Goal: Task Accomplishment & Management: Manage account settings

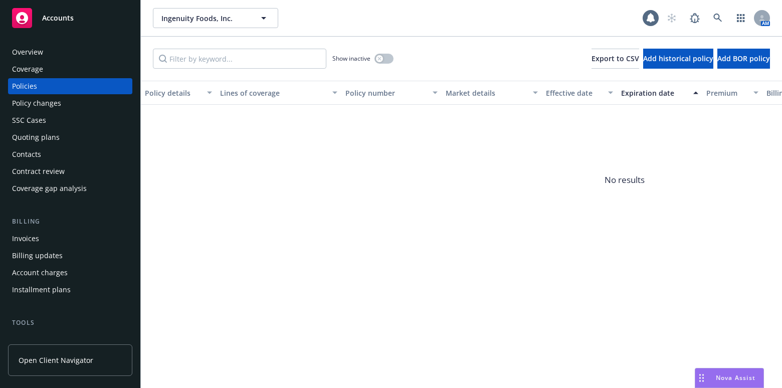
click at [55, 60] on div "Overview Coverage Policies Policy changes SSC Cases Quoting plans Contacts Cont…" at bounding box center [70, 120] width 124 height 152
click at [55, 64] on div "Coverage" at bounding box center [70, 69] width 116 height 16
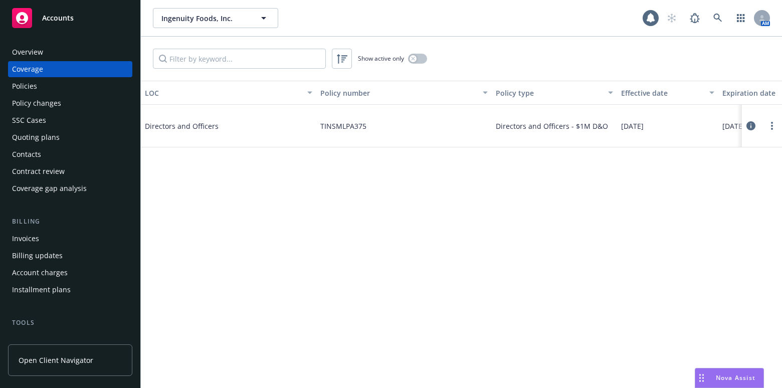
scroll to position [0, 151]
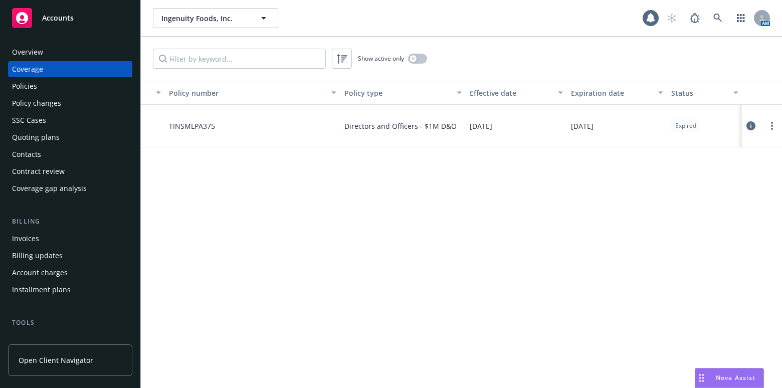
drag, startPoint x: 484, startPoint y: 190, endPoint x: 513, endPoint y: 169, distance: 35.1
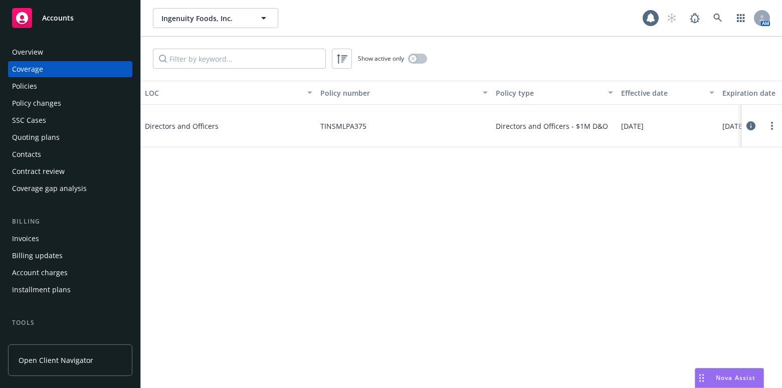
drag, startPoint x: 307, startPoint y: 143, endPoint x: -24, endPoint y: 142, distance: 331.5
click at [419, 59] on button "button" at bounding box center [417, 59] width 19 height 10
click at [419, 59] on div "button" at bounding box center [421, 58] width 7 height 7
click at [71, 86] on div "Policies" at bounding box center [70, 86] width 116 height 16
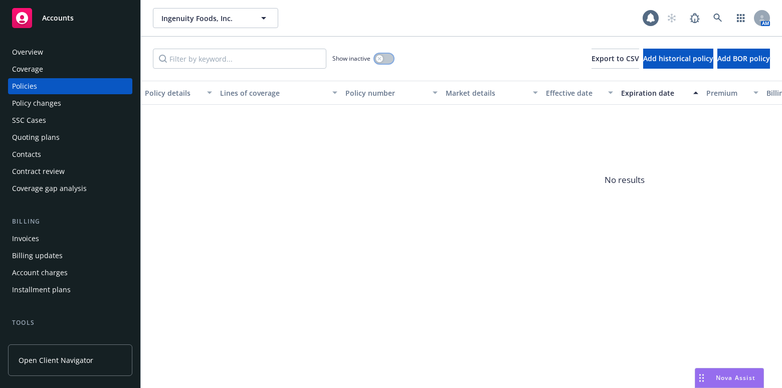
click at [377, 55] on button "button" at bounding box center [384, 59] width 19 height 10
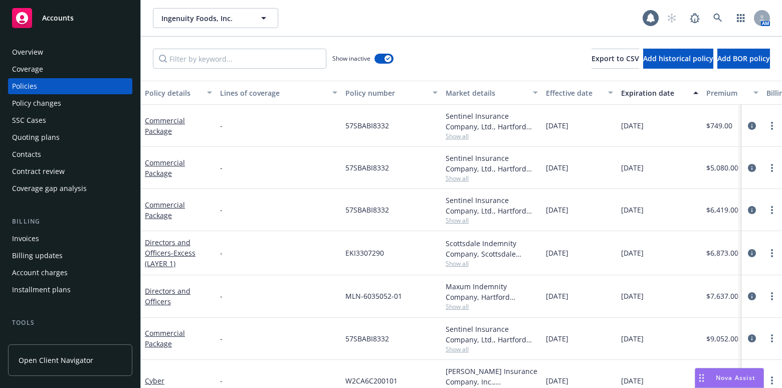
drag, startPoint x: 340, startPoint y: 201, endPoint x: 379, endPoint y: 211, distance: 39.9
click at [662, 89] on div "Expiration date" at bounding box center [654, 93] width 66 height 11
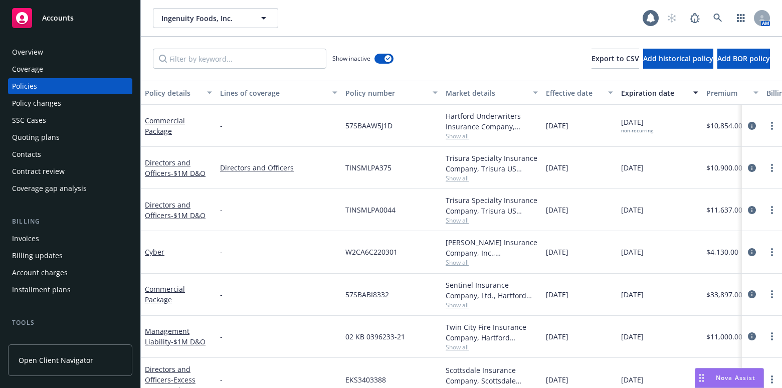
click at [648, 90] on div "Expiration date" at bounding box center [654, 93] width 66 height 11
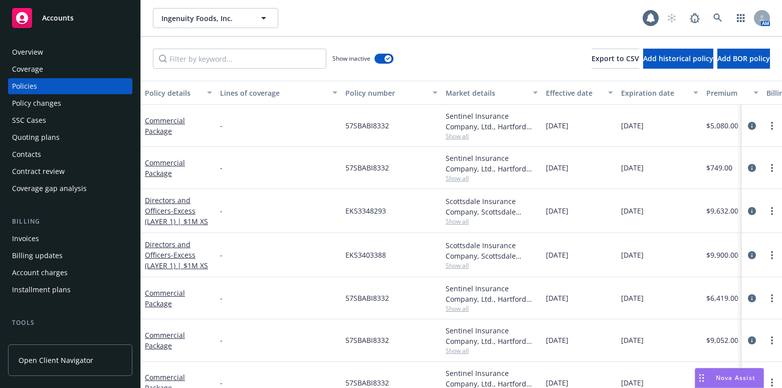
click at [51, 44] on div "Overview" at bounding box center [70, 52] width 116 height 16
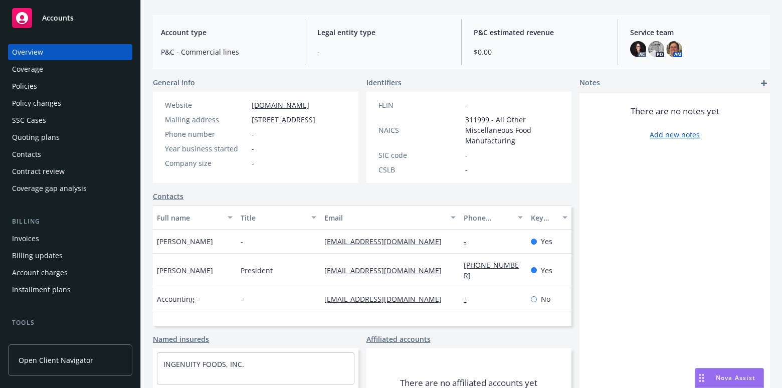
click at [69, 71] on div "Coverage" at bounding box center [70, 69] width 116 height 16
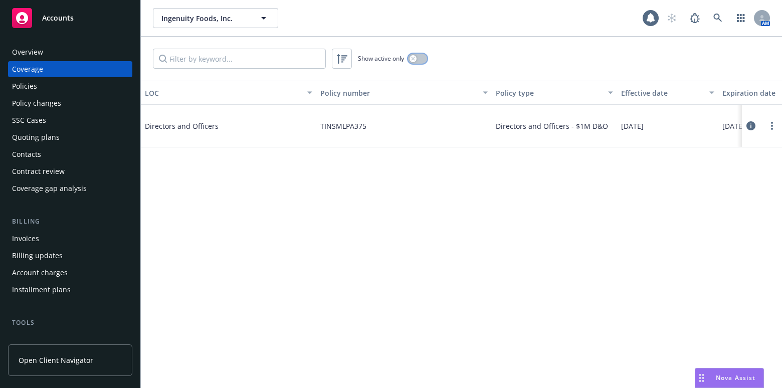
click at [413, 57] on icon "button" at bounding box center [413, 59] width 4 height 4
click at [115, 79] on div "Policies" at bounding box center [70, 86] width 116 height 16
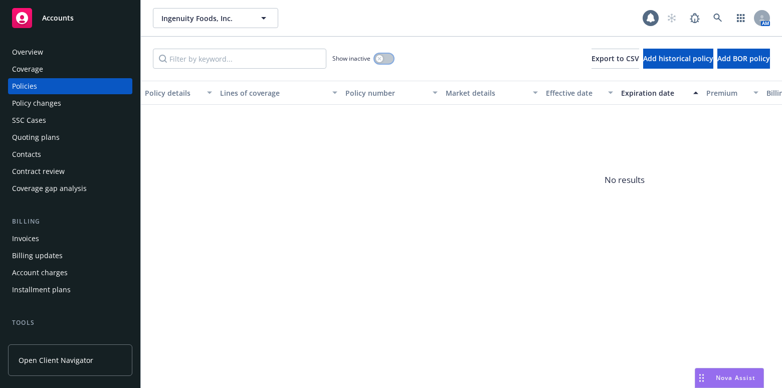
click at [382, 54] on button "button" at bounding box center [384, 59] width 19 height 10
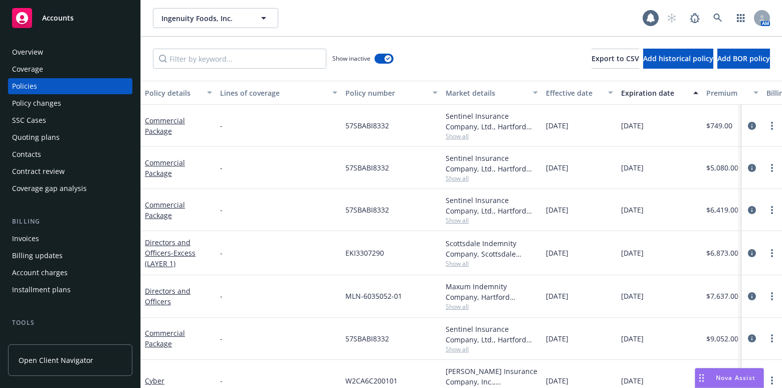
click at [635, 97] on button "Expiration date" at bounding box center [659, 93] width 85 height 24
click at [639, 90] on div "Expiration date" at bounding box center [654, 93] width 66 height 11
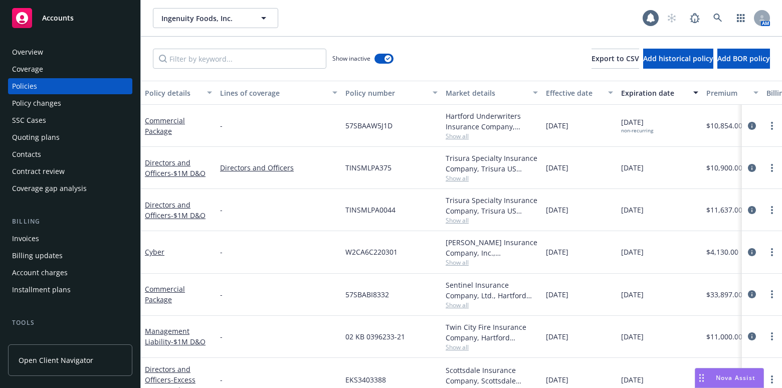
click at [74, 43] on div "Overview Coverage Policies Policy changes SSC Cases Quoting plans Contacts Cont…" at bounding box center [70, 210] width 140 height 356
click at [52, 57] on div "Overview" at bounding box center [70, 52] width 116 height 16
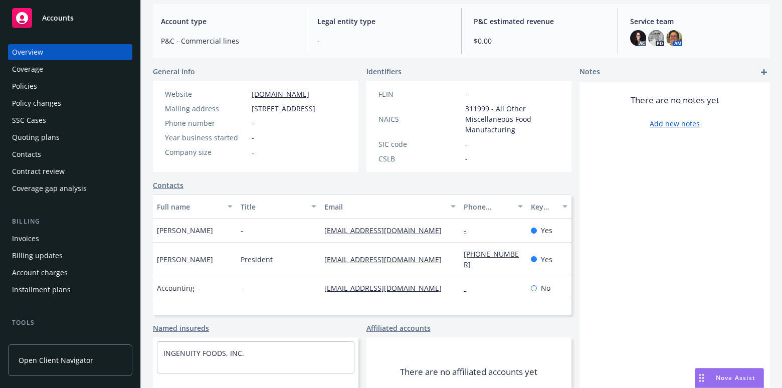
scroll to position [10, 0]
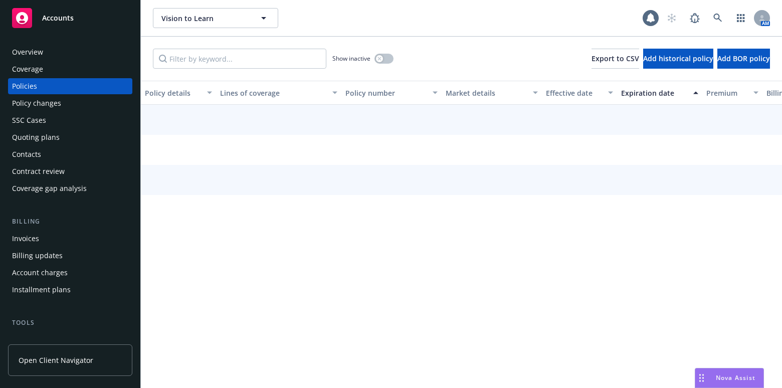
scroll to position [282, 0]
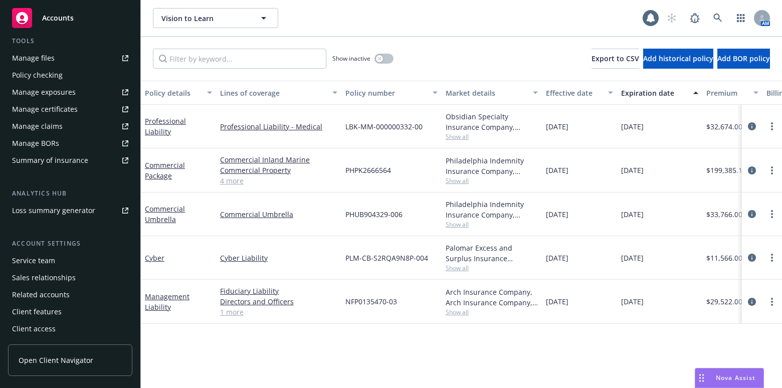
drag, startPoint x: 0, startPoint y: 0, endPoint x: 37, endPoint y: 112, distance: 117.7
click at [37, 112] on div "Manage certificates" at bounding box center [45, 109] width 66 height 16
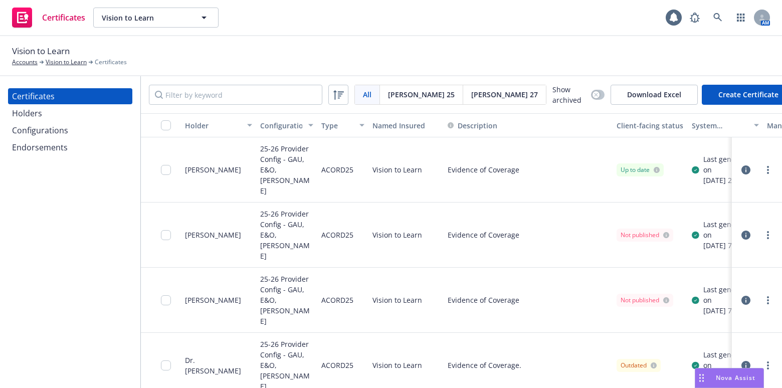
click at [64, 131] on div "Configurations" at bounding box center [40, 130] width 56 height 16
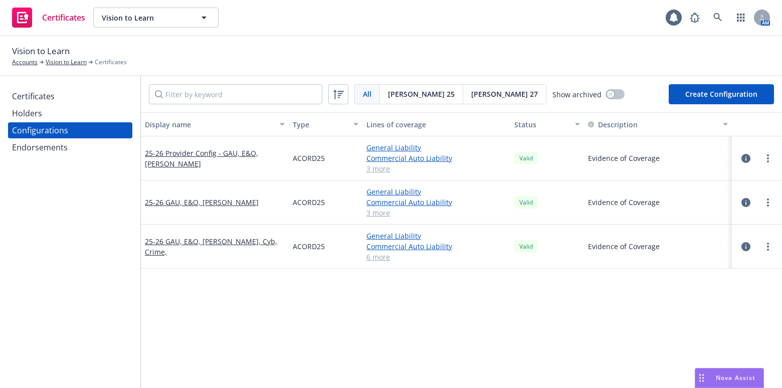
click at [60, 95] on div "Certificates" at bounding box center [70, 96] width 116 height 16
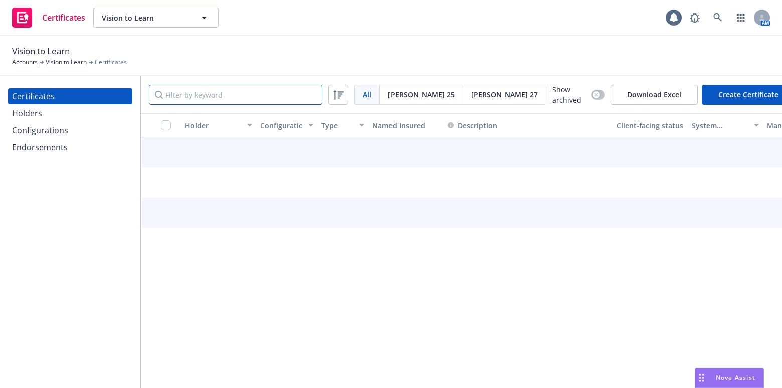
click at [232, 93] on input "Filter by keyword" at bounding box center [236, 95] width 174 height 20
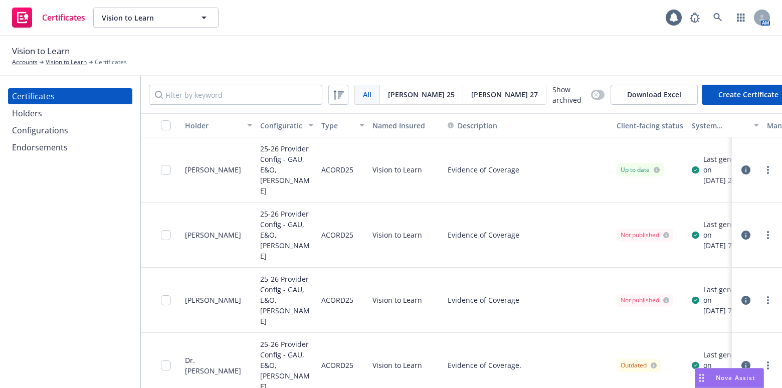
click at [96, 119] on div "Holders" at bounding box center [70, 113] width 116 height 16
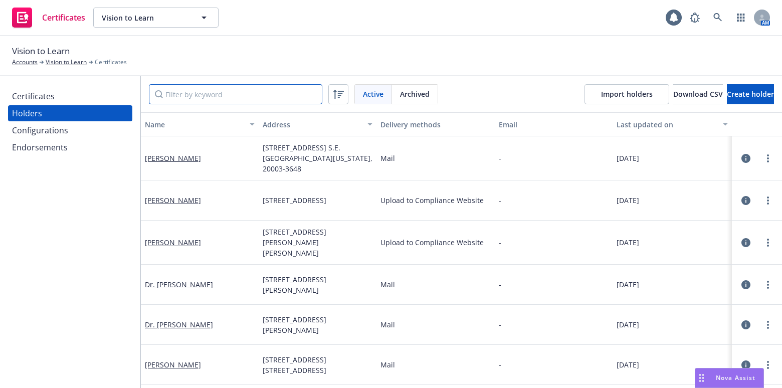
click at [230, 88] on input "Filter by keyword" at bounding box center [236, 94] width 174 height 20
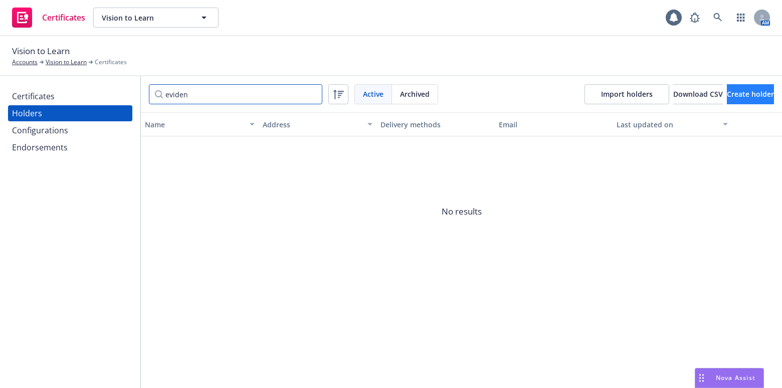
type input "eviden"
click at [727, 90] on span "Create holder" at bounding box center [750, 94] width 47 height 10
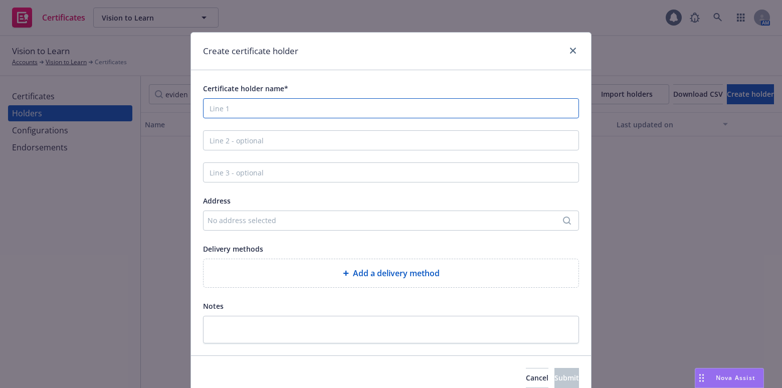
click at [283, 109] on input "Certificate holder name*" at bounding box center [391, 108] width 376 height 20
paste input "Evidence of Coverage"
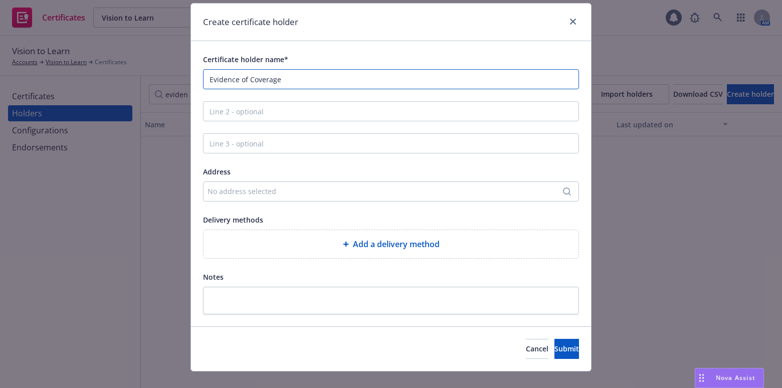
scroll to position [45, 0]
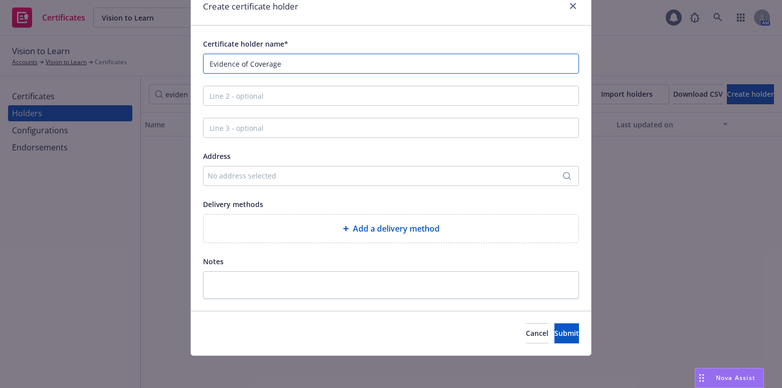
type input "Evidence of Coverage"
click at [303, 225] on div "Add a delivery method" at bounding box center [391, 229] width 359 height 12
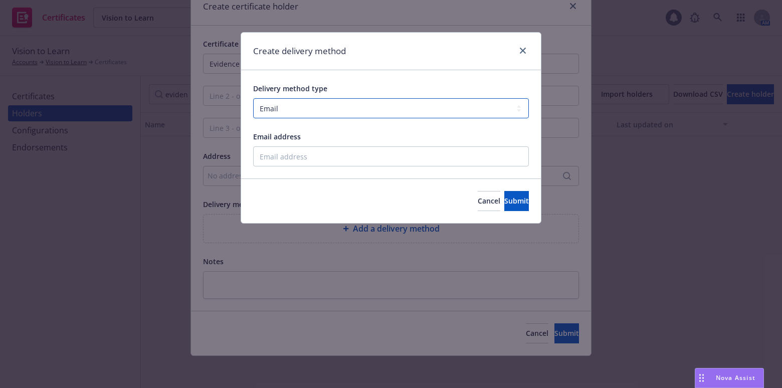
click at [341, 109] on select "Select delivery method type Email Mail Fax Upload to Compliance Website" at bounding box center [391, 108] width 276 height 20
select select "UPLOAD_TO_COMPLIANCE_WEBSITE"
click at [253, 98] on select "Select delivery method type Email Mail Fax Upload to Compliance Website" at bounding box center [391, 108] width 276 height 20
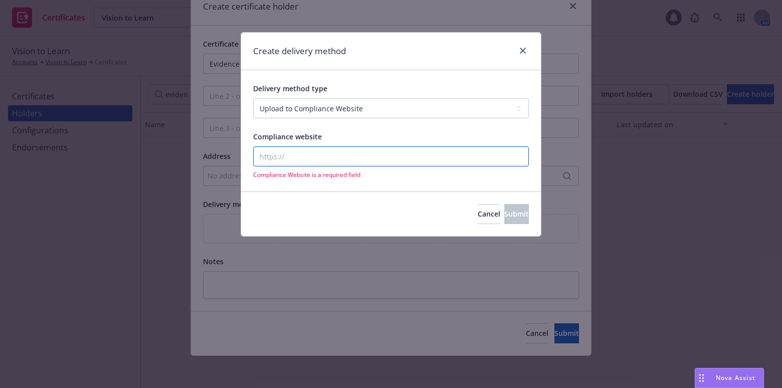
click at [279, 154] on input "Compliance website" at bounding box center [391, 156] width 276 height 20
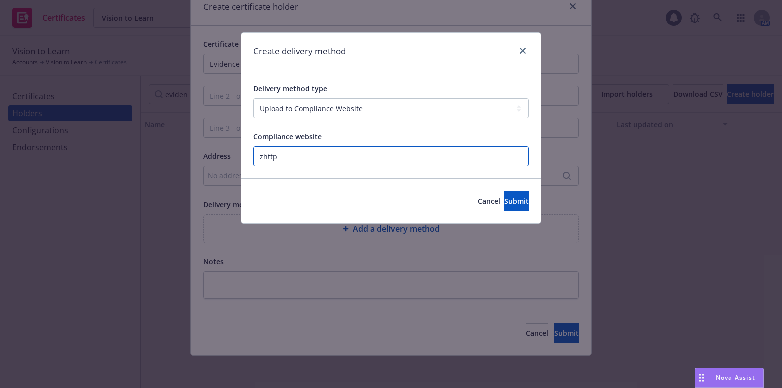
paste input "https://www.newfront.com"
type input "https://www.newfront.com"
click at [506, 192] on button "Submit" at bounding box center [517, 201] width 25 height 20
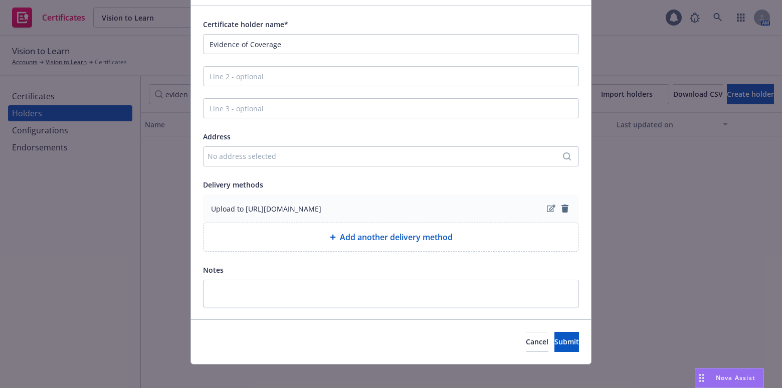
scroll to position [72, 0]
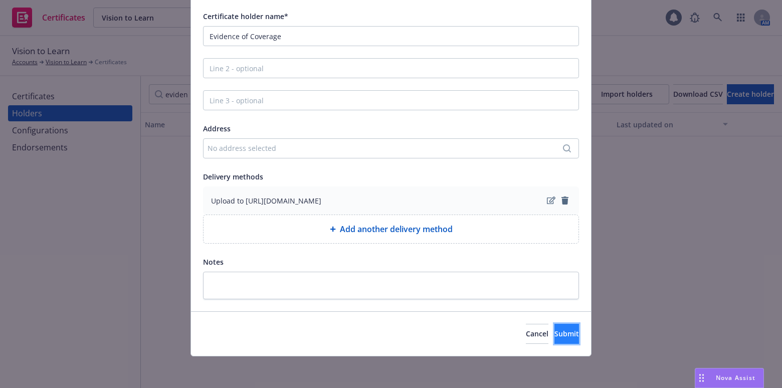
click at [555, 336] on button "Submit" at bounding box center [567, 334] width 25 height 20
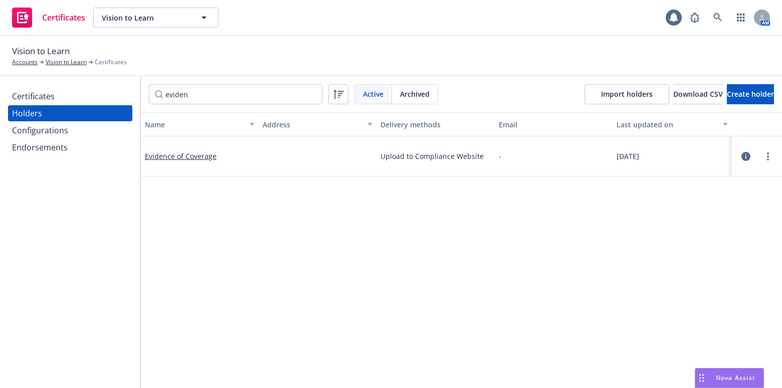
click at [53, 99] on div "Certificates" at bounding box center [33, 96] width 43 height 16
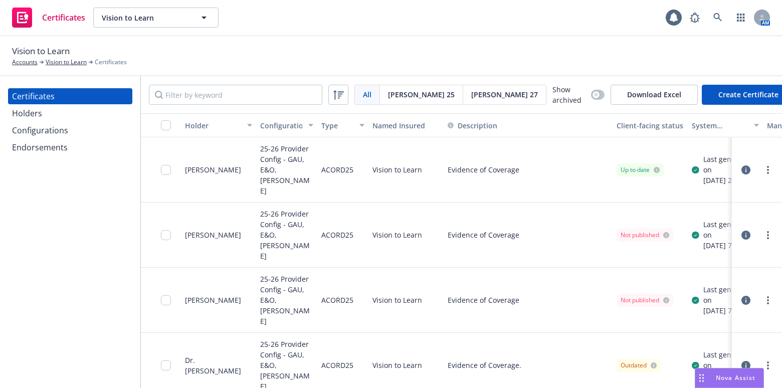
click at [717, 85] on button "Create Certificate" at bounding box center [748, 95] width 93 height 20
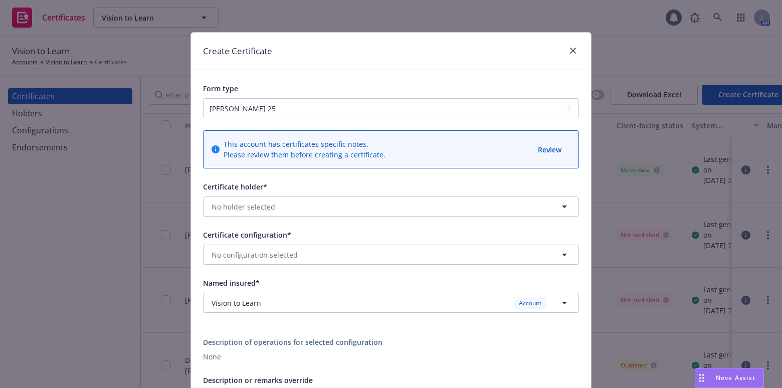
click at [264, 194] on div "Certificate holder* No holder selected" at bounding box center [391, 199] width 376 height 36
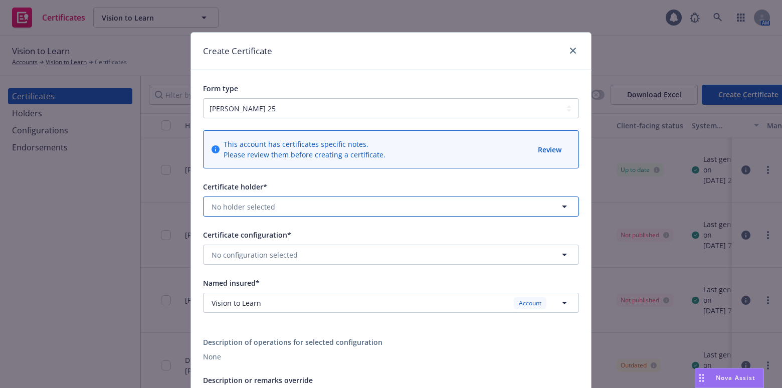
click at [264, 203] on span "No holder selected" at bounding box center [244, 207] width 64 height 11
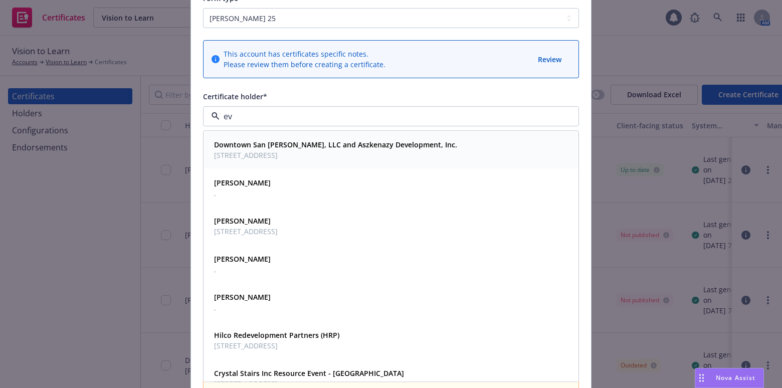
scroll to position [91, 0]
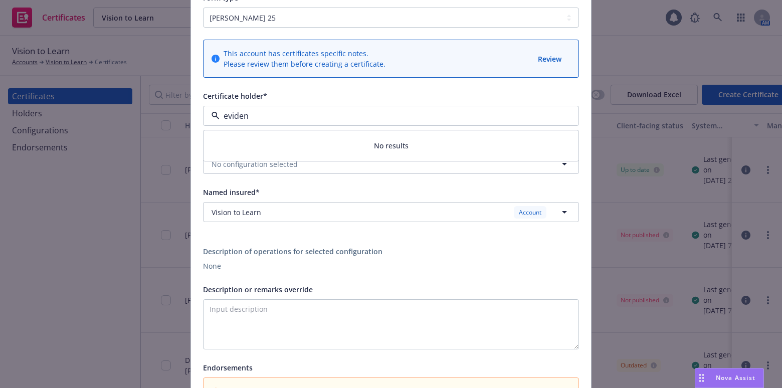
type input "evidenc"
click at [279, 164] on div "Evidence of Coverage No address" at bounding box center [391, 149] width 374 height 37
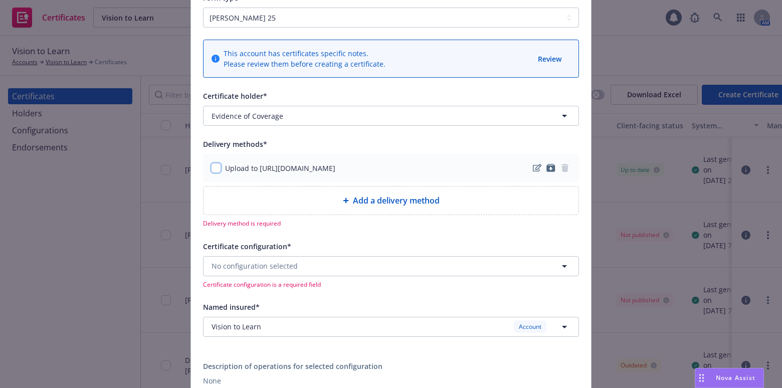
click at [214, 164] on input "checkbox" at bounding box center [216, 168] width 10 height 10
checkbox input "true"
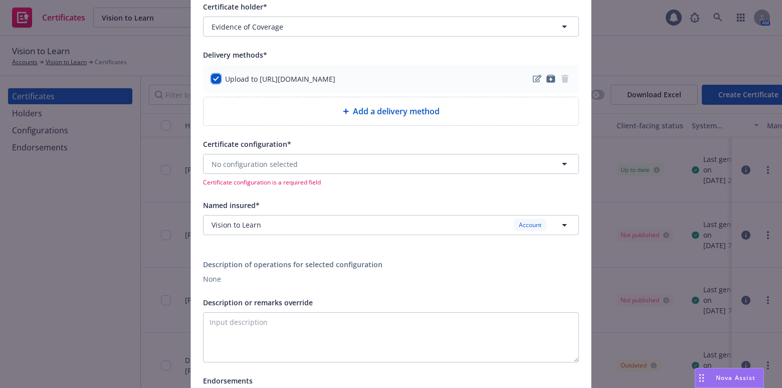
scroll to position [228, 0]
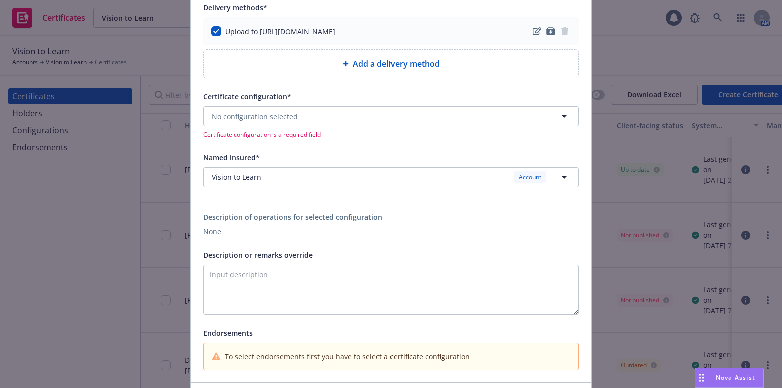
click at [238, 99] on span "Certificate configuration*" at bounding box center [247, 97] width 88 height 10
click at [251, 114] on span "No configuration selected" at bounding box center [255, 116] width 86 height 11
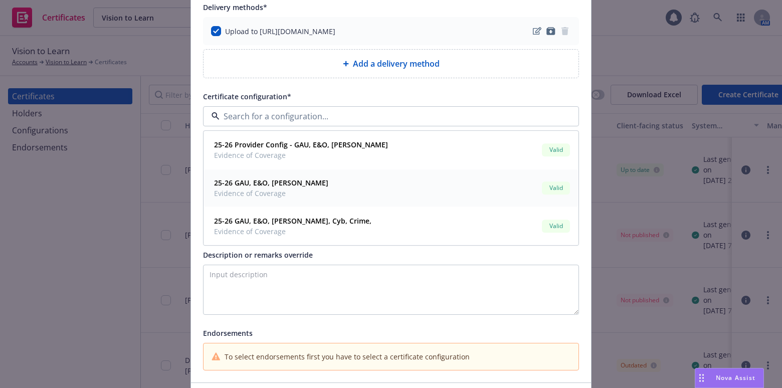
click at [289, 183] on div "25-26 GAU, E&O, SAM Evidence of Coverage Valid" at bounding box center [391, 188] width 362 height 25
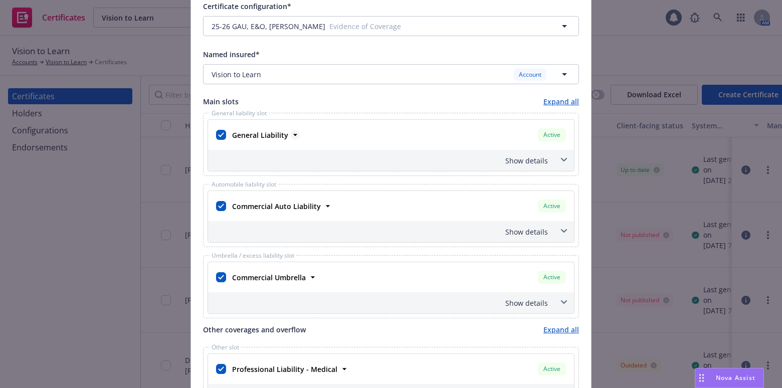
scroll to position [319, 0]
click at [220, 133] on input "checkbox" at bounding box center [221, 134] width 10 height 10
checkbox input "false"
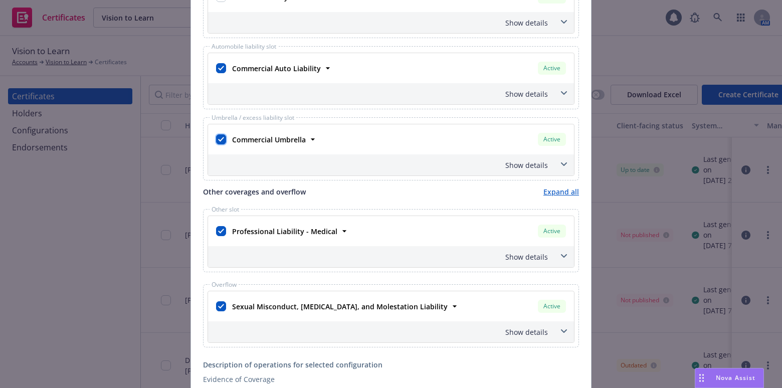
click at [218, 135] on input "checkbox" at bounding box center [221, 139] width 10 height 10
checkbox input "false"
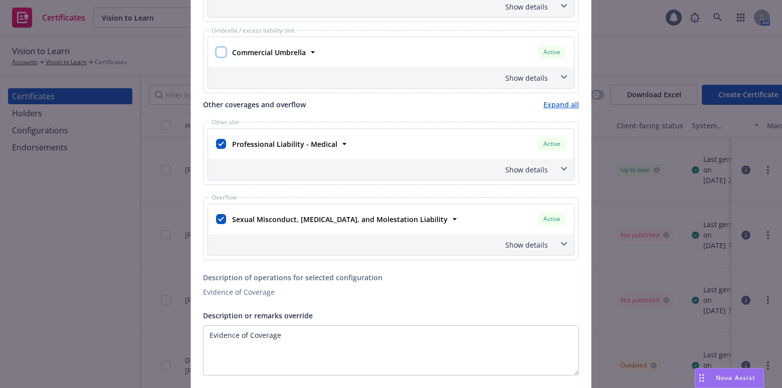
scroll to position [547, 0]
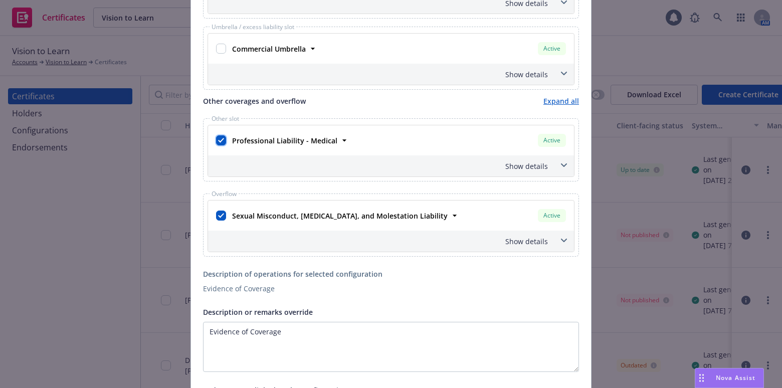
click at [219, 141] on input "checkbox" at bounding box center [221, 140] width 10 height 10
checkbox input "false"
click at [221, 217] on input "checkbox" at bounding box center [221, 216] width 10 height 10
checkbox input "false"
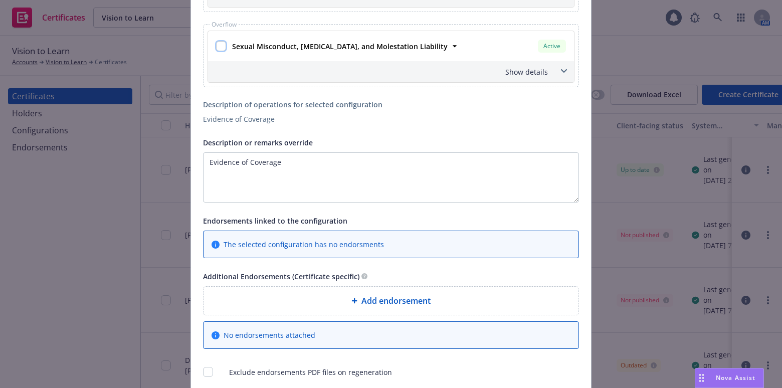
scroll to position [793, 0]
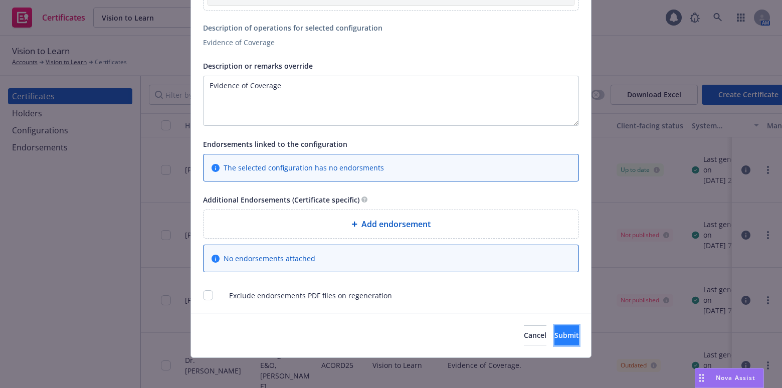
click at [555, 341] on button "Submit" at bounding box center [567, 336] width 25 height 20
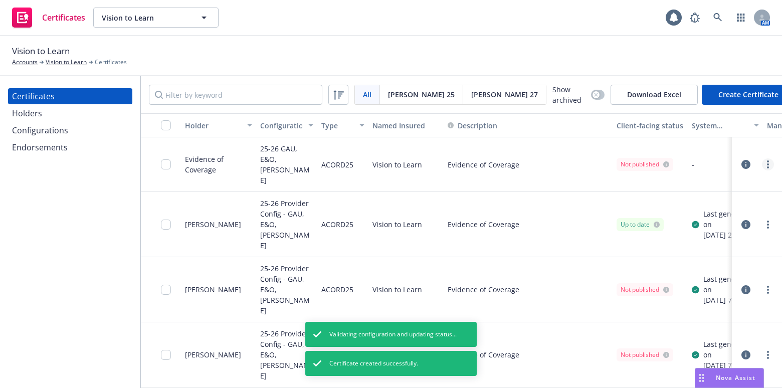
click at [764, 159] on link "more" at bounding box center [768, 164] width 12 height 12
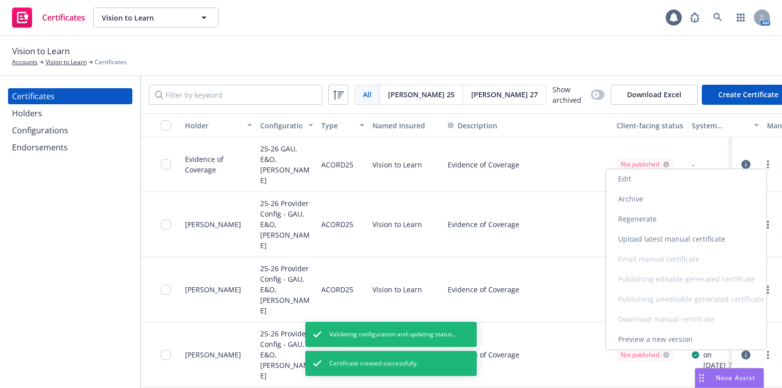
click at [692, 212] on link "Regenerate" at bounding box center [686, 219] width 160 height 20
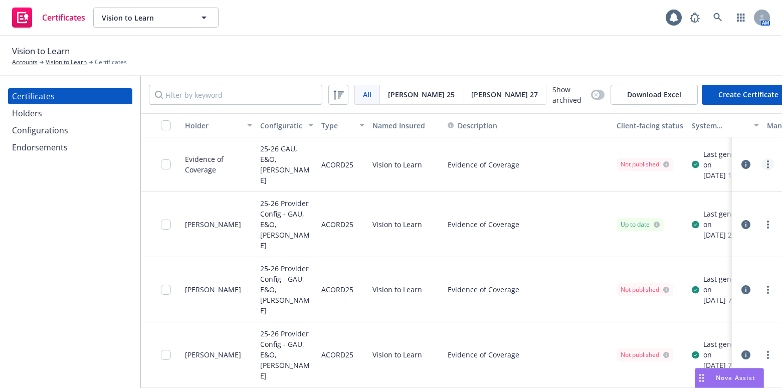
click at [762, 166] on link "more" at bounding box center [768, 164] width 12 height 12
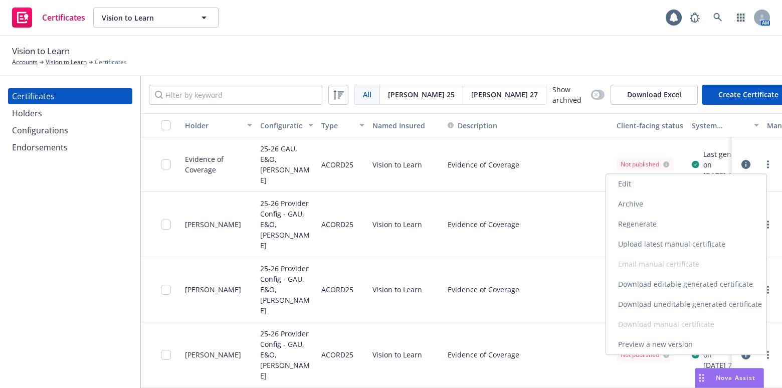
click at [641, 300] on link "Download uneditable generated certificate" at bounding box center [686, 304] width 160 height 20
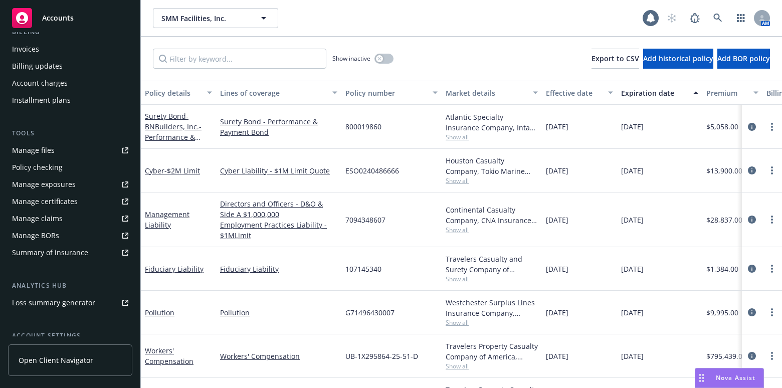
scroll to position [273, 0]
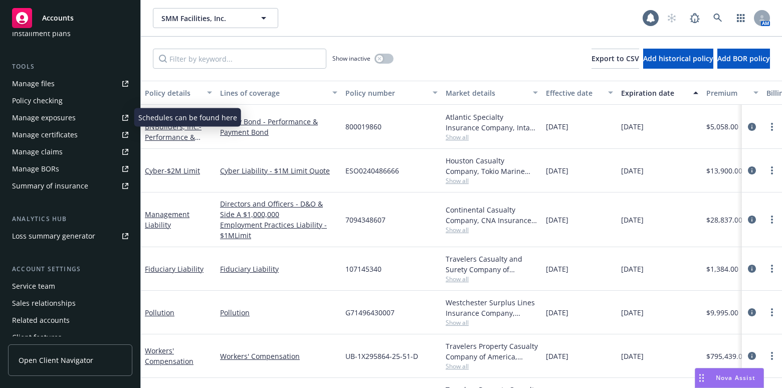
click at [80, 129] on link "Manage certificates" at bounding box center [70, 135] width 124 height 16
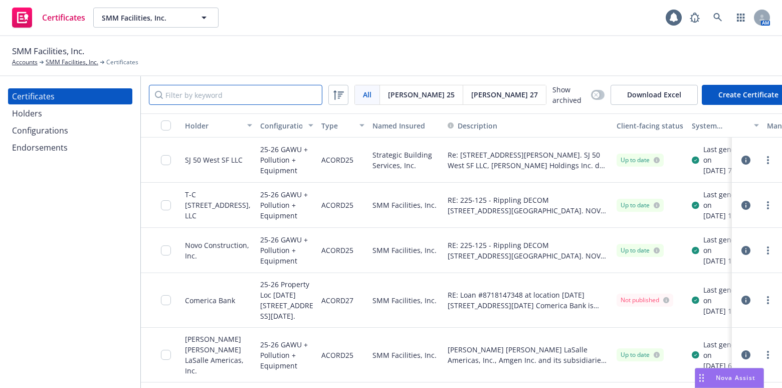
click at [183, 85] on input "Filter by keyword" at bounding box center [236, 95] width 174 height 20
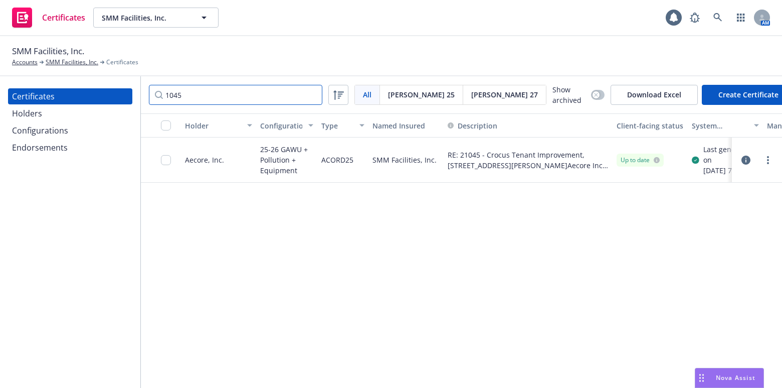
type input "1045"
click at [66, 108] on div "Holders" at bounding box center [70, 113] width 116 height 16
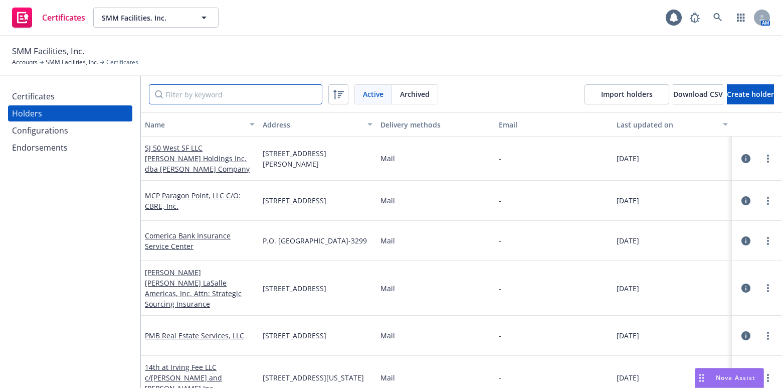
click at [208, 97] on input "Filter by keyword" at bounding box center [236, 94] width 174 height 20
paste input "1045 Sansome Owner, LLC"
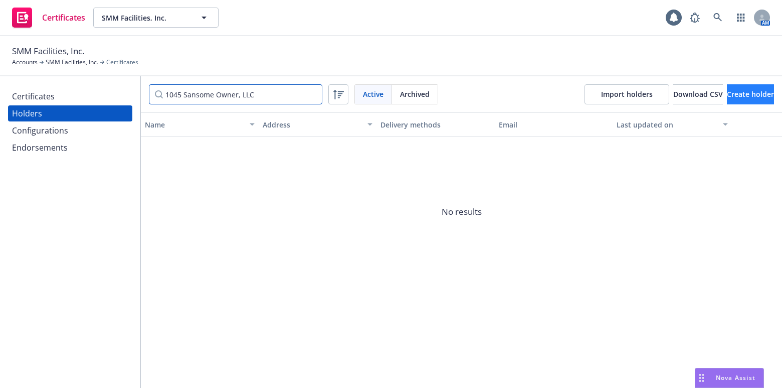
type input "1045 Sansome Owner, LLC"
click at [727, 89] on span "Create holder" at bounding box center [750, 94] width 47 height 10
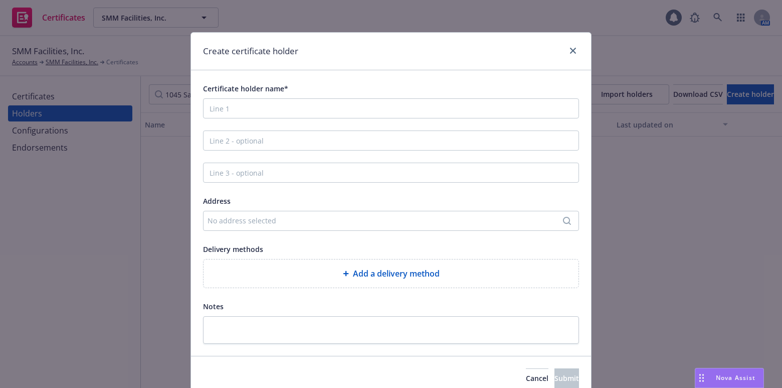
click at [402, 127] on div "Certificate holder name* Address No address selected Delivery methods Add a del…" at bounding box center [391, 212] width 376 height 261
click at [403, 127] on div "Certificate holder name* Address No address selected Delivery methods Add a del…" at bounding box center [391, 212] width 376 height 261
click at [311, 106] on input "Certificate holder name*" at bounding box center [391, 108] width 376 height 20
paste input "1045 Sansome Owner, LLC"
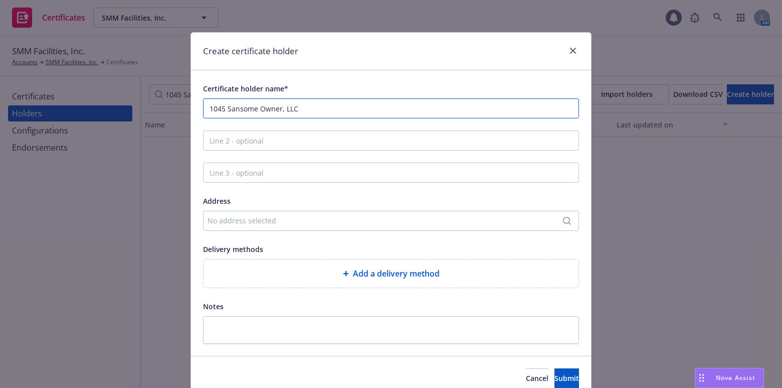
type input "1045 Sansome Owner, LLC"
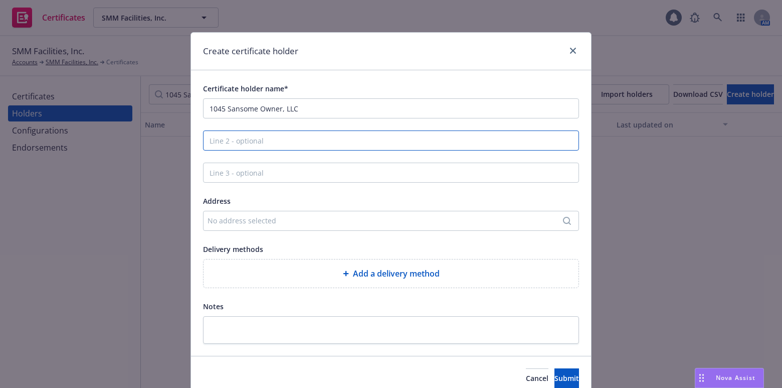
click at [297, 140] on input "Line 2 - optional" at bounding box center [391, 140] width 376 height 20
paste input "LPC West, Inc."
type input "LPC West, Inc."
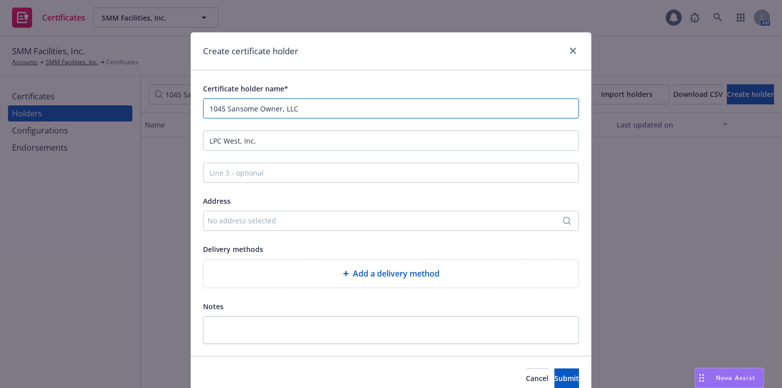
click at [316, 105] on input "1045 Sansome Owner, LLC" at bounding box center [391, 108] width 376 height 20
click at [240, 221] on div "No address selected" at bounding box center [386, 220] width 357 height 11
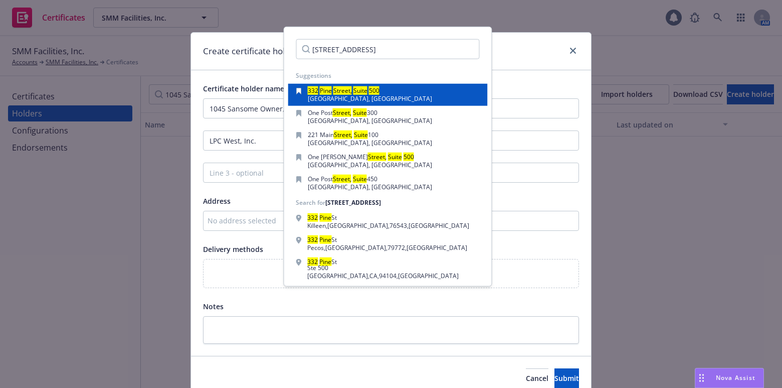
type input "332 Pine Street, Suite 500"
click at [334, 97] on span "San Francisco , CA, 94104, USA" at bounding box center [370, 98] width 124 height 9
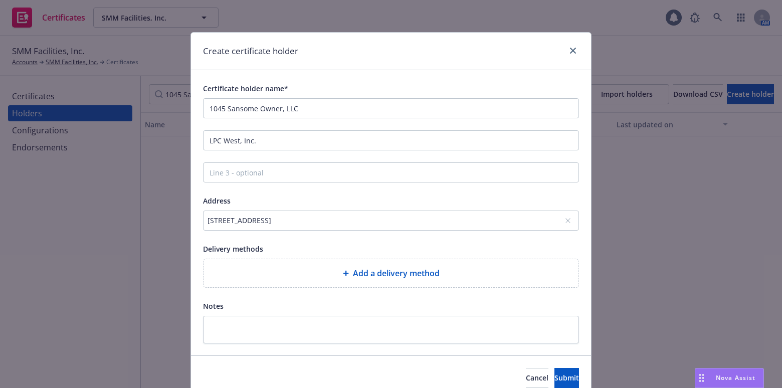
click at [294, 269] on div "Add a delivery method" at bounding box center [391, 273] width 359 height 12
select select "EMAIL"
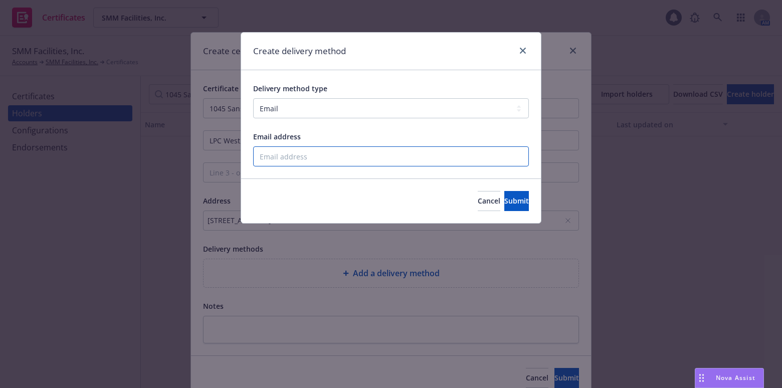
click at [311, 147] on input "Email address" at bounding box center [391, 156] width 276 height 20
paste input "rdean@lpc.com"
click at [257, 155] on input "rdean@lpc.com" at bounding box center [391, 156] width 276 height 20
type input "rdean@lpc.com"
click at [505, 201] on button "Submit" at bounding box center [517, 201] width 25 height 20
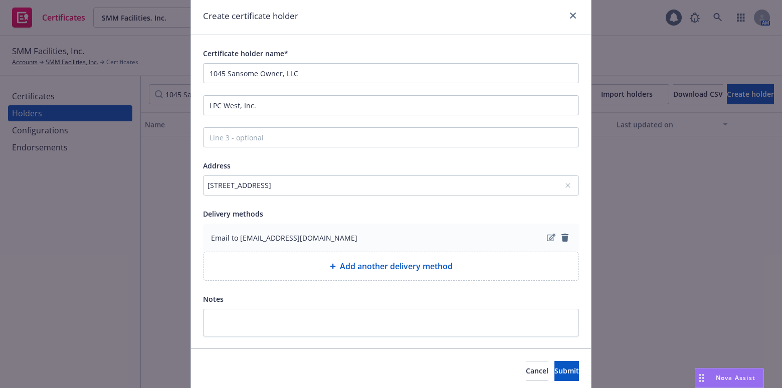
scroll to position [72, 0]
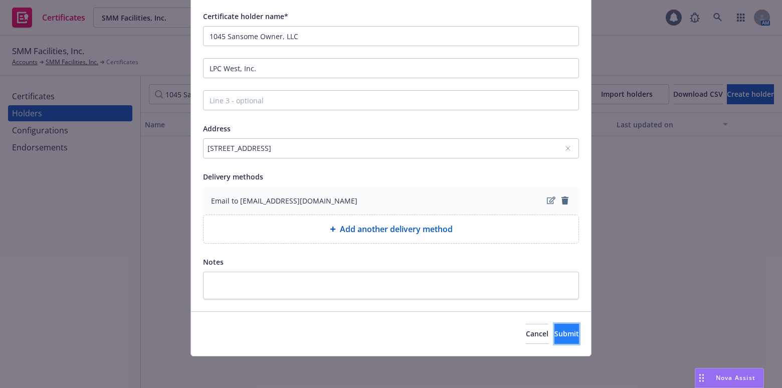
click at [555, 340] on button "Submit" at bounding box center [567, 334] width 25 height 20
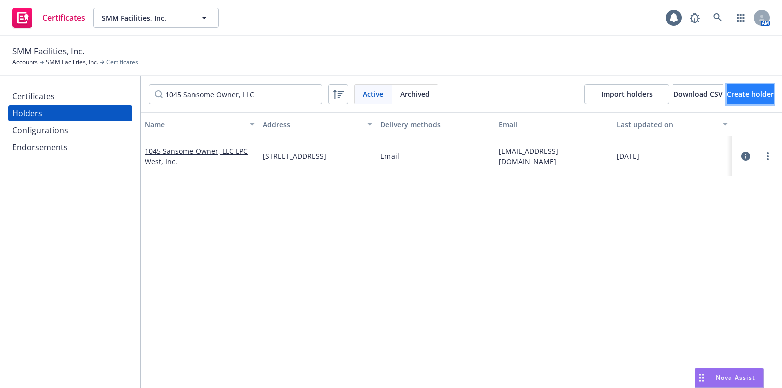
click at [732, 92] on span "Create holder" at bounding box center [750, 94] width 47 height 10
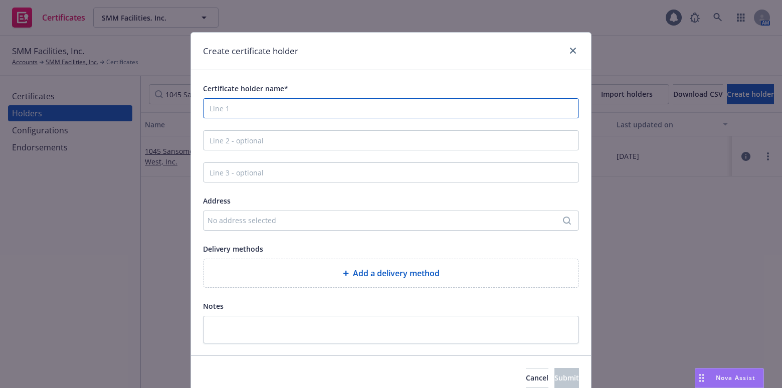
click at [235, 105] on input "Certificate holder name*" at bounding box center [391, 108] width 376 height 20
paste input "West Broadway Building Co"
click at [208, 107] on input "West Broadway Building Co" at bounding box center [391, 108] width 376 height 20
drag, startPoint x: 329, startPoint y: 115, endPoint x: 323, endPoint y: 118, distance: 6.3
click at [329, 115] on input "West Broadway Building Co" at bounding box center [391, 108] width 376 height 20
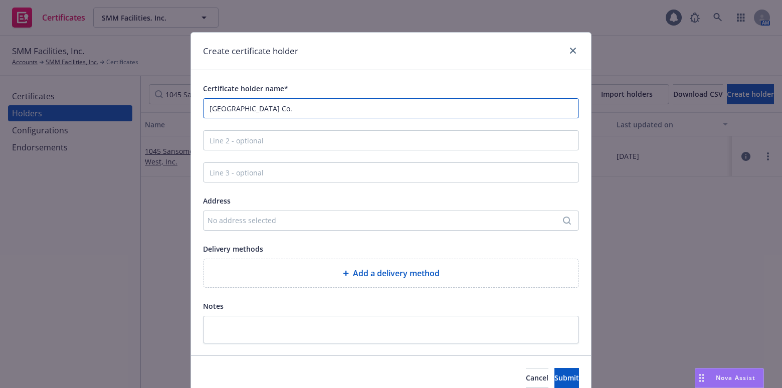
type input "[GEOGRAPHIC_DATA] Co."
click at [264, 210] on div "Address No address selected" at bounding box center [391, 213] width 376 height 36
click at [263, 213] on div "No address selected" at bounding box center [391, 221] width 376 height 20
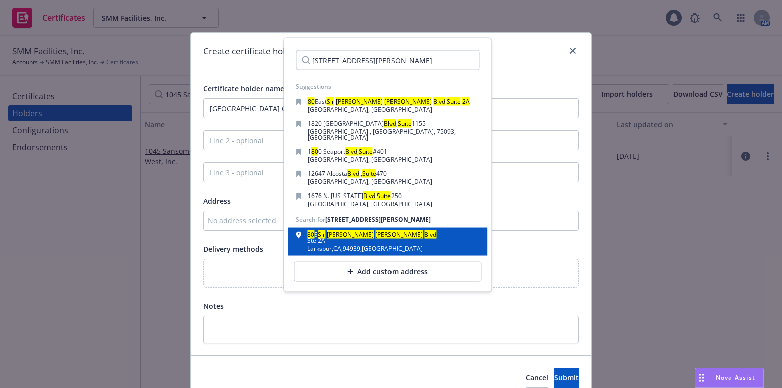
type input "80 Sir Francis Drake Blvd Suite 2A"
click at [316, 238] on div "Ste 2A" at bounding box center [371, 241] width 129 height 6
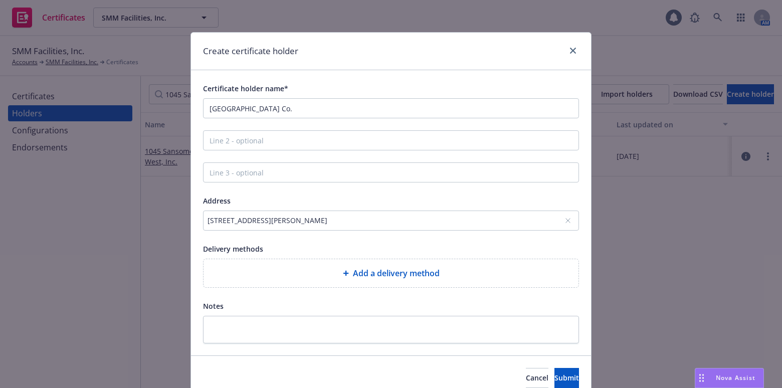
click at [384, 268] on span "Add a delivery method" at bounding box center [396, 273] width 87 height 12
select select "EMAIL"
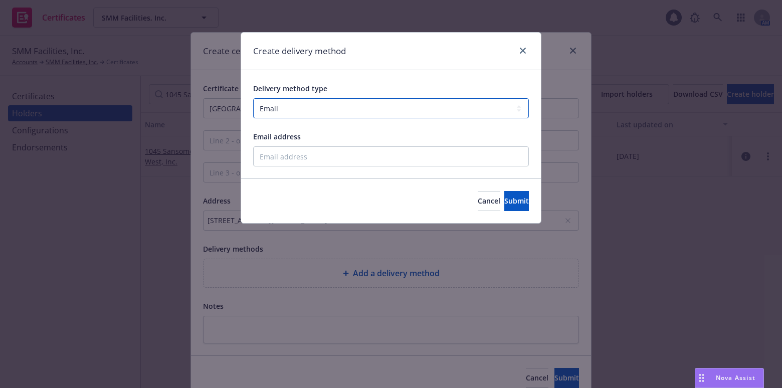
click at [330, 110] on select "Select delivery method type Email Mail Fax Upload to Compliance Website" at bounding box center [391, 108] width 276 height 20
click at [311, 116] on select "Select delivery method type Email Mail Fax Upload to Compliance Website" at bounding box center [391, 108] width 276 height 20
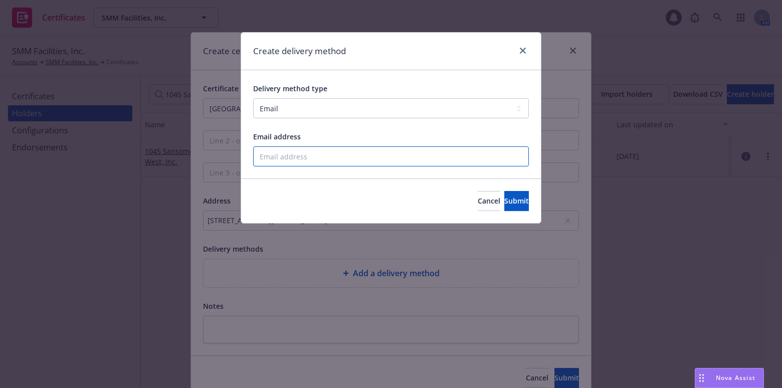
click at [295, 156] on input "Email address" at bounding box center [391, 156] width 276 height 20
paste input "rdean@lpc.com"
type input "rdean@lpc.com"
click at [505, 197] on span "Submit" at bounding box center [517, 201] width 25 height 10
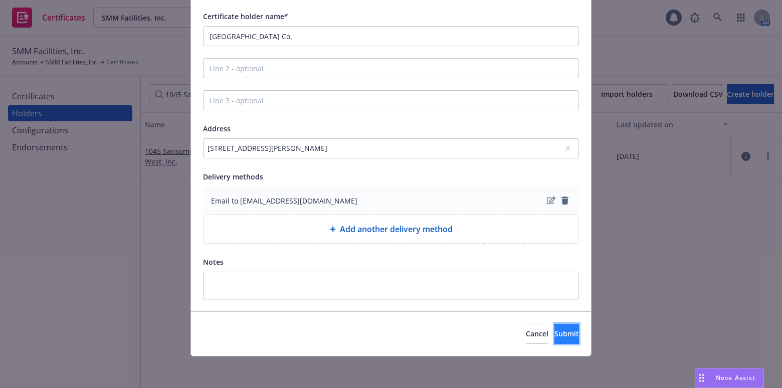
click at [555, 324] on button "Submit" at bounding box center [567, 334] width 25 height 20
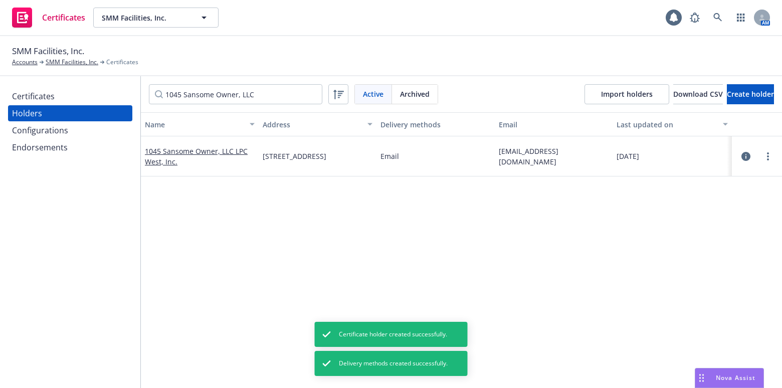
click at [74, 100] on div "Certificates" at bounding box center [70, 96] width 116 height 16
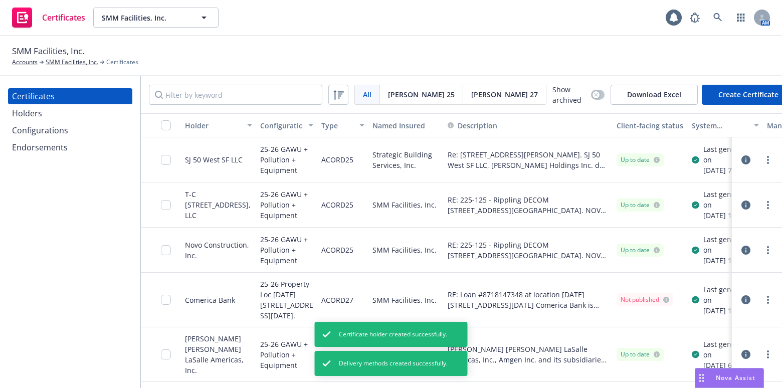
click at [64, 124] on div "Configurations" at bounding box center [40, 130] width 56 height 16
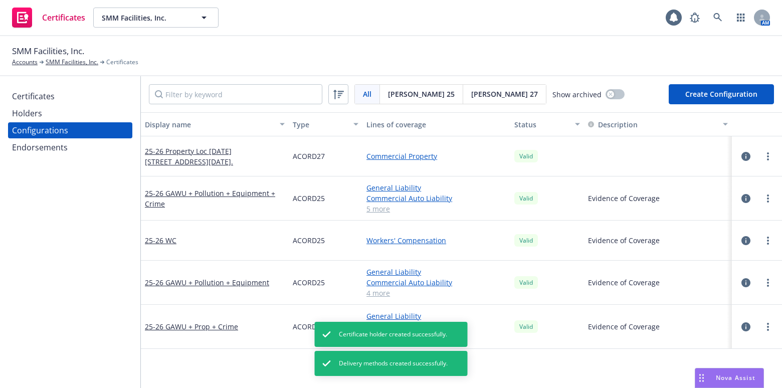
click at [65, 115] on div "Holders" at bounding box center [70, 113] width 116 height 16
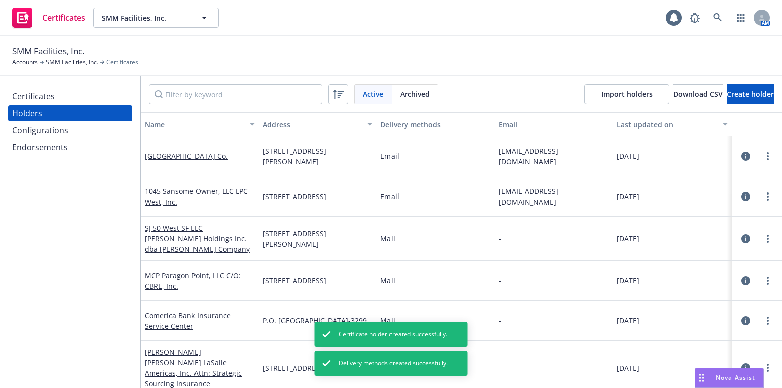
click at [65, 105] on div "Holders" at bounding box center [70, 113] width 116 height 16
click at [66, 95] on div "Certificates" at bounding box center [70, 96] width 116 height 16
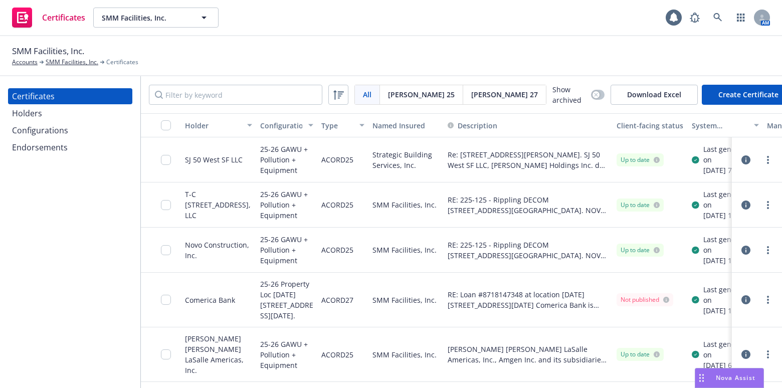
click at [695, 97] on body "Certificates SMM Facilities, Inc. SMM Facilities, Inc. 1 AM SMM Facilities, Inc…" at bounding box center [391, 194] width 782 height 388
click at [712, 93] on button "Create Certificate" at bounding box center [748, 95] width 93 height 20
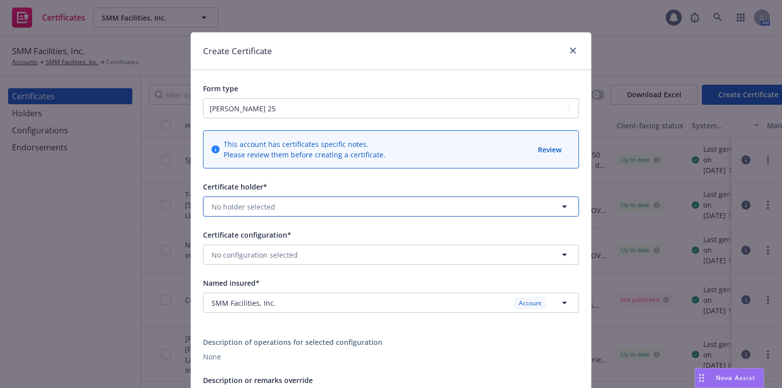
click at [253, 204] on span "No holder selected" at bounding box center [244, 207] width 64 height 11
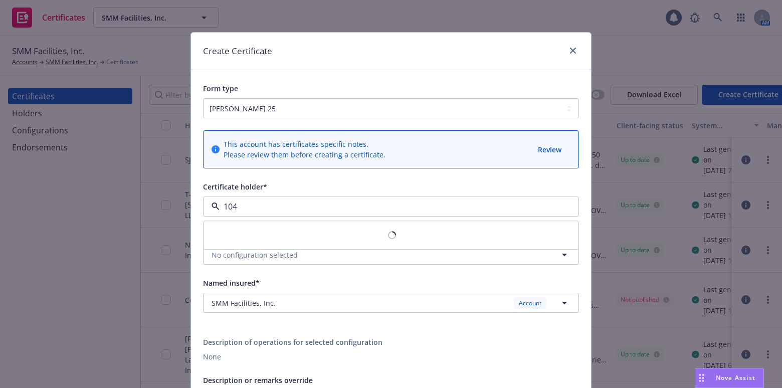
type input "1045"
click at [271, 247] on span "332 Pine Street, Suite 500, San Francisco , CA, 94104, USA" at bounding box center [284, 246] width 140 height 11
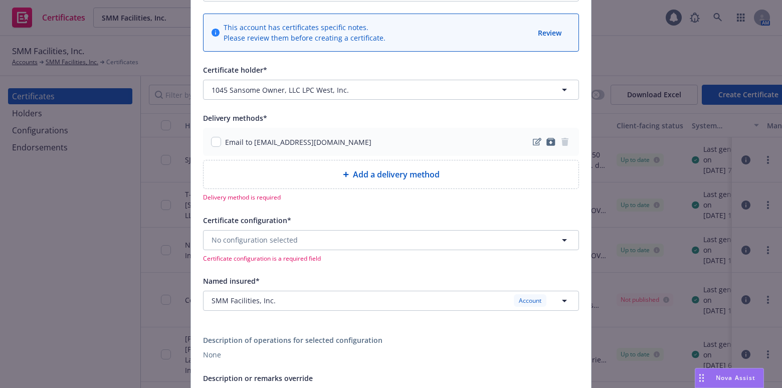
scroll to position [182, 0]
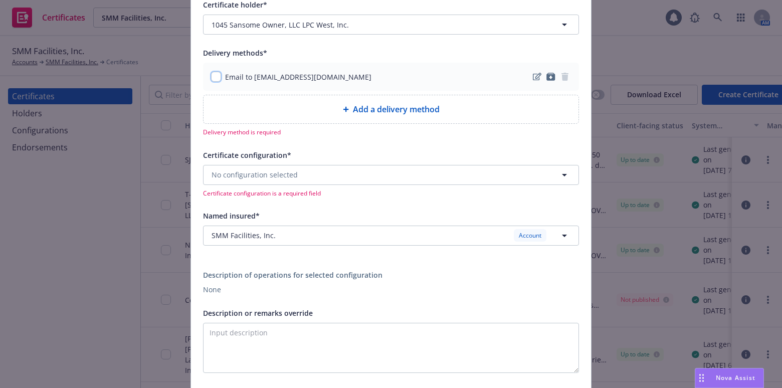
click at [214, 77] on input "checkbox" at bounding box center [216, 77] width 10 height 10
checkbox input "true"
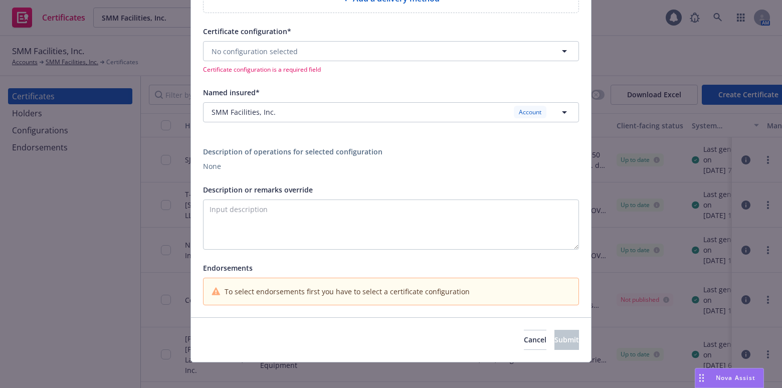
scroll to position [298, 0]
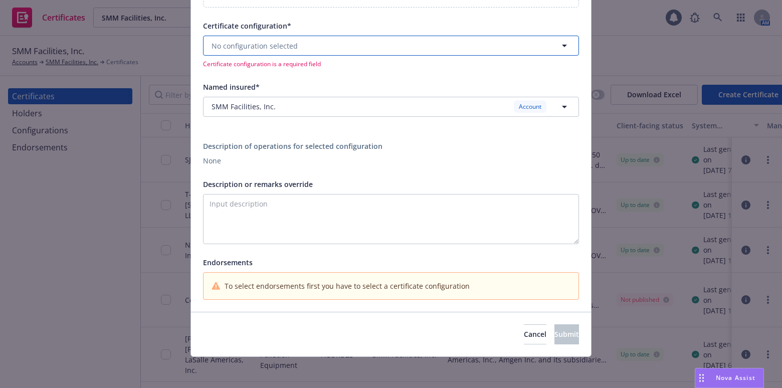
click at [272, 45] on span "No configuration selected" at bounding box center [255, 46] width 86 height 11
click at [258, 48] on span "No configuration selected" at bounding box center [255, 46] width 86 height 11
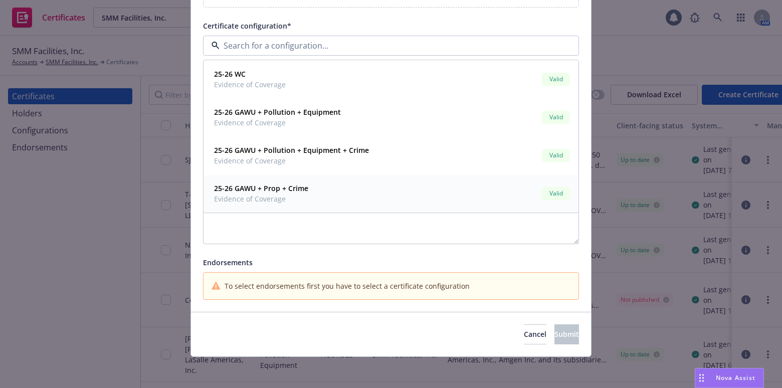
click at [306, 190] on div "25-26 GAWU + Prop + Crime Evidence of Coverage Valid" at bounding box center [391, 194] width 362 height 25
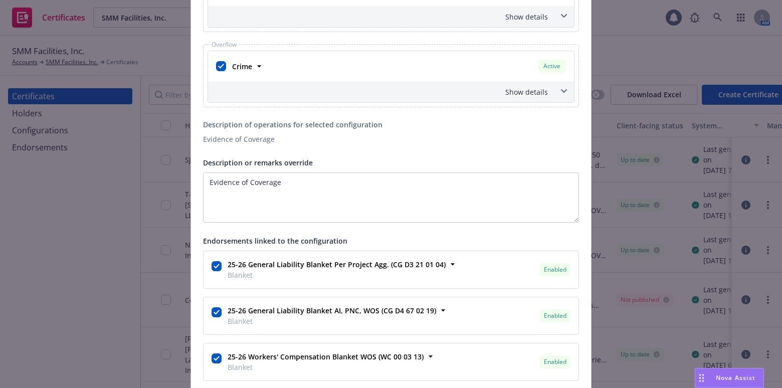
scroll to position [866, 0]
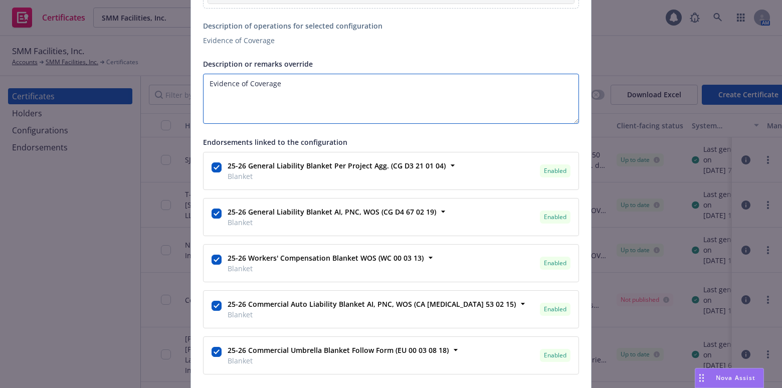
drag, startPoint x: 98, startPoint y: 70, endPoint x: 48, endPoint y: 74, distance: 49.8
click at [48, 74] on div "Create Certificate Form type ACORD 25 ACORD 27 This account has certificates sp…" at bounding box center [391, 194] width 782 height 388
paste textarea "1045 Sansome Owner LLC, LPC West, Inc./ Lincoln Property Company Commercial, In…"
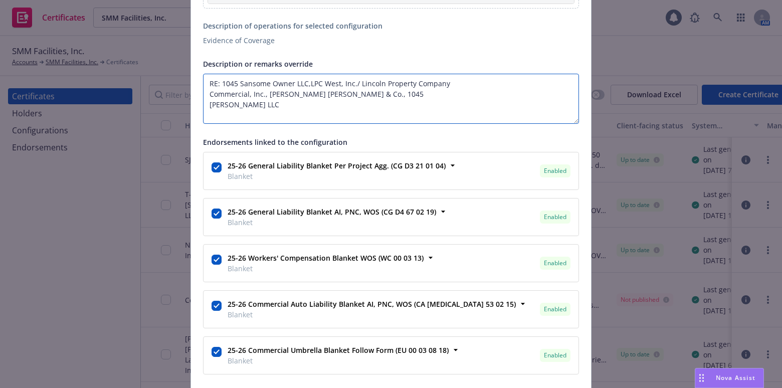
scroll to position [0, 0]
click at [203, 91] on textarea "RE: 1045 Sansome Owner LLC, LPC West, Inc./ Lincoln Property Company Commercial…" at bounding box center [391, 99] width 376 height 50
click at [217, 80] on textarea "RE: 1045 Sansome Owner LLC, LPC West, Inc./ Lincoln Property Company Commercial…" at bounding box center [391, 99] width 376 height 50
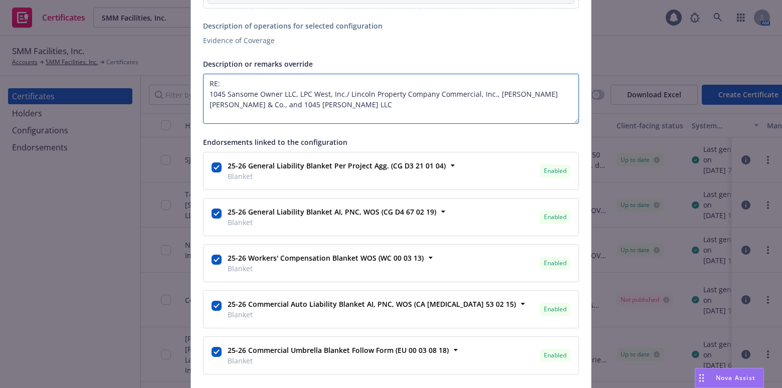
click at [262, 75] on textarea "RE: 1045 Sansome Owner LLC, LPC West, Inc./ Lincoln Property Company Commercial…" at bounding box center [391, 99] width 376 height 50
paste textarea "2570001"
paste textarea "1045 Sansome Suites 405 & 1025"
paste textarea "1045 Sansome St. San Francisco, CA 94111"
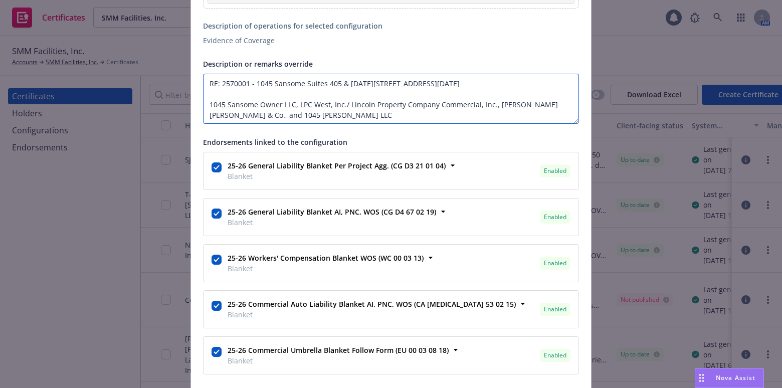
click at [237, 88] on textarea "RE: 2570001 - 1045 Sansome Suites 405 & 1025 - 1045 Sansome St., San Francisco,…" at bounding box center [391, 99] width 376 height 50
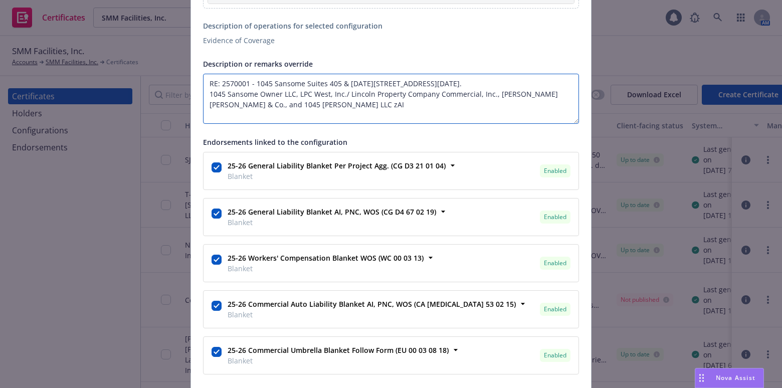
paste textarea "The Certificate Holder is included as an additional insured as required by a wr…"
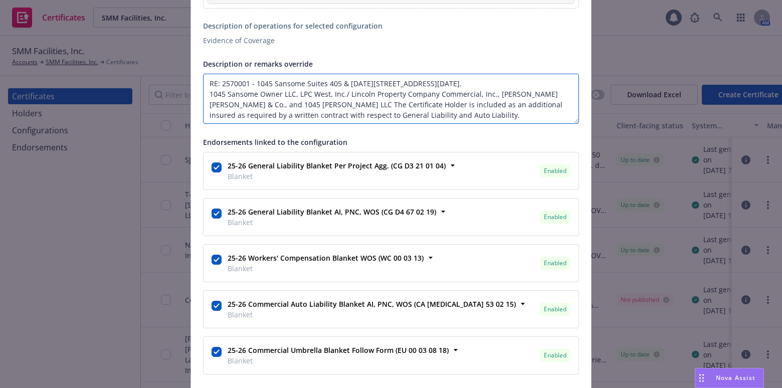
drag, startPoint x: 384, startPoint y: 103, endPoint x: 307, endPoint y: 103, distance: 76.7
click at [307, 103] on textarea "RE: 2570001 - 1045 Sansome Suites 405 & 1025 - 1045 Sansome St., San Francisco,…" at bounding box center [391, 99] width 376 height 50
click at [390, 113] on textarea "RE: 2570001 - 1045 Sansome Suites 405 & 1025 - 1045 Sansome St., San Francisco,…" at bounding box center [391, 99] width 376 height 50
paste textarea "Coverage is Primary and Non-Contributory."
paste textarea "Waiver of subrogation applies with respect to General Liability, Auto Liability…"
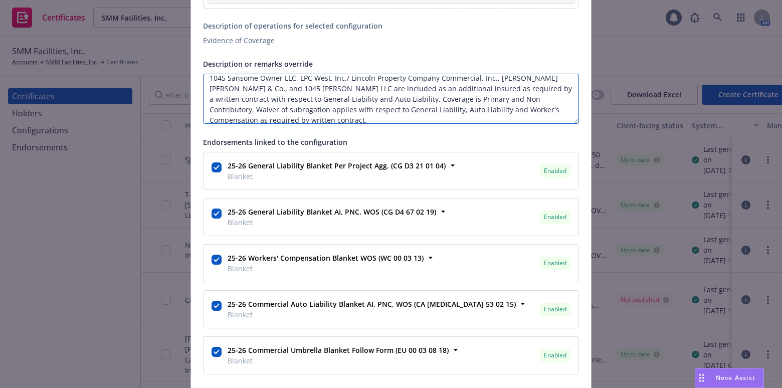
scroll to position [32, 0]
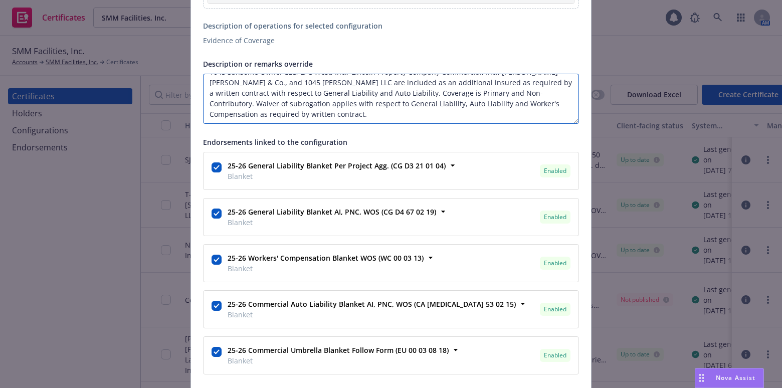
click at [272, 105] on textarea "RE: 2570001 - 1045 Sansome Suites 405 & 1025 - 1045 Sansome St., San Francisco,…" at bounding box center [391, 99] width 376 height 50
click at [266, 117] on textarea "RE: 2570001 - 1045 Sansome Suites 405 & 1025 - 1045 Sansome St., San Francisco,…" at bounding box center [391, 99] width 376 height 50
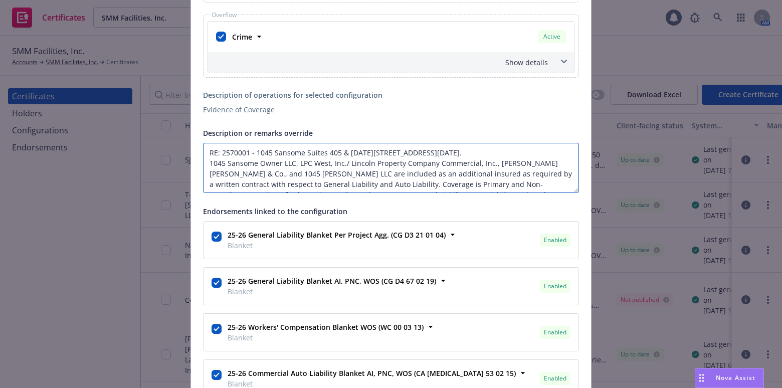
drag, startPoint x: 298, startPoint y: 114, endPoint x: -45, endPoint y: 5, distance: 360.5
click at [0, 5] on html "Certificates SMM Facilities, Inc. SMM Facilities, Inc. 1 AM SMM Facilities, Inc…" at bounding box center [391, 194] width 782 height 388
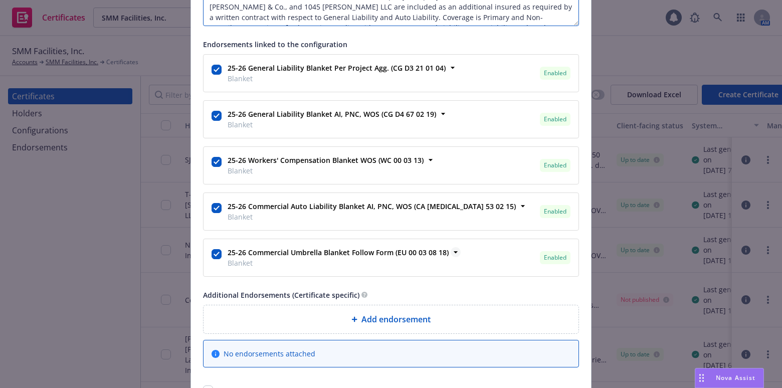
scroll to position [1058, 0]
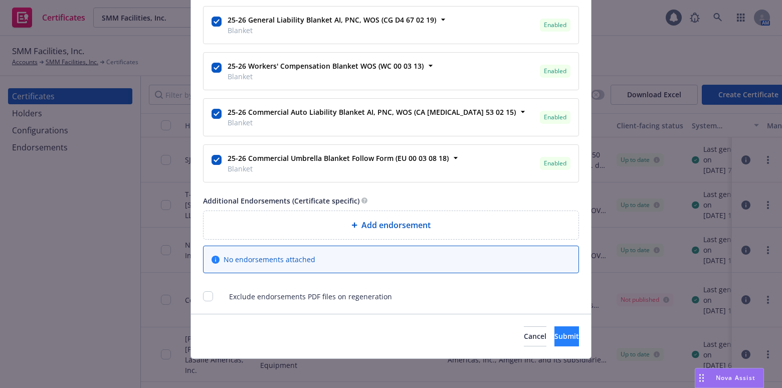
type textarea "RE: 2570001 - 1045 Sansome Suites 405 & 1025 - 1045 Sansome St., San Francisco,…"
click at [555, 333] on span "Submit" at bounding box center [567, 337] width 25 height 10
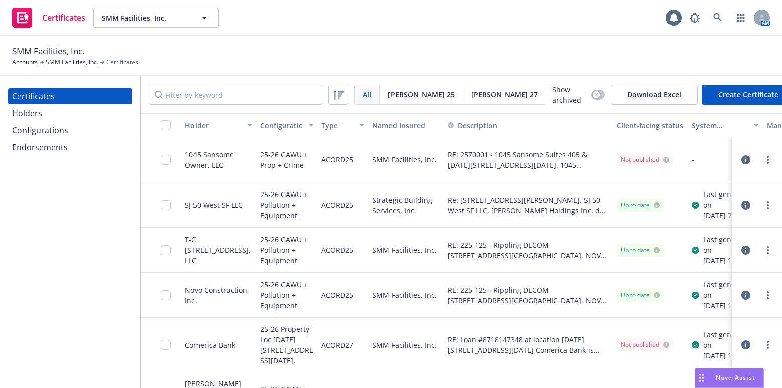
click at [763, 155] on link "more" at bounding box center [768, 160] width 12 height 12
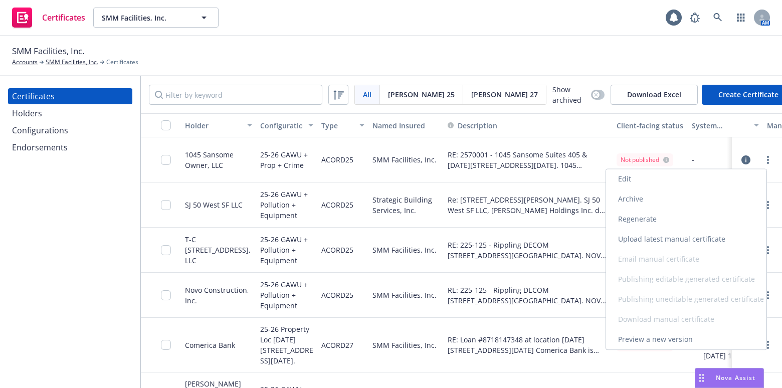
click at [652, 219] on link "Regenerate" at bounding box center [686, 219] width 160 height 20
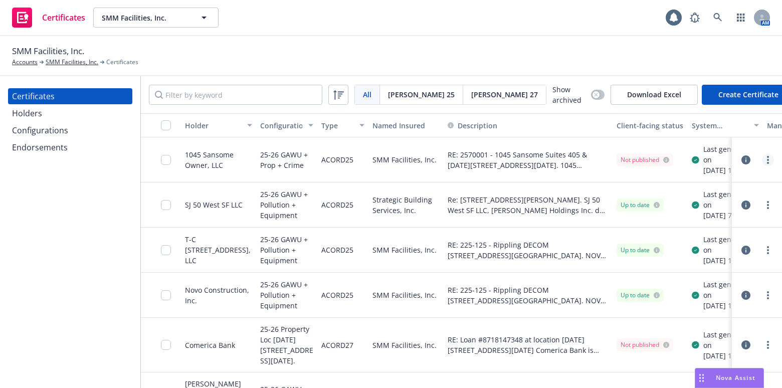
click at [765, 161] on link "more" at bounding box center [768, 160] width 12 height 12
click at [763, 164] on link "more" at bounding box center [768, 160] width 12 height 12
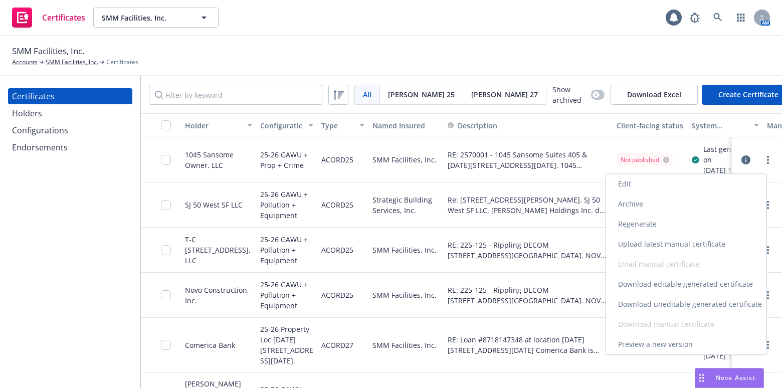
click at [664, 298] on link "Download uneditable generated certificate" at bounding box center [686, 304] width 160 height 20
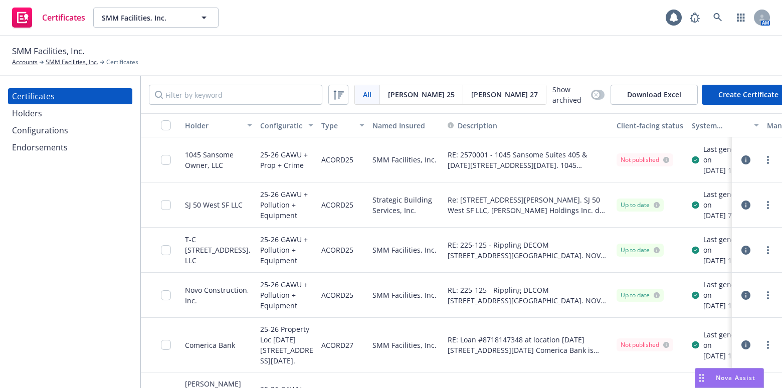
click at [62, 111] on div "Holders" at bounding box center [70, 113] width 116 height 16
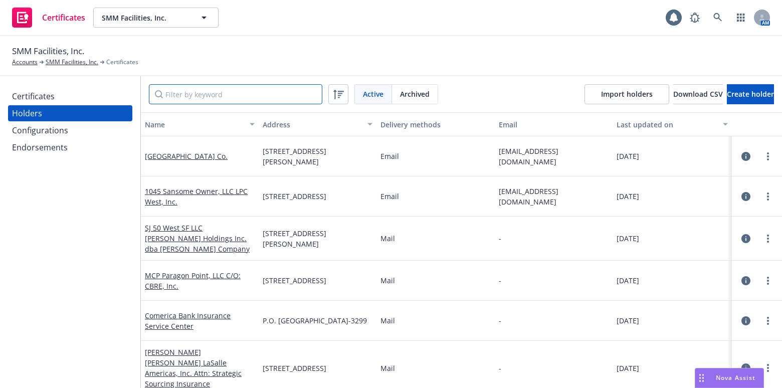
click at [211, 96] on input "Filter by keyword" at bounding box center [236, 94] width 174 height 20
paste input "[GEOGRAPHIC_DATA] Co."
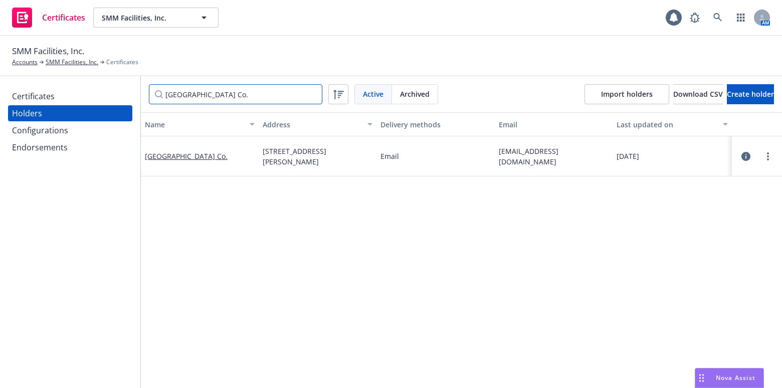
type input "[GEOGRAPHIC_DATA] Co."
click at [60, 102] on div "Certificates" at bounding box center [70, 96] width 116 height 16
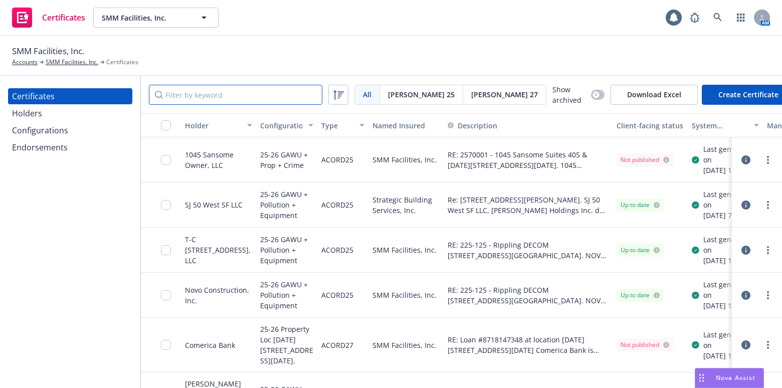
click at [243, 89] on input "Filter by keyword" at bounding box center [236, 95] width 174 height 20
paste input "[GEOGRAPHIC_DATA] Co."
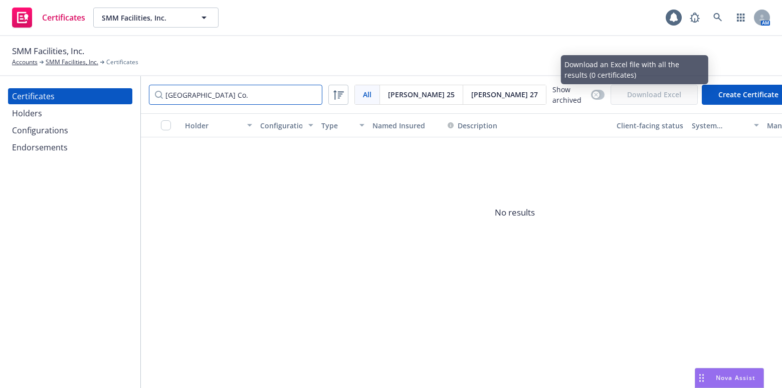
type input "[GEOGRAPHIC_DATA] Co."
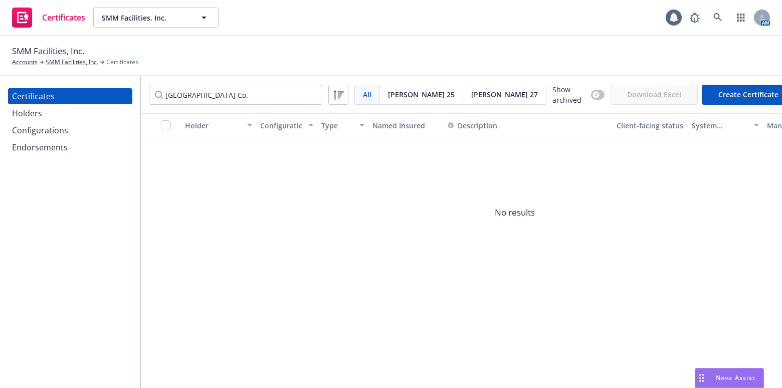
click at [731, 90] on button "Create Certificate" at bounding box center [748, 95] width 93 height 20
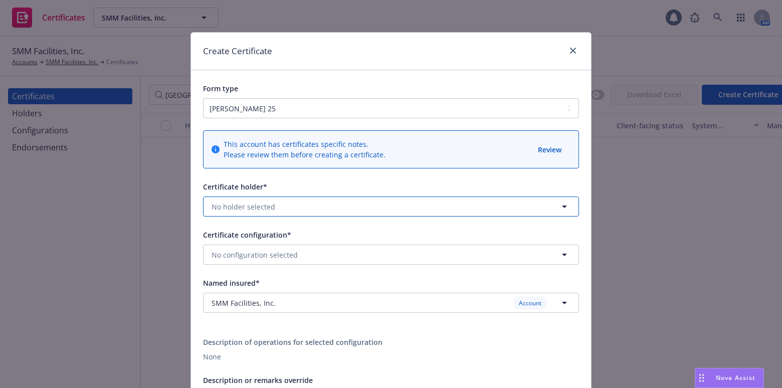
click at [256, 197] on button "No holder selected" at bounding box center [391, 207] width 376 height 20
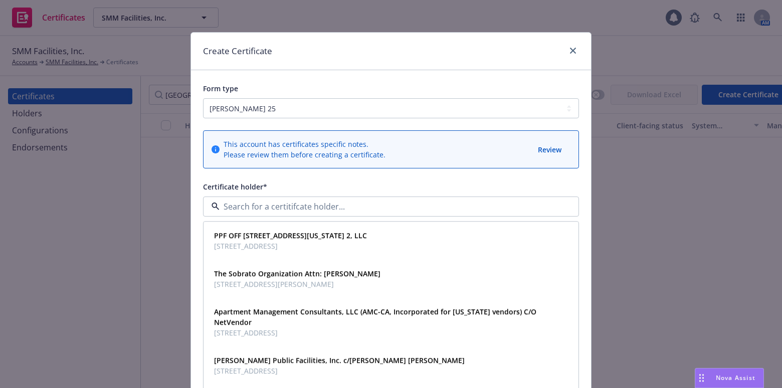
paste input "[GEOGRAPHIC_DATA] Co."
type input "[GEOGRAPHIC_DATA] Co."
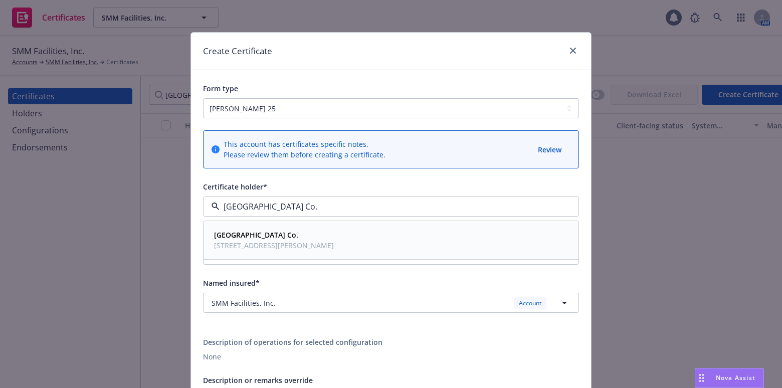
click at [251, 249] on span "[STREET_ADDRESS][PERSON_NAME]" at bounding box center [274, 246] width 120 height 11
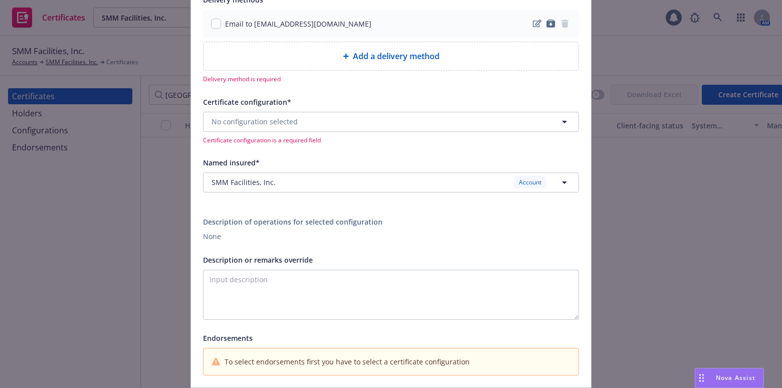
scroll to position [182, 0]
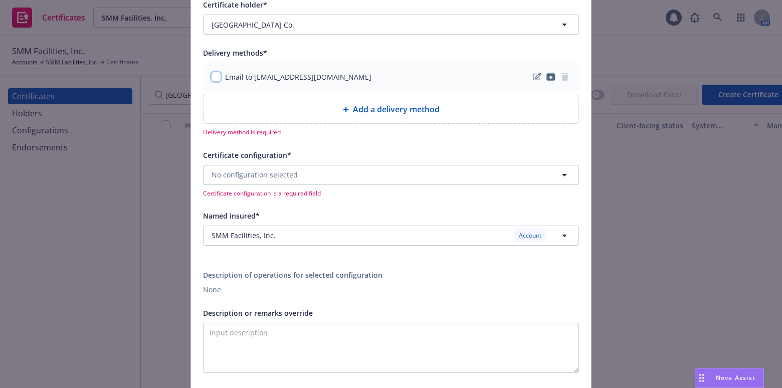
click at [211, 78] on input "checkbox" at bounding box center [216, 77] width 10 height 10
checkbox input "true"
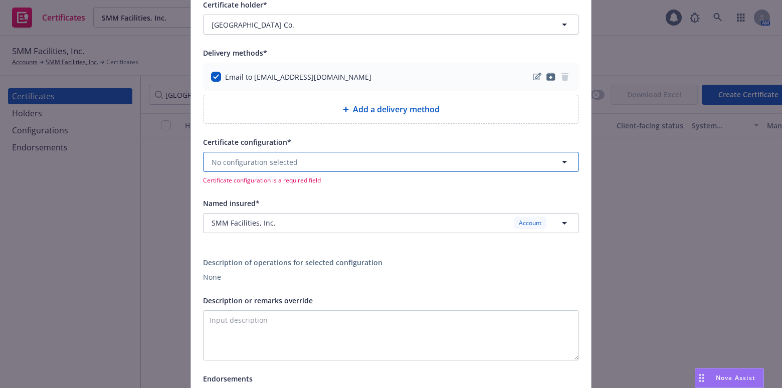
click at [234, 161] on span "No configuration selected" at bounding box center [255, 162] width 86 height 11
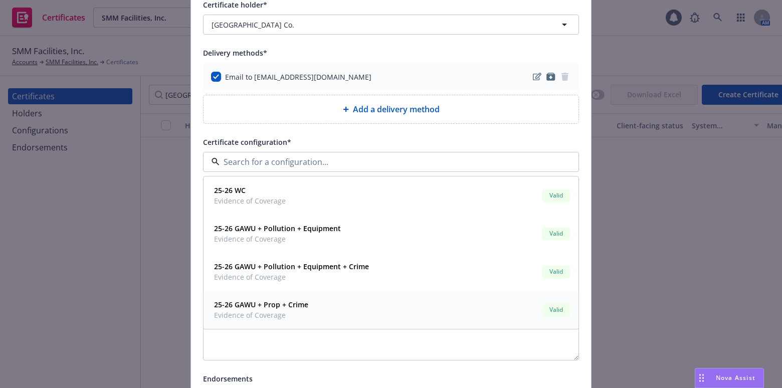
click at [299, 303] on strong "25-26 GAWU + Prop + Crime" at bounding box center [261, 305] width 94 height 10
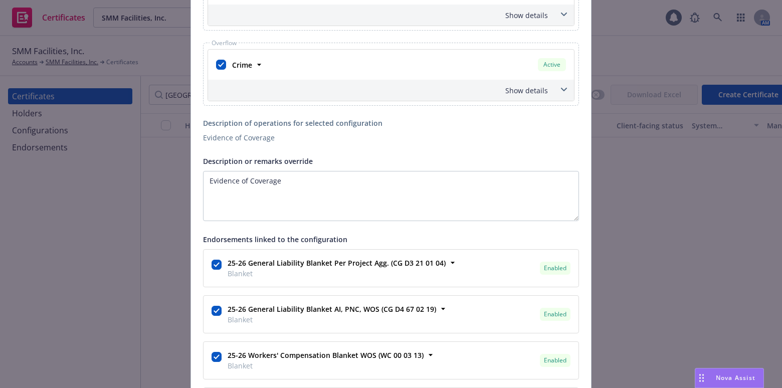
scroll to position [785, 0]
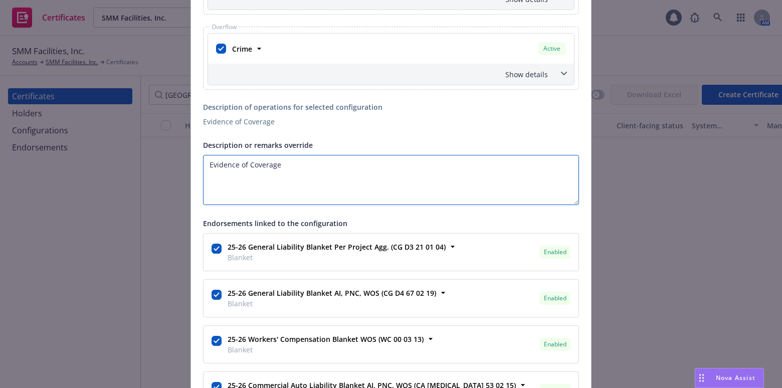
drag, startPoint x: 347, startPoint y: 161, endPoint x: 115, endPoint y: 140, distance: 232.6
click at [117, 142] on div "Create Certificate Form type ACORD 25 ACORD 27 This account has certificates sp…" at bounding box center [391, 194] width 782 height 388
paste textarea "RE: 2570001 - 1045 Sansome Suites 405 & [DATE][STREET_ADDRESS][DATE]. 1045 Sans…"
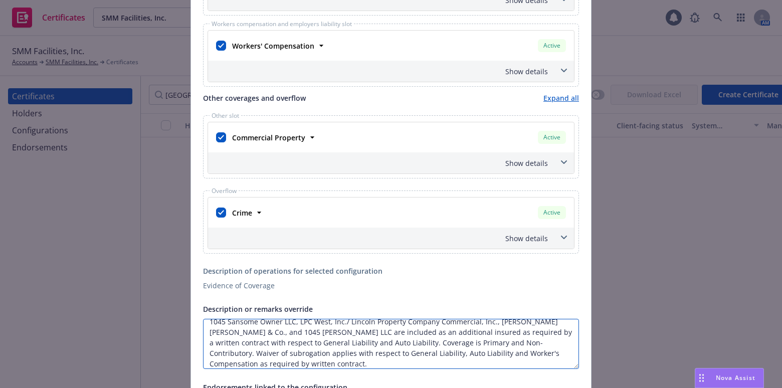
scroll to position [602, 0]
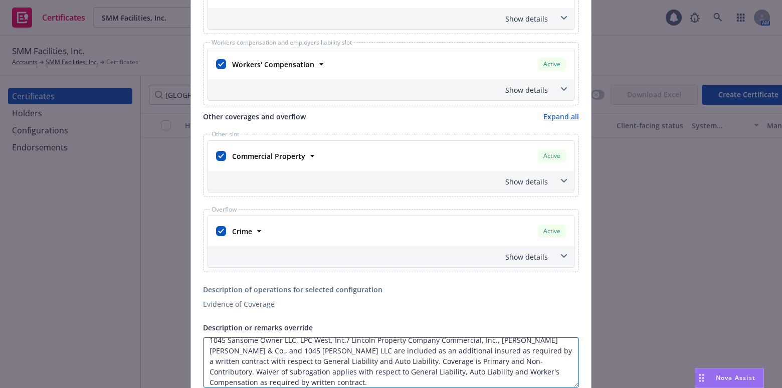
type textarea "RE: 2570001 - 1045 Sansome Suites 405 & [DATE][STREET_ADDRESS][DATE]. 1045 Sans…"
click at [522, 84] on div "Show details" at bounding box center [391, 89] width 366 height 21
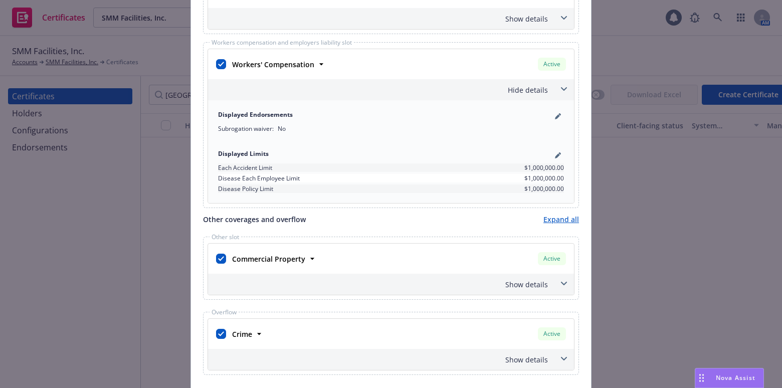
click at [522, 85] on div "Hide details" at bounding box center [379, 90] width 338 height 11
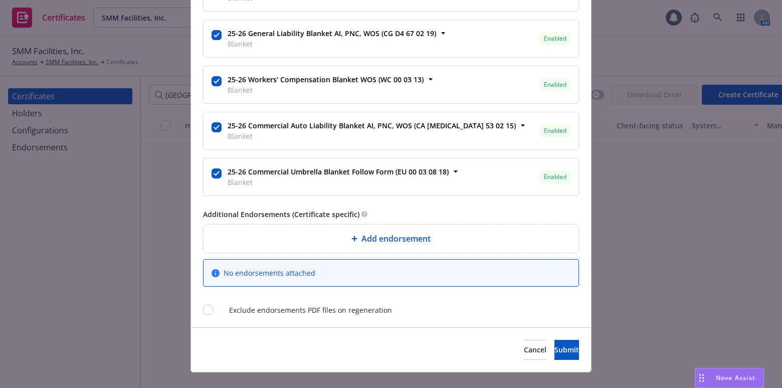
scroll to position [1058, 0]
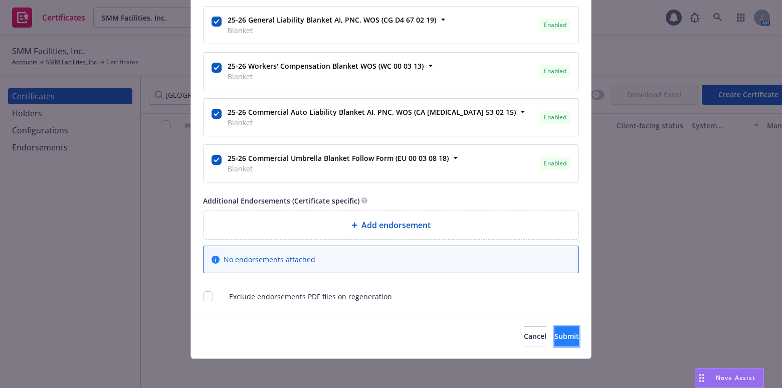
click at [555, 333] on span "Submit" at bounding box center [567, 337] width 25 height 10
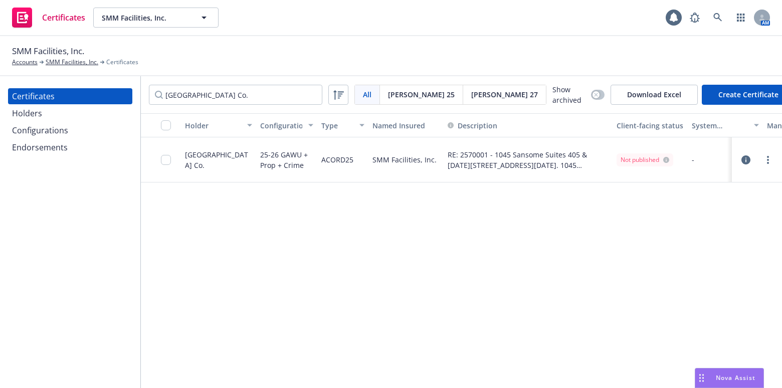
click at [769, 166] on div at bounding box center [757, 160] width 42 height 20
click at [768, 160] on icon "more" at bounding box center [768, 160] width 2 height 8
click at [657, 217] on link "Regenerate" at bounding box center [693, 219] width 160 height 20
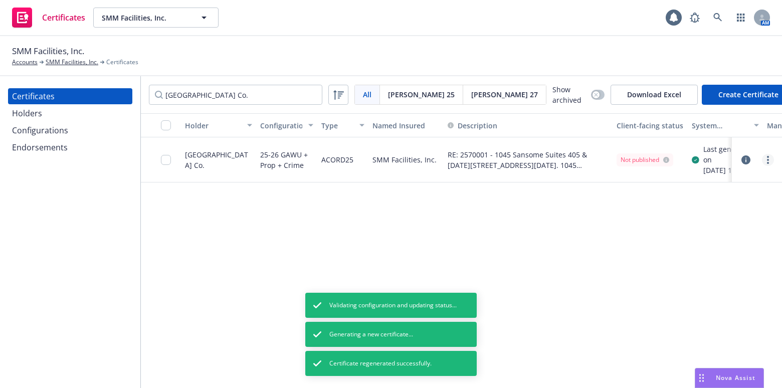
click at [768, 161] on circle "more" at bounding box center [768, 160] width 2 height 2
click at [667, 181] on link "Edit" at bounding box center [693, 184] width 160 height 20
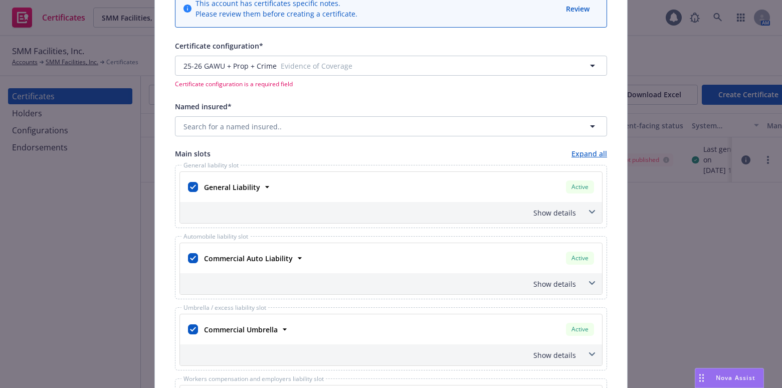
scroll to position [182, 0]
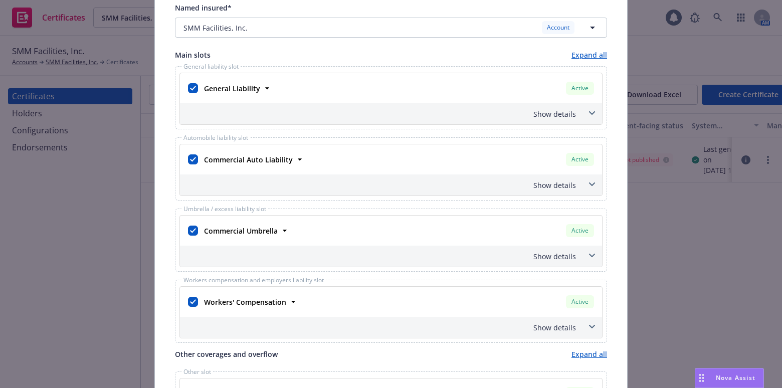
click at [553, 123] on div "Show details" at bounding box center [391, 113] width 422 height 21
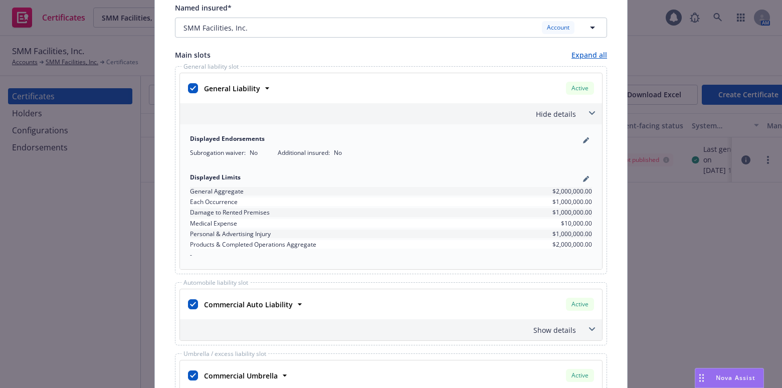
click at [578, 134] on div "Displayed Endorsements" at bounding box center [391, 140] width 402 height 12
click at [583, 138] on icon "pencil" at bounding box center [586, 140] width 6 height 6
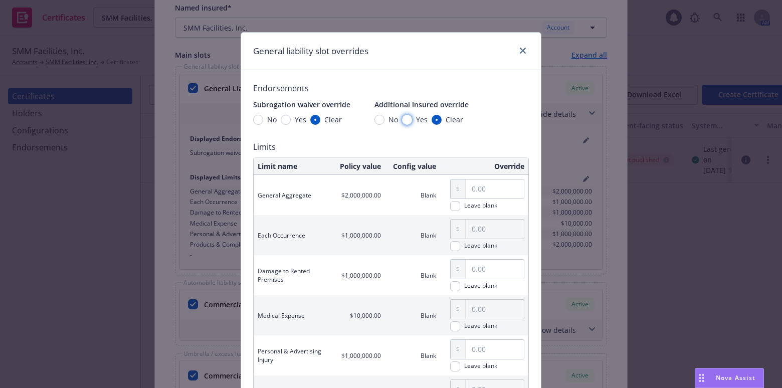
click at [406, 120] on input "Yes" at bounding box center [407, 120] width 10 height 10
radio input "true"
click at [291, 121] on span "Yes" at bounding box center [299, 119] width 16 height 11
click at [291, 121] on input "Yes" at bounding box center [286, 120] width 10 height 10
radio input "true"
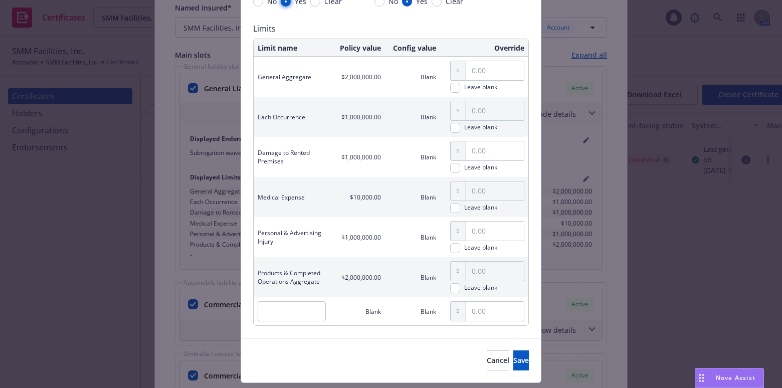
scroll to position [145, 0]
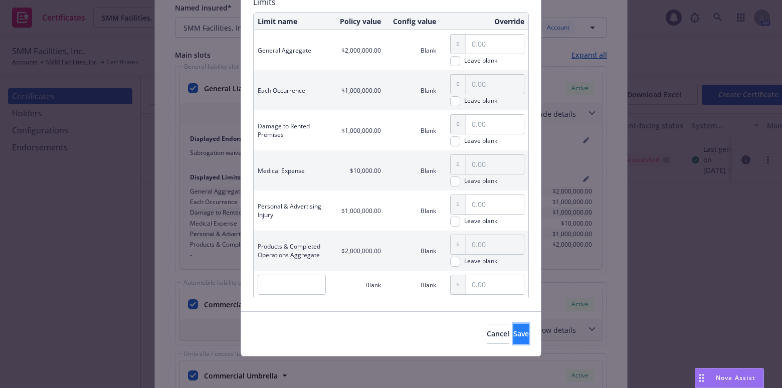
click at [514, 326] on button "Save" at bounding box center [522, 334] width 16 height 20
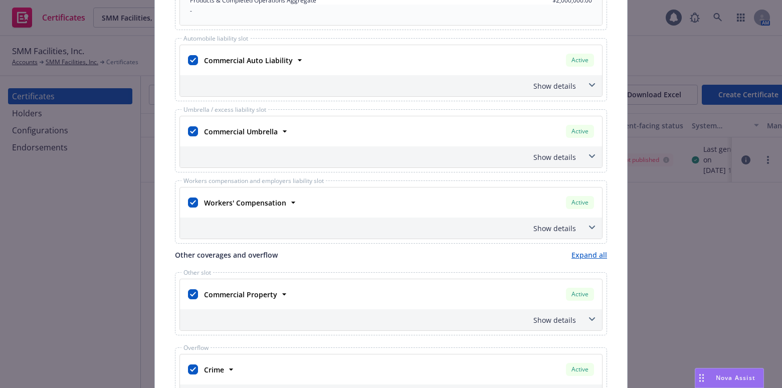
scroll to position [410, 0]
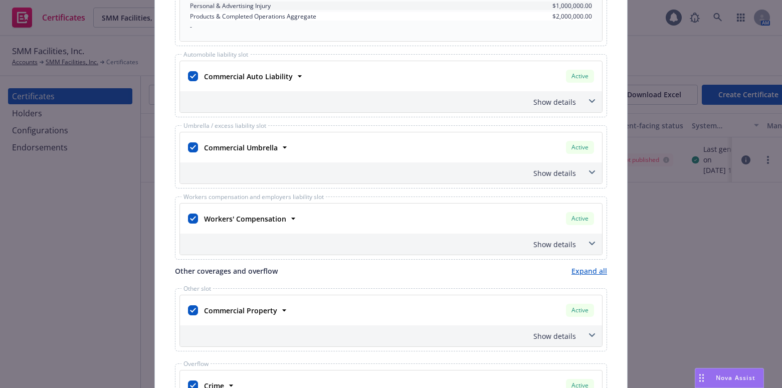
click at [544, 100] on div "Show details" at bounding box center [379, 102] width 394 height 11
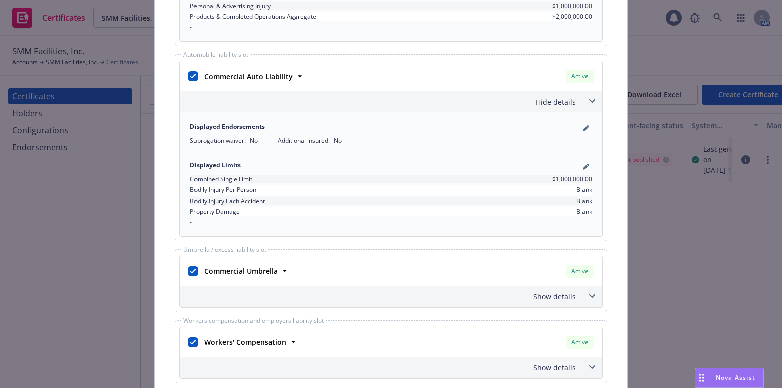
click at [584, 122] on div "Displayed Endorsements" at bounding box center [391, 128] width 402 height 12
click at [583, 124] on link "pencil" at bounding box center [586, 128] width 12 height 12
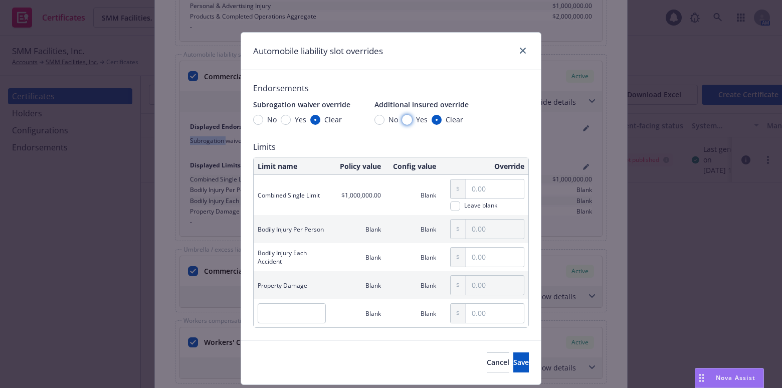
click at [406, 121] on input "Yes" at bounding box center [407, 120] width 10 height 10
radio input "true"
click at [291, 119] on span "Yes" at bounding box center [299, 119] width 16 height 11
click at [287, 119] on input "Yes" at bounding box center [286, 120] width 10 height 10
radio input "true"
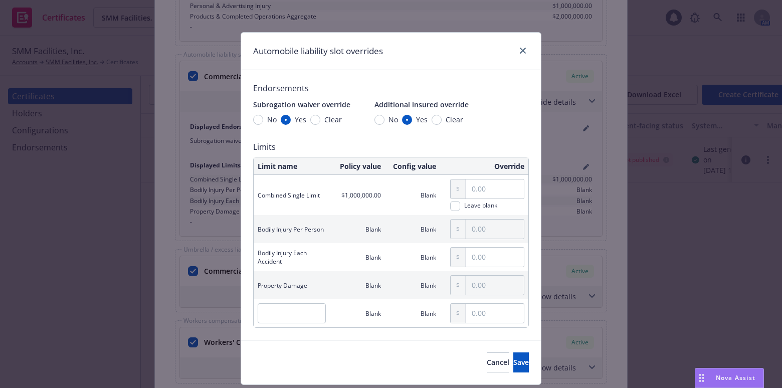
click at [500, 345] on div "Cancel Save" at bounding box center [391, 362] width 300 height 45
click at [514, 361] on button "Save" at bounding box center [522, 363] width 16 height 20
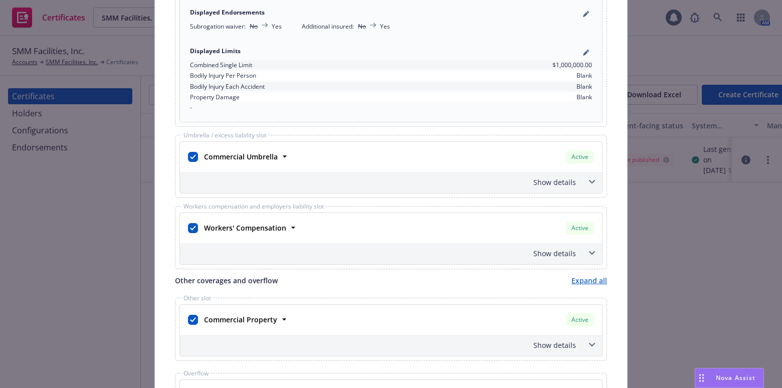
scroll to position [638, 0]
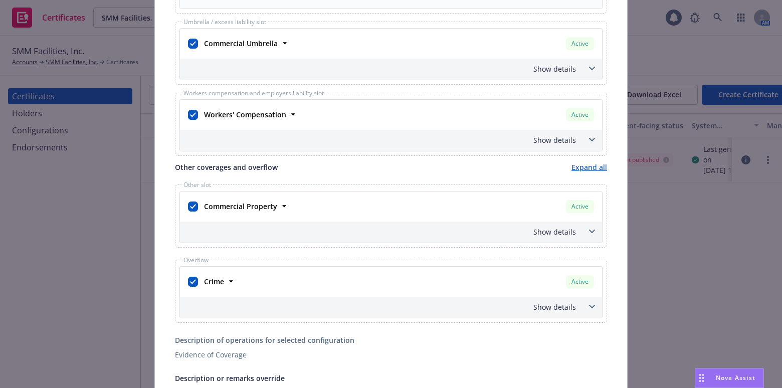
click at [536, 75] on div "Show details" at bounding box center [391, 69] width 422 height 21
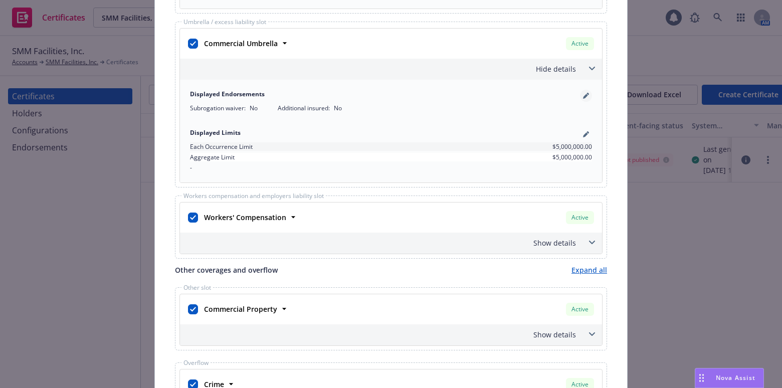
click at [581, 99] on link "pencil" at bounding box center [586, 96] width 12 height 12
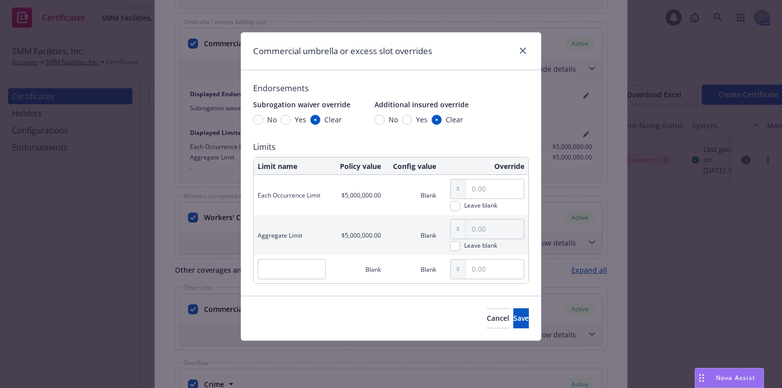
click at [419, 124] on span "Yes" at bounding box center [422, 119] width 12 height 11
click at [412, 124] on input "Yes" at bounding box center [407, 120] width 10 height 10
radio input "true"
click at [288, 126] on div "Endorsements Subrogation waiver override No Yes Clear Additional insured overri…" at bounding box center [391, 183] width 276 height 202
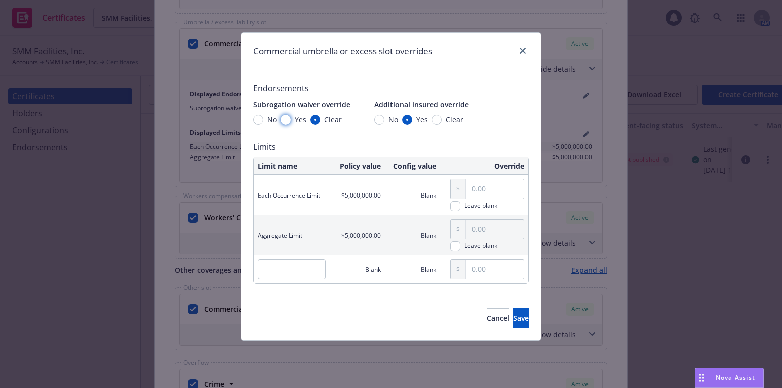
click at [288, 122] on input "Yes" at bounding box center [286, 120] width 10 height 10
radio input "true"
drag, startPoint x: 505, startPoint y: 309, endPoint x: 505, endPoint y: 321, distance: 11.5
click at [514, 320] on button "Save" at bounding box center [522, 318] width 16 height 20
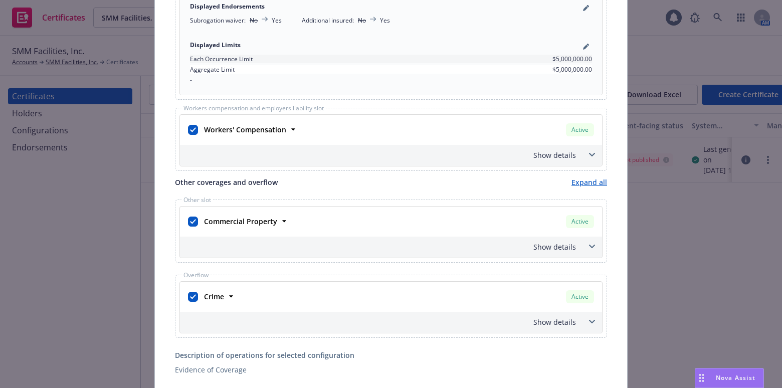
scroll to position [775, 0]
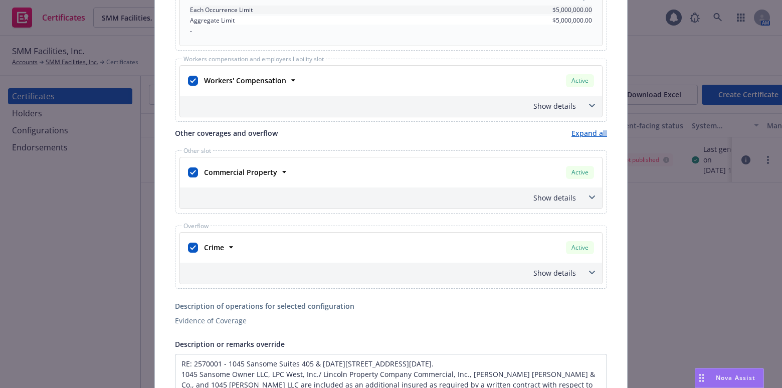
drag, startPoint x: 566, startPoint y: 97, endPoint x: 567, endPoint y: 110, distance: 13.6
click at [565, 97] on div "Show details" at bounding box center [391, 106] width 422 height 21
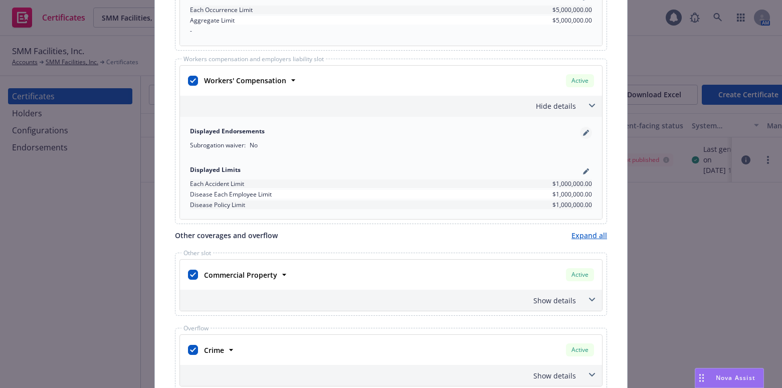
click at [587, 130] on icon "pencil" at bounding box center [588, 131] width 3 height 3
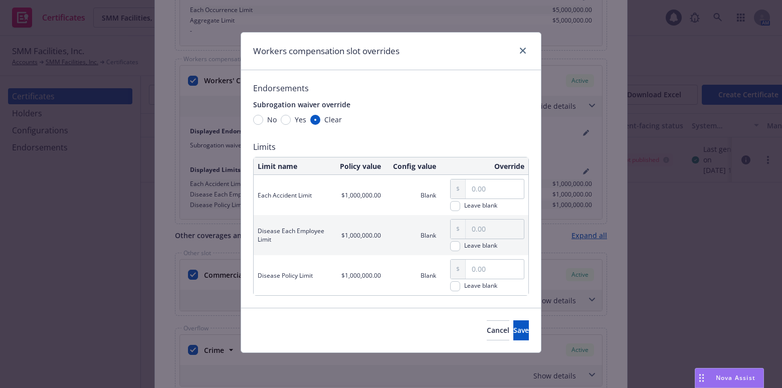
click at [297, 123] on span "Yes" at bounding box center [301, 119] width 12 height 11
click at [291, 123] on input "Yes" at bounding box center [286, 120] width 10 height 10
radio input "true"
click at [514, 324] on button "Save" at bounding box center [522, 330] width 16 height 20
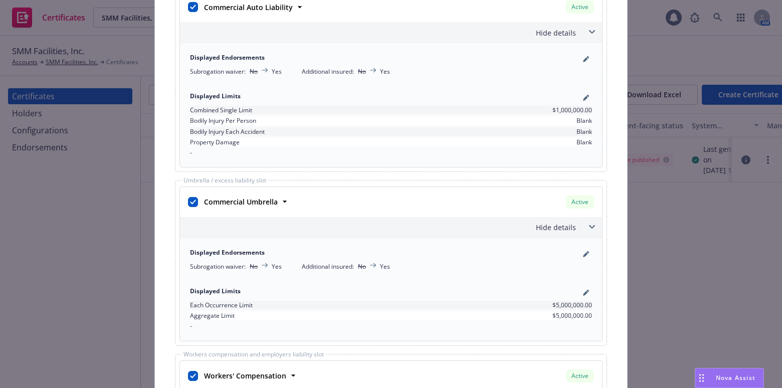
scroll to position [0, 0]
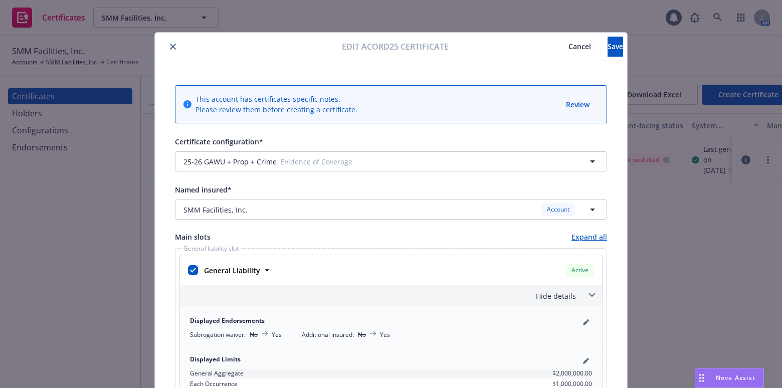
drag, startPoint x: 514, startPoint y: 255, endPoint x: 537, endPoint y: 48, distance: 208.0
drag, startPoint x: 609, startPoint y: 45, endPoint x: 609, endPoint y: 55, distance: 9.5
click at [609, 55] on button "Save" at bounding box center [616, 47] width 16 height 20
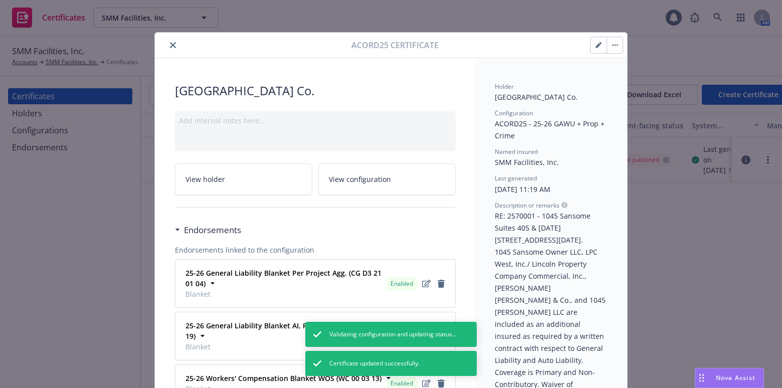
click at [175, 44] on button "close" at bounding box center [173, 45] width 12 height 12
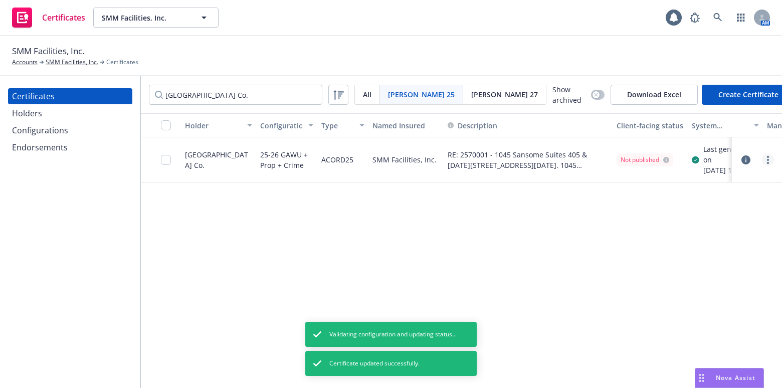
click at [764, 166] on link "more" at bounding box center [768, 160] width 12 height 12
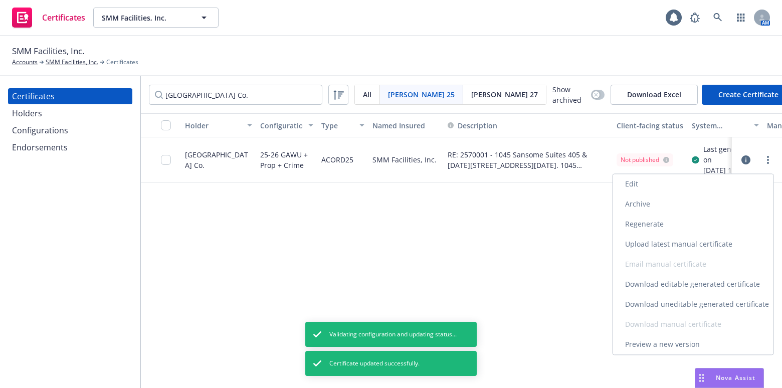
click at [642, 224] on link "Regenerate" at bounding box center [693, 224] width 160 height 20
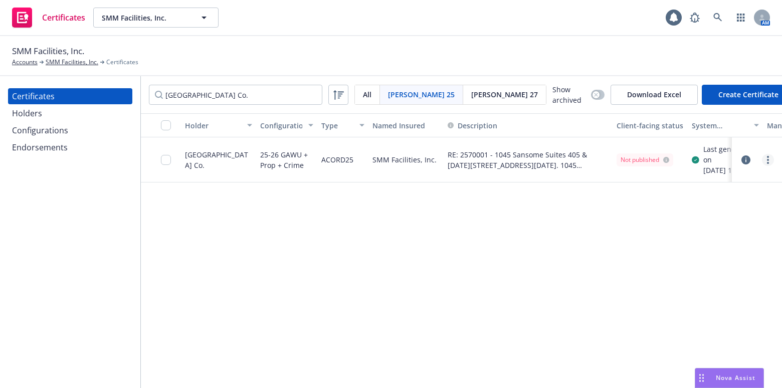
click at [766, 165] on link "more" at bounding box center [768, 160] width 12 height 12
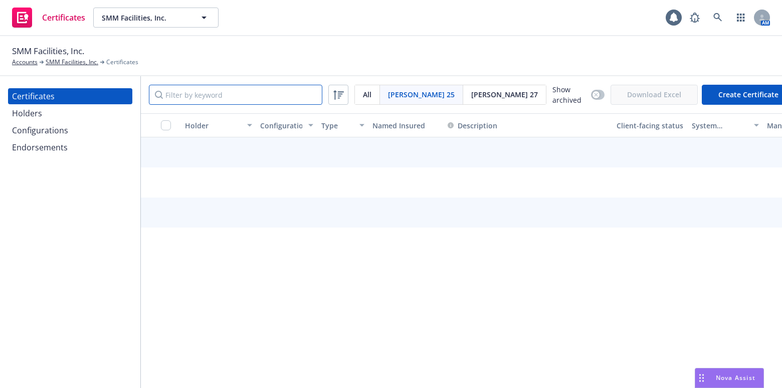
click at [211, 87] on input "Filter by keyword" at bounding box center [236, 95] width 174 height 20
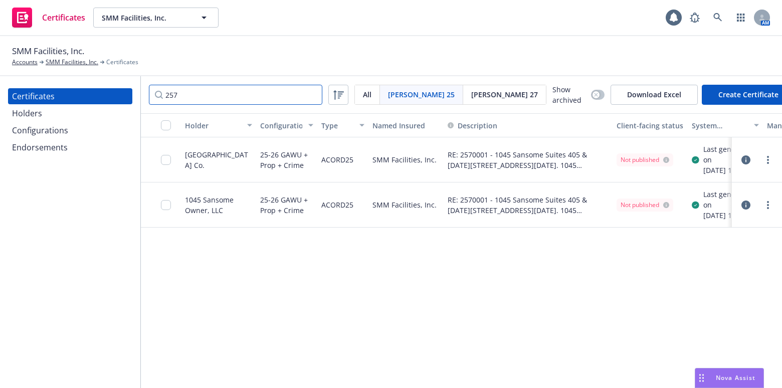
type input "257"
click at [758, 150] on div at bounding box center [757, 159] width 50 height 45
click at [764, 166] on link "more" at bounding box center [768, 160] width 12 height 12
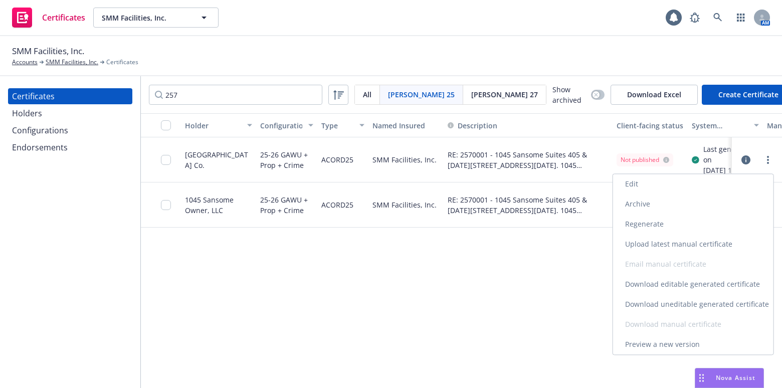
click at [681, 300] on link "Download uneditable generated certificate" at bounding box center [693, 304] width 160 height 20
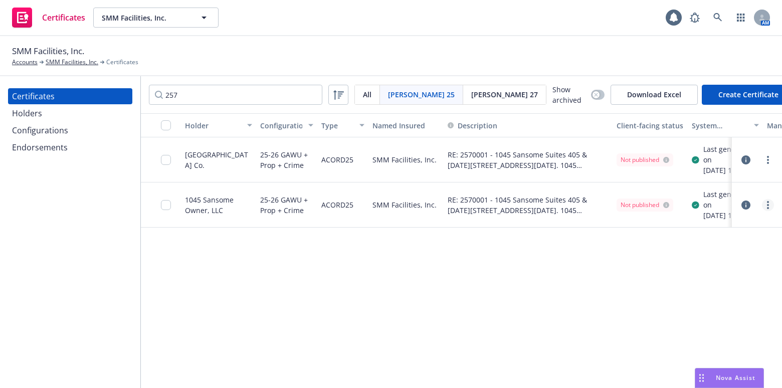
click at [769, 211] on div at bounding box center [768, 205] width 12 height 12
click at [766, 213] on div at bounding box center [757, 205] width 42 height 20
click at [769, 211] on link "more" at bounding box center [768, 205] width 12 height 12
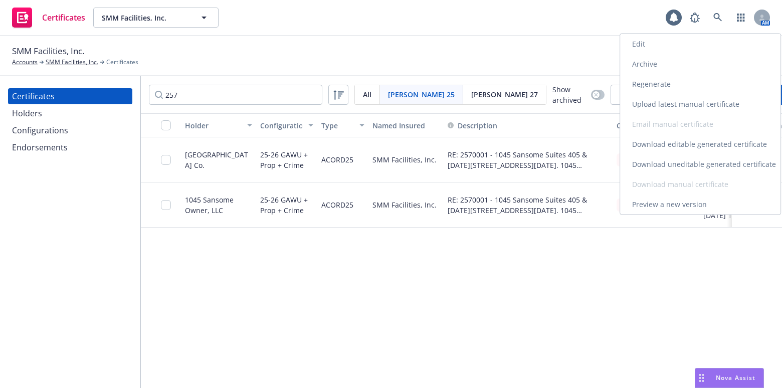
click at [627, 42] on link "Edit" at bounding box center [700, 44] width 160 height 20
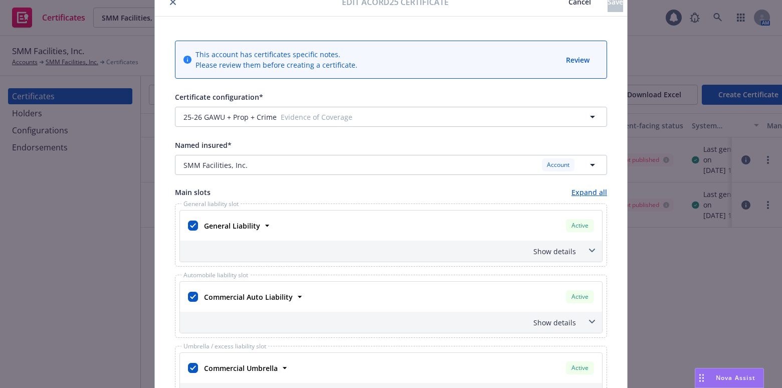
scroll to position [136, 0]
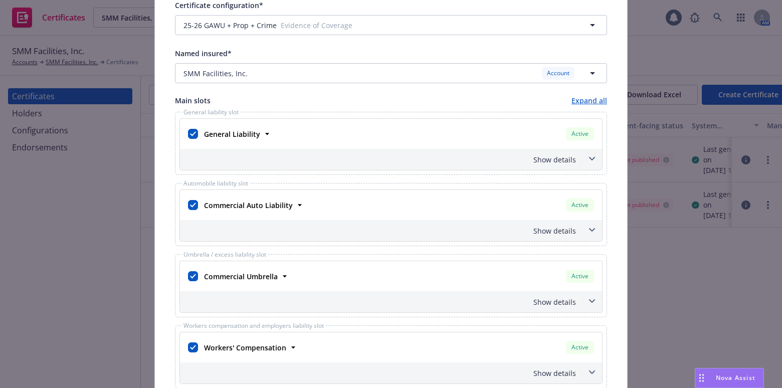
click at [563, 160] on div "Show details" at bounding box center [379, 159] width 394 height 11
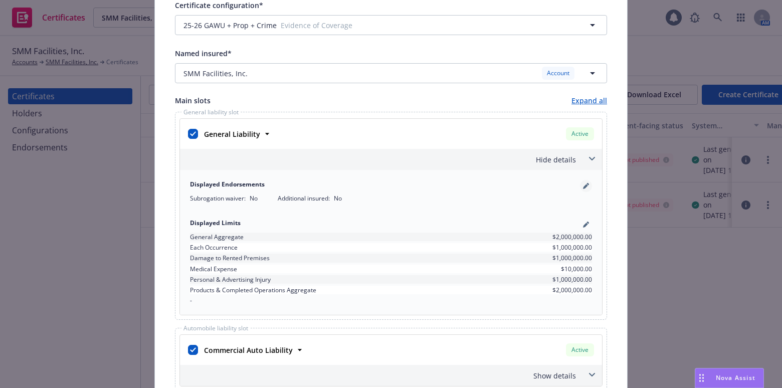
click at [583, 186] on icon "pencil" at bounding box center [585, 186] width 5 height 5
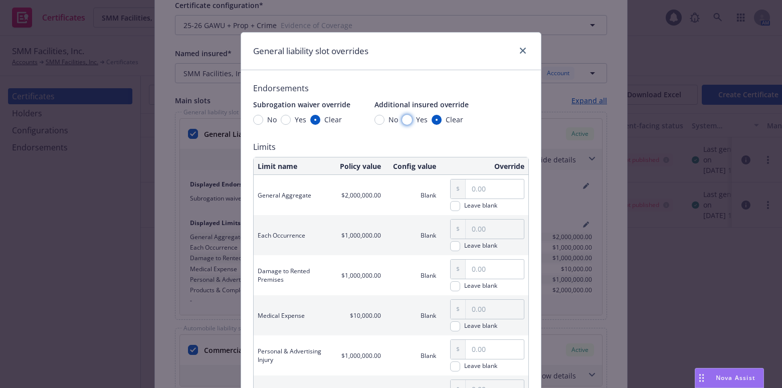
click at [402, 119] on input "Yes" at bounding box center [407, 120] width 10 height 10
radio input "true"
click at [295, 116] on span "Yes" at bounding box center [301, 119] width 12 height 11
click at [291, 116] on input "Yes" at bounding box center [286, 120] width 10 height 10
radio input "true"
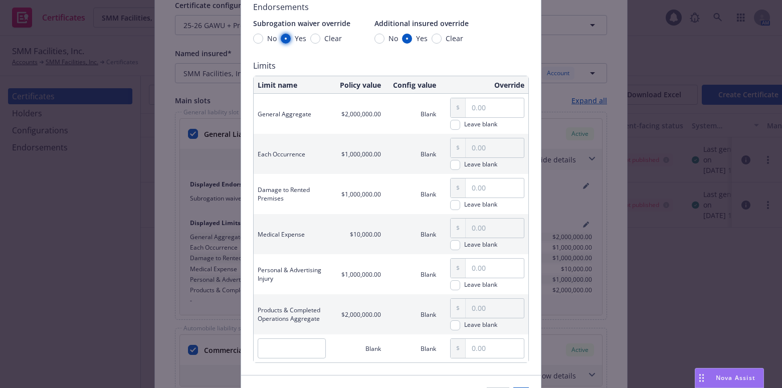
scroll to position [145, 0]
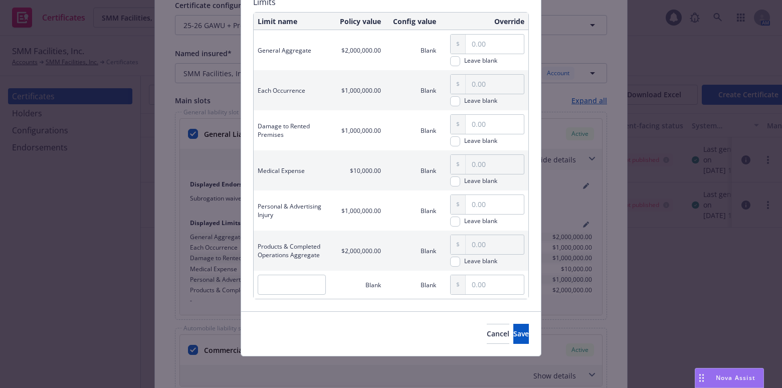
click at [495, 319] on div "Cancel Save" at bounding box center [391, 333] width 300 height 45
click at [498, 321] on div "Cancel Save" at bounding box center [391, 333] width 300 height 45
click at [514, 329] on span "Save" at bounding box center [522, 334] width 16 height 10
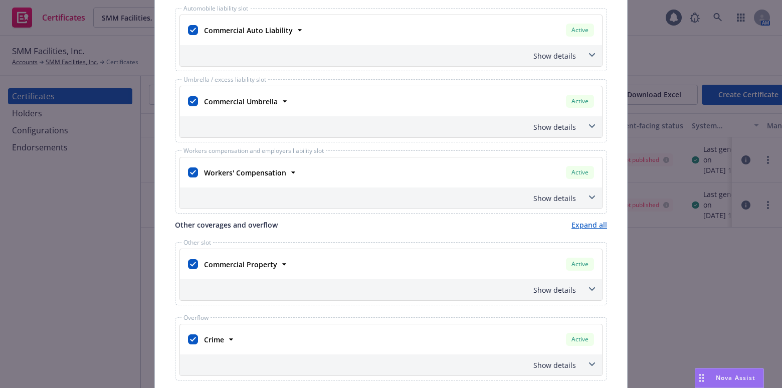
scroll to position [456, 0]
click at [535, 53] on div "Show details" at bounding box center [379, 56] width 394 height 11
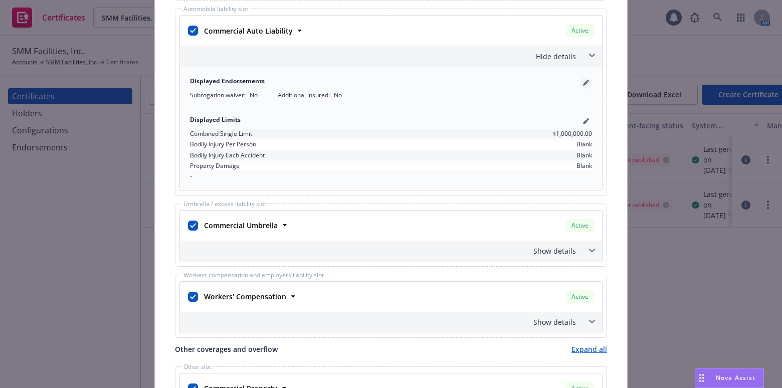
click at [583, 81] on icon "pencil" at bounding box center [585, 83] width 5 height 5
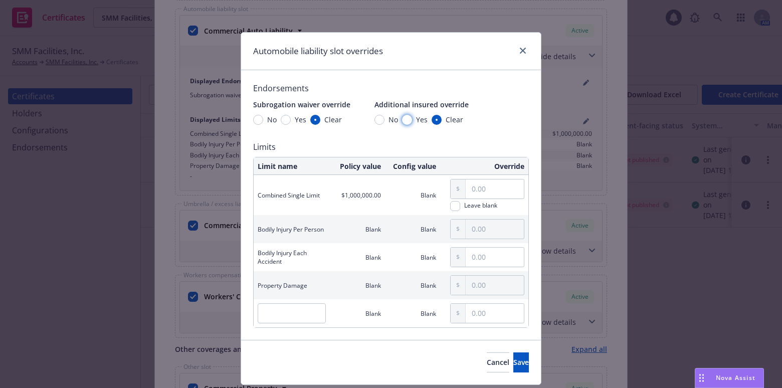
click at [402, 122] on input "Yes" at bounding box center [407, 120] width 10 height 10
radio input "true"
click at [291, 119] on span "Yes" at bounding box center [299, 119] width 16 height 11
click at [288, 119] on input "Yes" at bounding box center [286, 120] width 10 height 10
radio input "true"
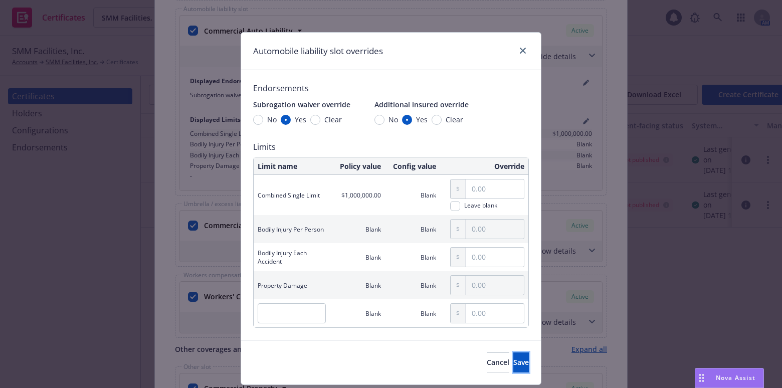
click at [514, 371] on button "Save" at bounding box center [522, 363] width 16 height 20
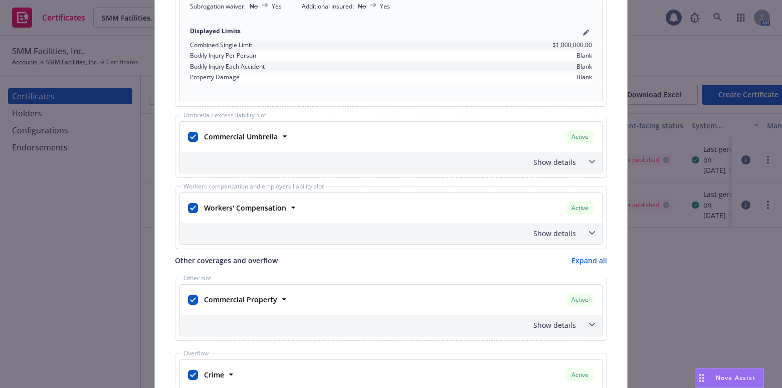
scroll to position [592, 0]
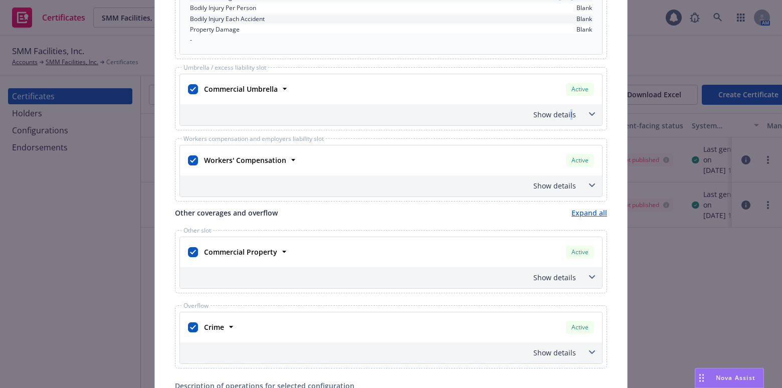
click at [567, 113] on div "Show details" at bounding box center [379, 114] width 394 height 11
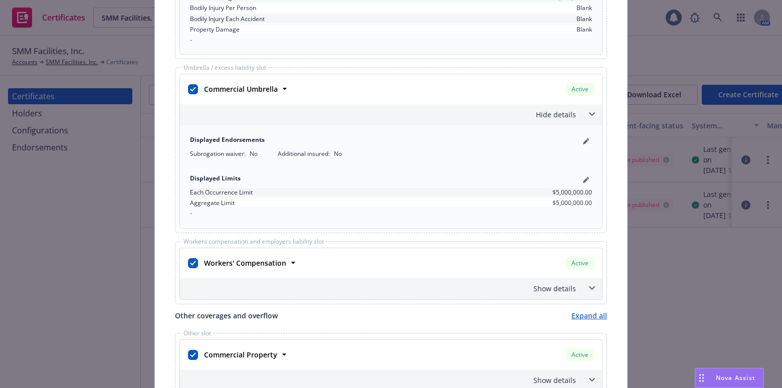
click at [581, 131] on div "Displayed Endorsements Subrogation waiver : No Additional insured : No" at bounding box center [391, 146] width 414 height 35
click at [583, 139] on icon "pencil" at bounding box center [586, 141] width 6 height 6
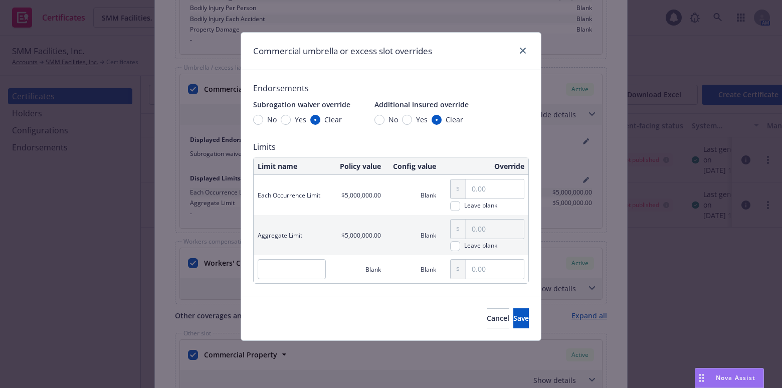
click at [412, 120] on span "Yes" at bounding box center [420, 119] width 16 height 11
click at [412, 120] on input "Yes" at bounding box center [407, 120] width 10 height 10
radio input "true"
click at [285, 115] on input "Yes" at bounding box center [286, 120] width 10 height 10
radio input "true"
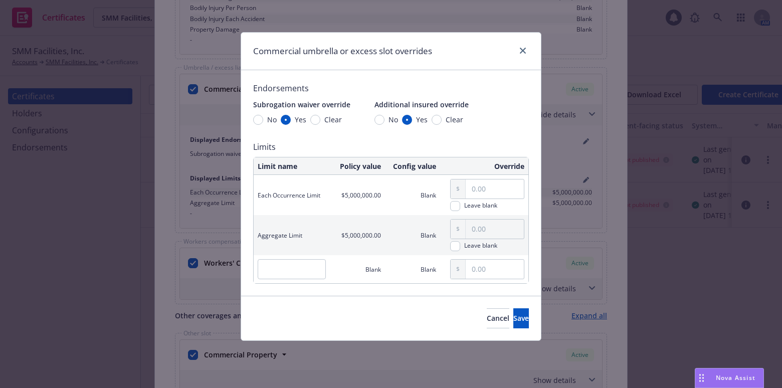
click at [512, 329] on div "Cancel Save" at bounding box center [391, 318] width 300 height 45
drag, startPoint x: 506, startPoint y: 319, endPoint x: 491, endPoint y: 312, distance: 16.4
click at [514, 319] on span "Save" at bounding box center [522, 318] width 16 height 10
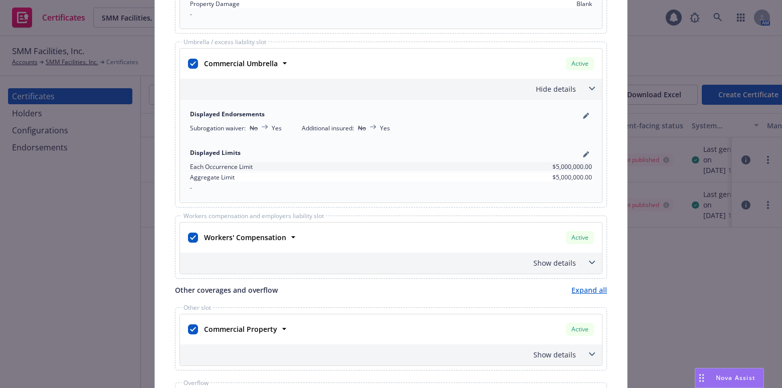
scroll to position [684, 0]
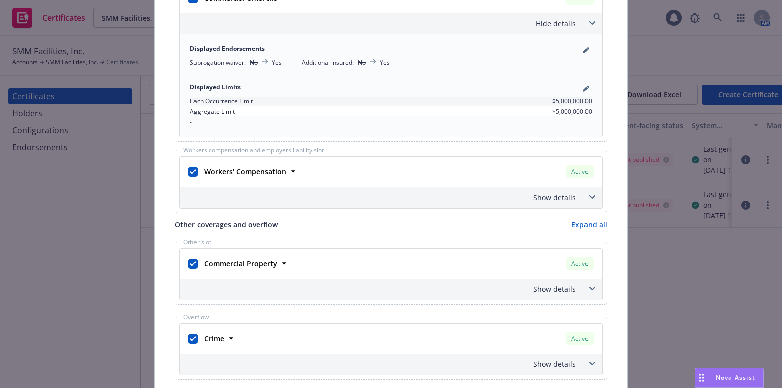
click at [537, 206] on div "Show details" at bounding box center [391, 197] width 422 height 21
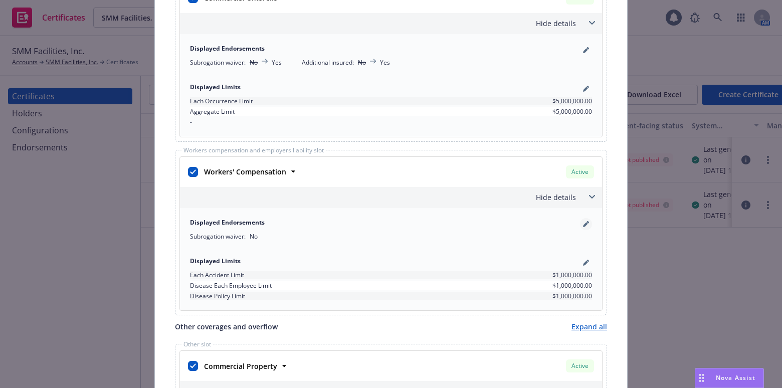
click at [583, 221] on icon "pencil" at bounding box center [586, 224] width 6 height 6
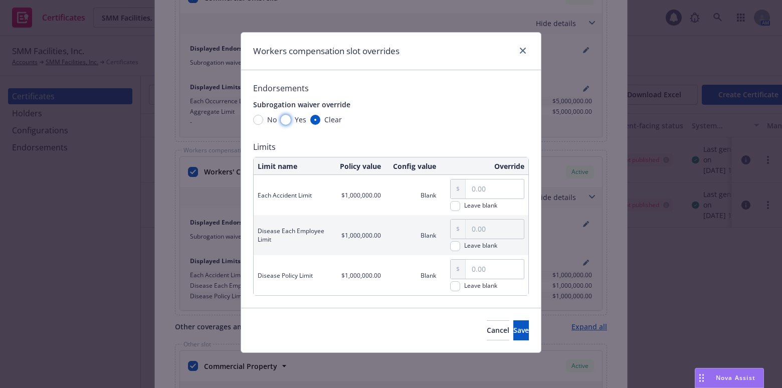
click at [284, 121] on input "Yes" at bounding box center [286, 120] width 10 height 10
radio input "true"
click at [514, 321] on button "Save" at bounding box center [522, 330] width 16 height 20
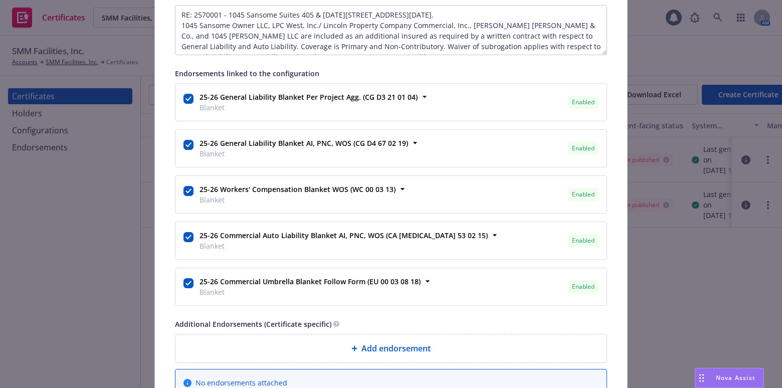
scroll to position [0, 0]
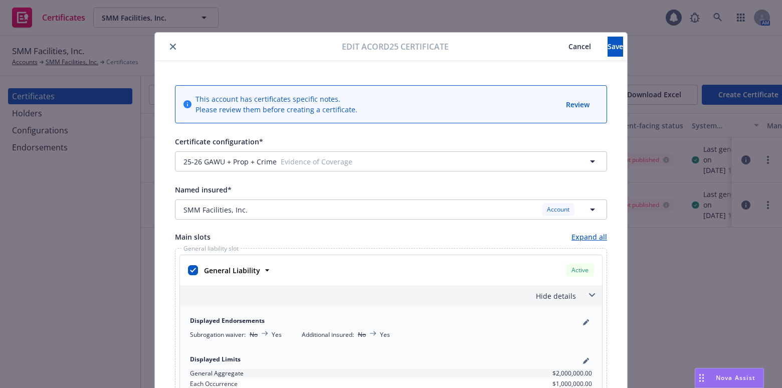
drag, startPoint x: 506, startPoint y: 276, endPoint x: 567, endPoint y: 57, distance: 226.9
click at [608, 37] on button "Save" at bounding box center [616, 47] width 16 height 20
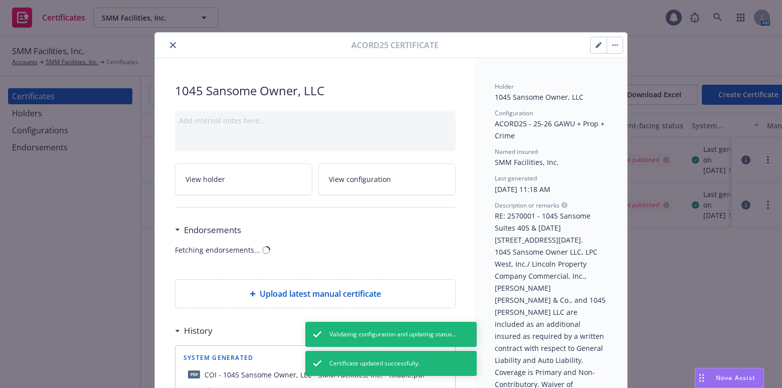
click at [171, 42] on icon "close" at bounding box center [173, 45] width 6 height 6
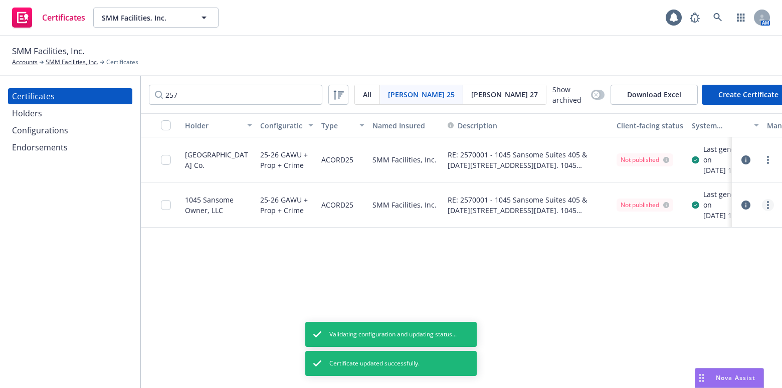
click at [768, 209] on icon "more" at bounding box center [768, 205] width 2 height 8
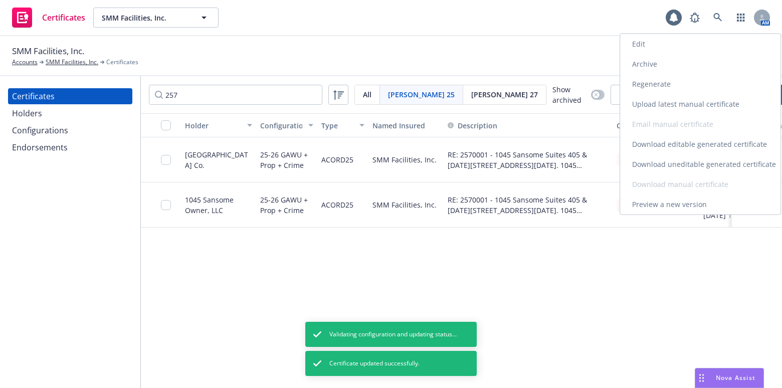
click at [664, 86] on link "Regenerate" at bounding box center [700, 84] width 160 height 20
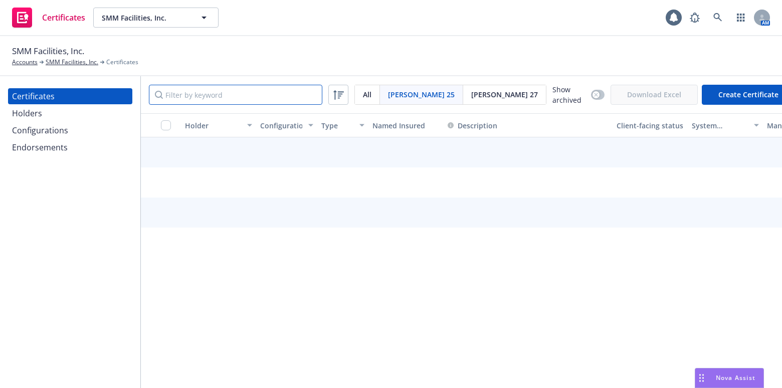
click at [190, 91] on input "Filter by keyword" at bounding box center [236, 95] width 174 height 20
type input "257"
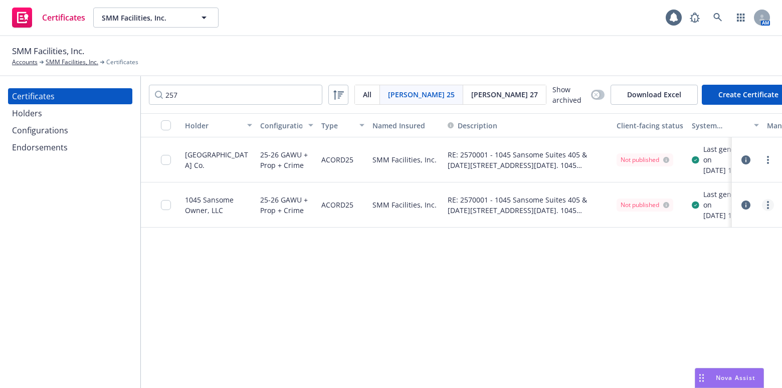
click at [770, 211] on link "more" at bounding box center [768, 205] width 12 height 12
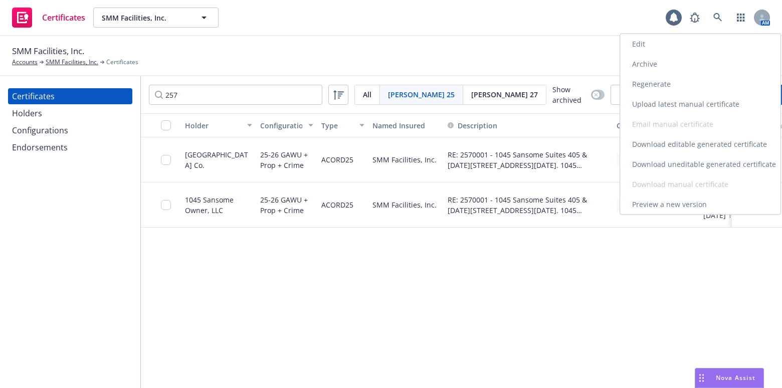
click at [666, 158] on link "Download uneditable generated certificate" at bounding box center [700, 164] width 160 height 20
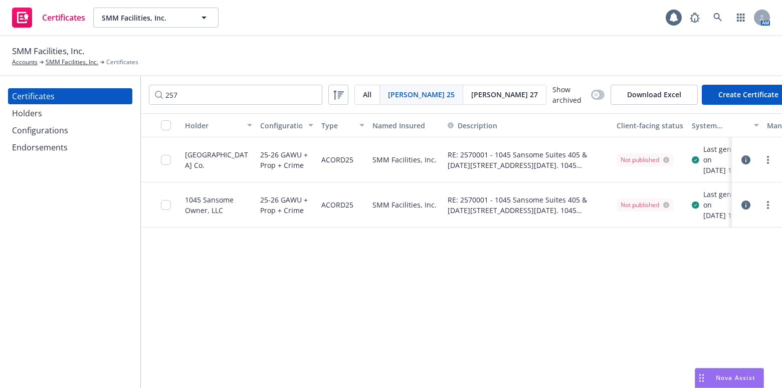
drag, startPoint x: 167, startPoint y: 126, endPoint x: 166, endPoint y: 134, distance: 7.6
click at [167, 126] on input "checkbox" at bounding box center [166, 125] width 10 height 10
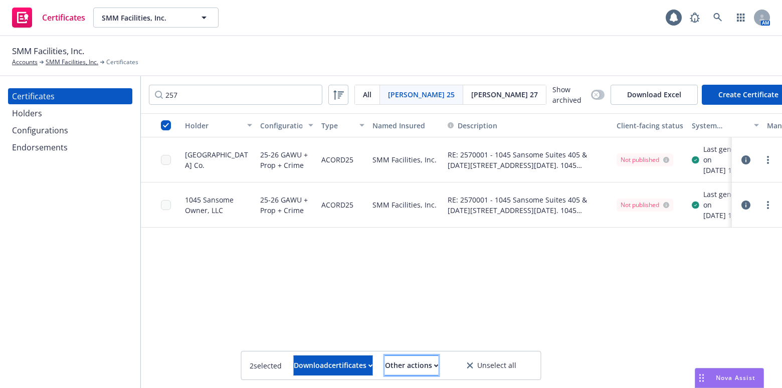
click at [434, 363] on div "Other actions" at bounding box center [412, 365] width 54 height 19
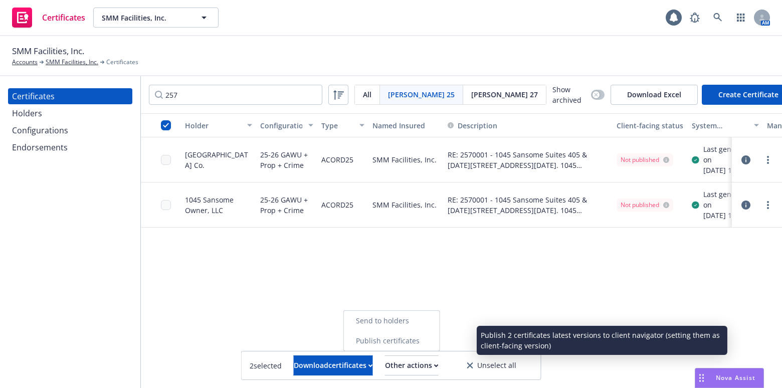
click at [428, 347] on link "Publish certificates" at bounding box center [392, 341] width 96 height 20
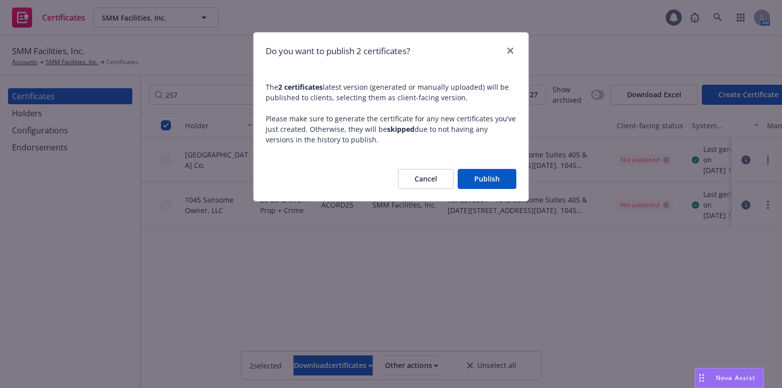
click at [474, 180] on button "Publish" at bounding box center [487, 179] width 59 height 20
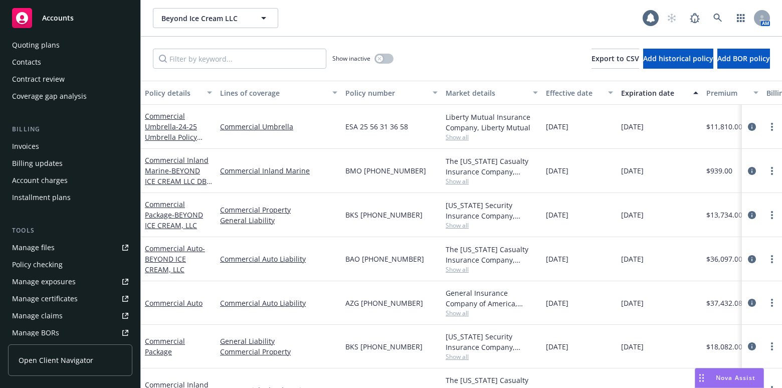
scroll to position [282, 0]
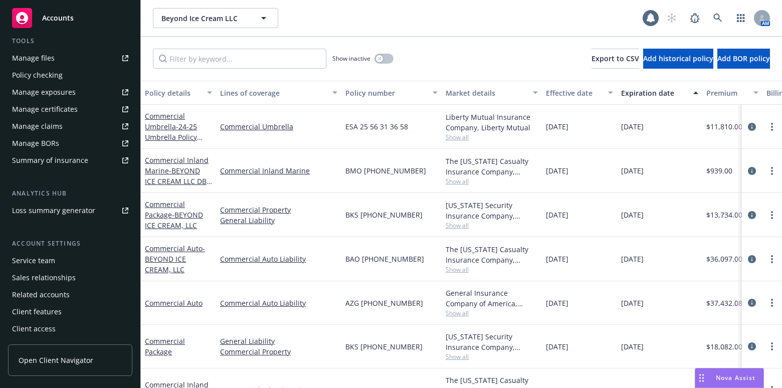
click at [39, 111] on div "Manage certificates" at bounding box center [45, 109] width 66 height 16
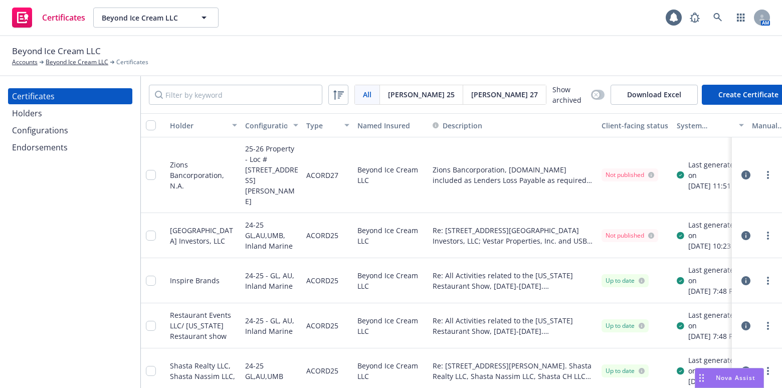
scroll to position [0, 113]
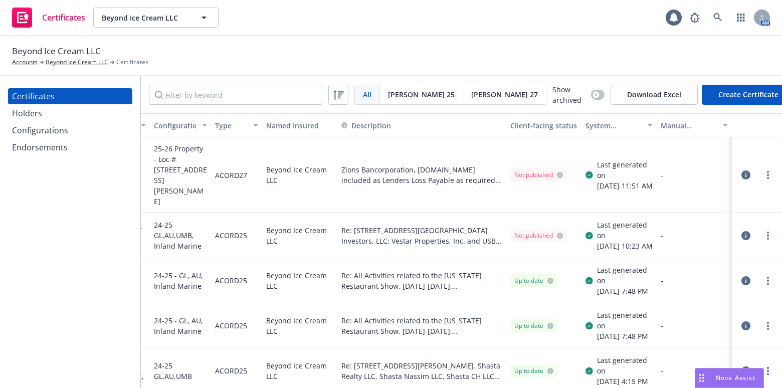
drag, startPoint x: 344, startPoint y: 243, endPoint x: 417, endPoint y: 251, distance: 73.7
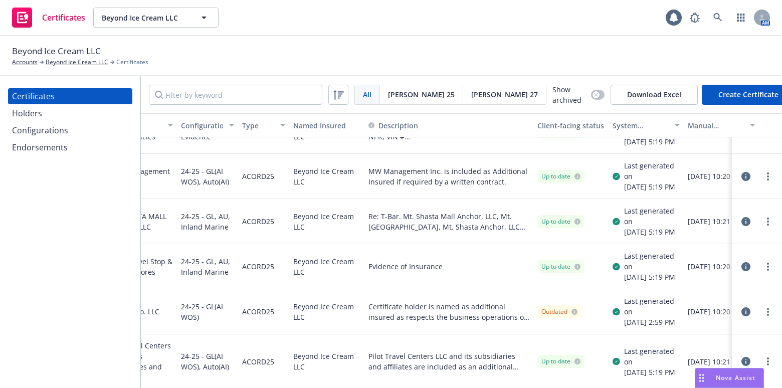
scroll to position [895, 0]
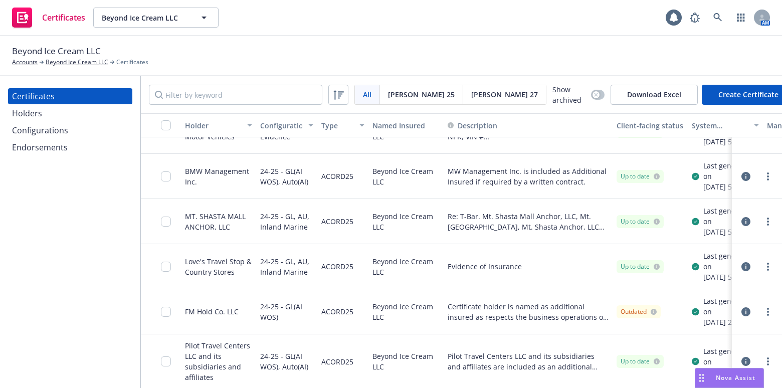
drag, startPoint x: 393, startPoint y: 238, endPoint x: 295, endPoint y: 220, distance: 99.5
click at [47, 118] on div "Holders" at bounding box center [70, 113] width 116 height 16
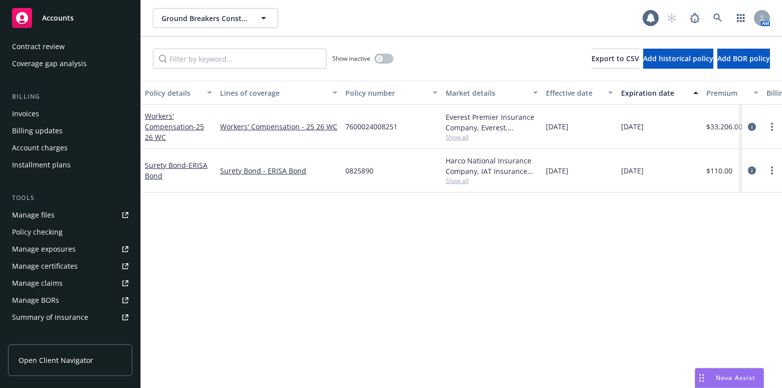
scroll to position [136, 0]
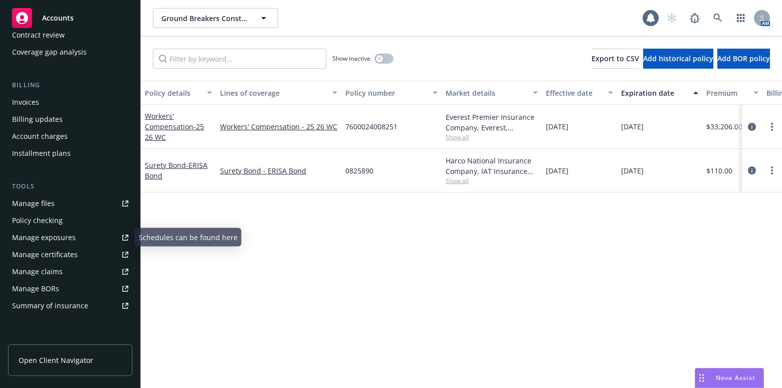
click at [80, 249] on link "Manage certificates" at bounding box center [70, 255] width 124 height 16
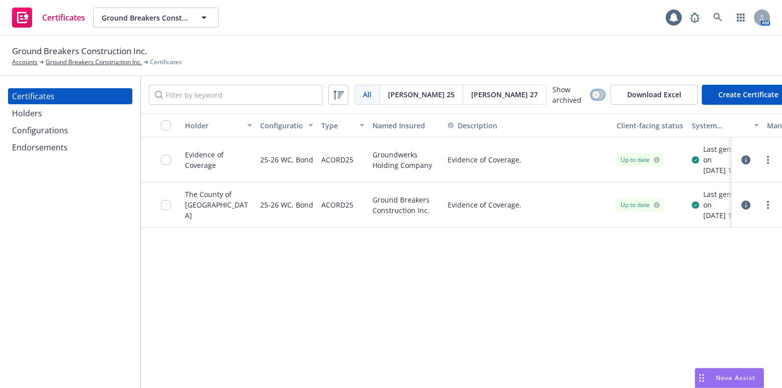
click at [591, 96] on button "button" at bounding box center [598, 95] width 14 height 10
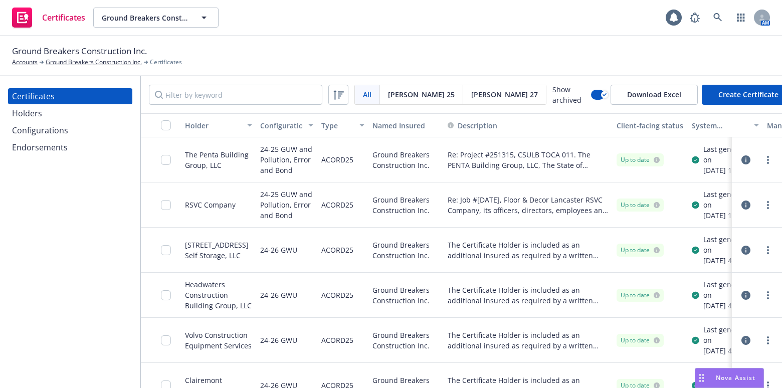
click at [41, 146] on div "Endorsements" at bounding box center [40, 147] width 56 height 16
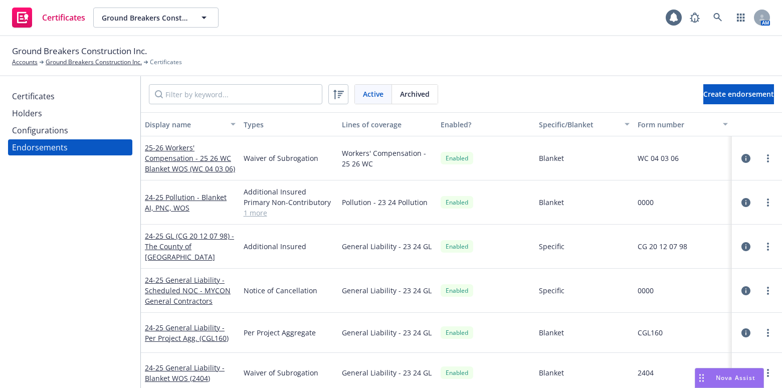
click at [45, 84] on div "Certificates Holders Configurations Endorsements" at bounding box center [70, 232] width 140 height 312
click at [49, 94] on div "Certificates" at bounding box center [33, 96] width 43 height 16
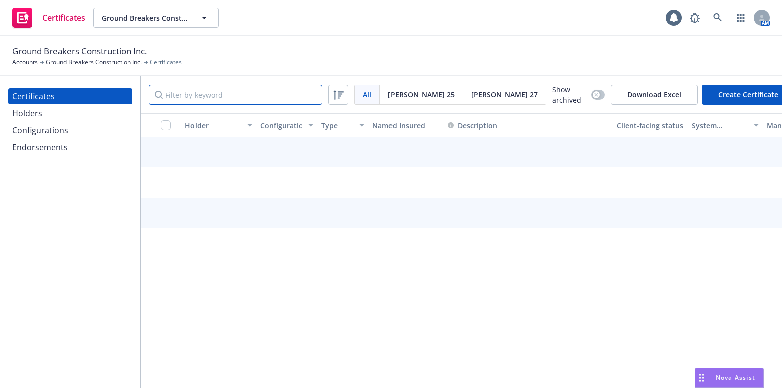
click at [218, 91] on input "Filter by keyword" at bounding box center [236, 95] width 174 height 20
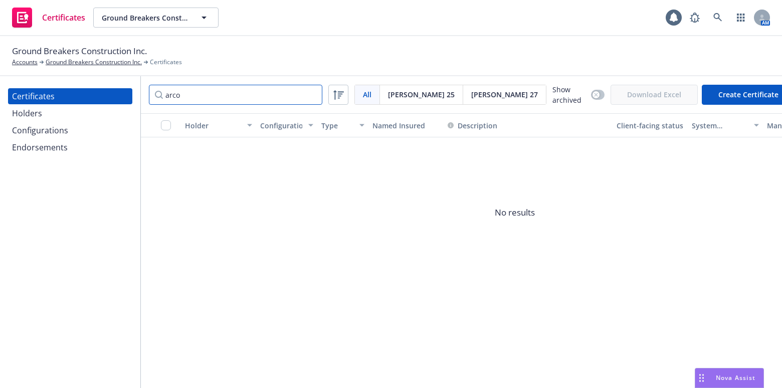
type input "arco"
click at [594, 95] on icon "button" at bounding box center [596, 95] width 4 height 4
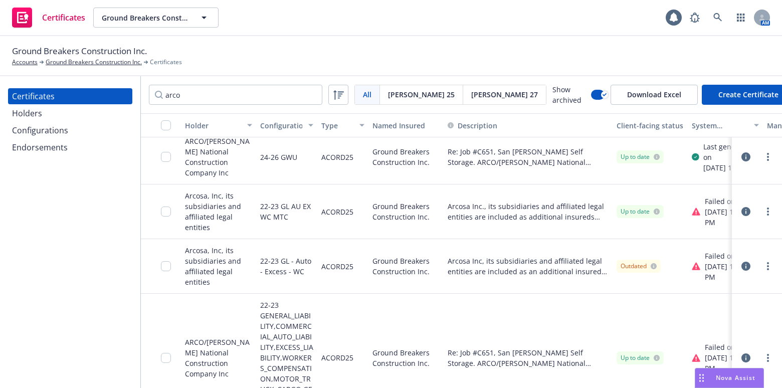
scroll to position [136, 0]
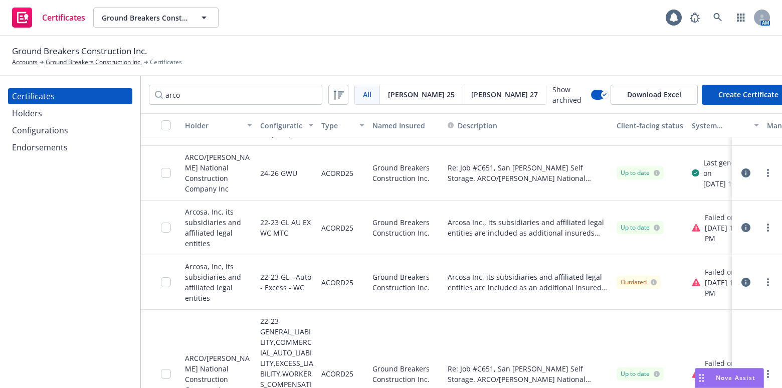
click at [26, 117] on div "Holders" at bounding box center [27, 113] width 30 height 16
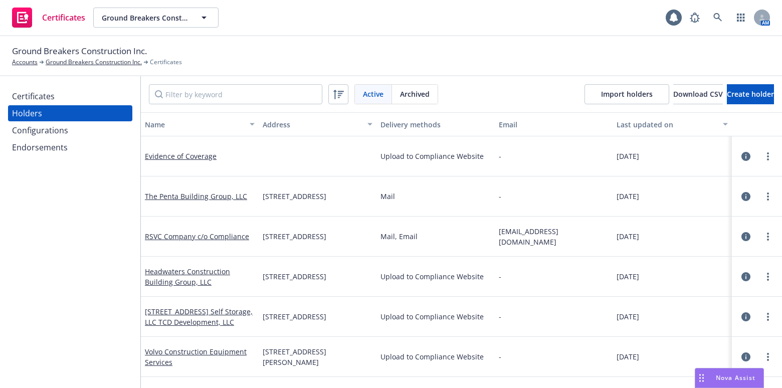
click at [44, 127] on div "Configurations" at bounding box center [40, 130] width 56 height 16
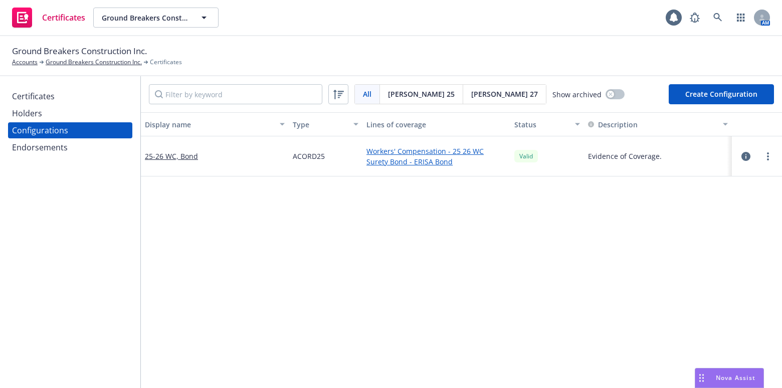
click at [50, 97] on div "Certificates" at bounding box center [33, 96] width 43 height 16
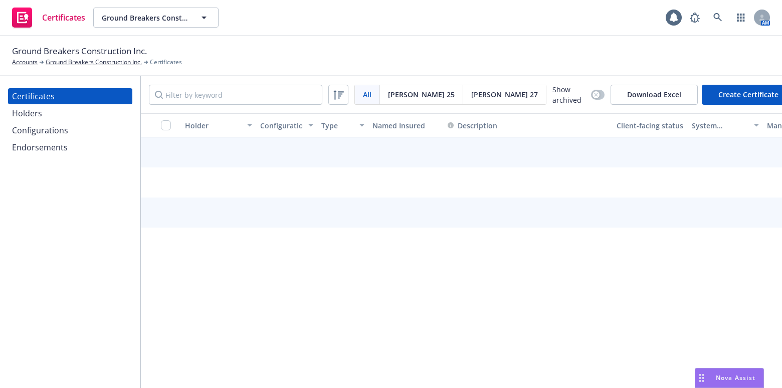
click at [62, 139] on div "Endorsements" at bounding box center [40, 147] width 56 height 16
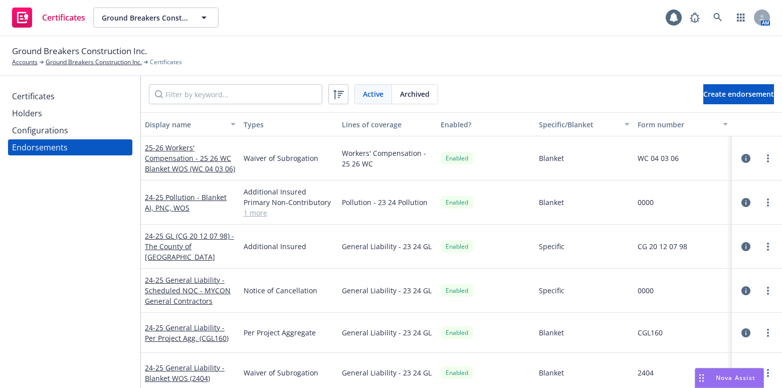
click at [68, 135] on div "Configurations" at bounding box center [70, 130] width 116 height 16
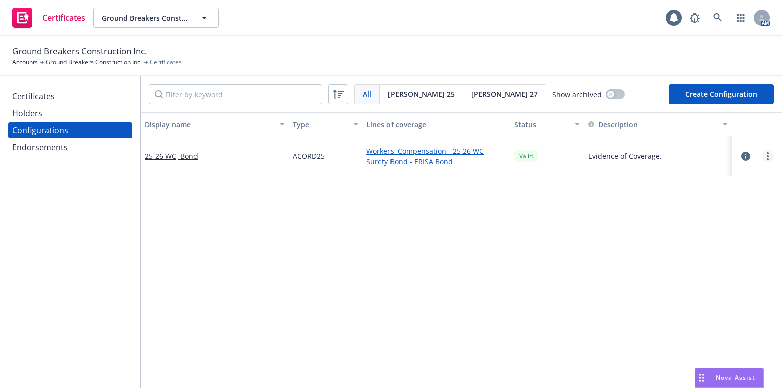
click at [763, 155] on link "more" at bounding box center [768, 156] width 12 height 12
click at [675, 180] on link "Edit" at bounding box center [712, 177] width 110 height 20
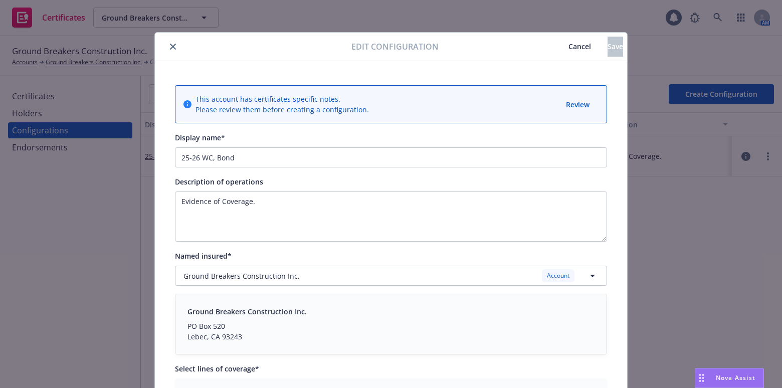
click at [176, 41] on div at bounding box center [255, 47] width 193 height 12
click at [170, 44] on icon "close" at bounding box center [173, 47] width 6 height 6
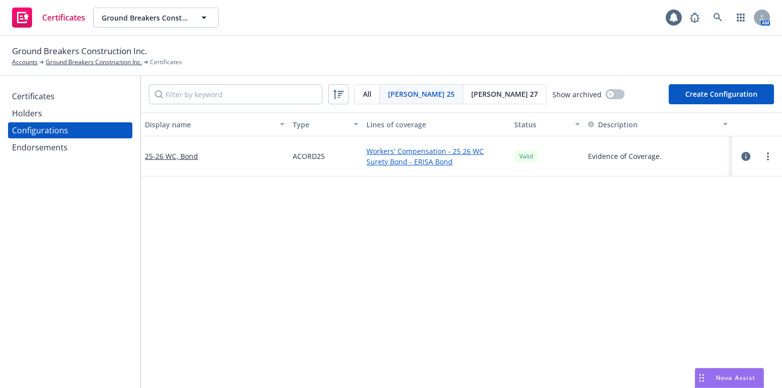
click at [33, 88] on div "Certificates" at bounding box center [33, 96] width 43 height 16
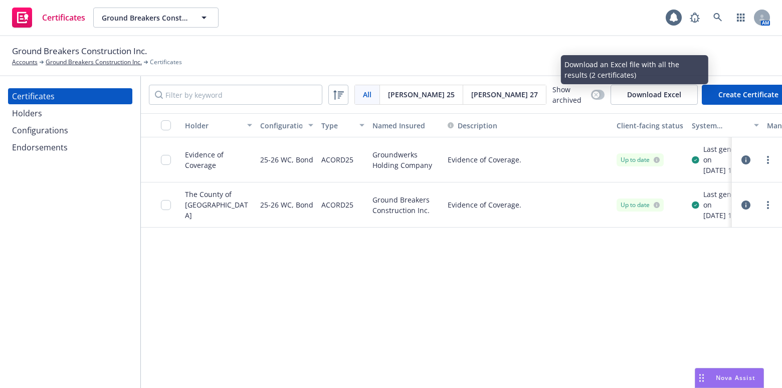
click at [731, 90] on button "Create Certificate" at bounding box center [748, 95] width 93 height 20
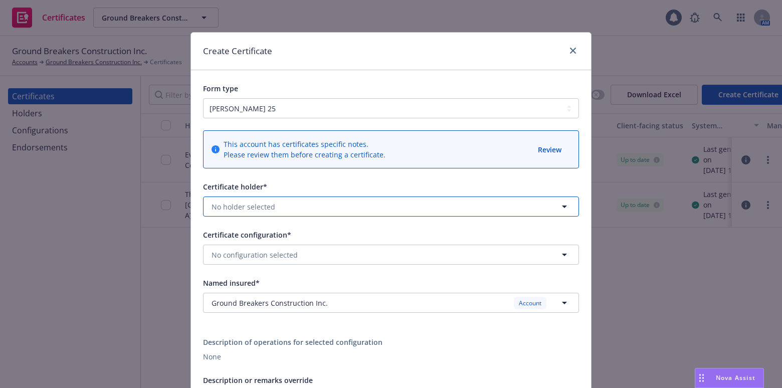
click at [276, 205] on button "No holder selected" at bounding box center [391, 207] width 376 height 20
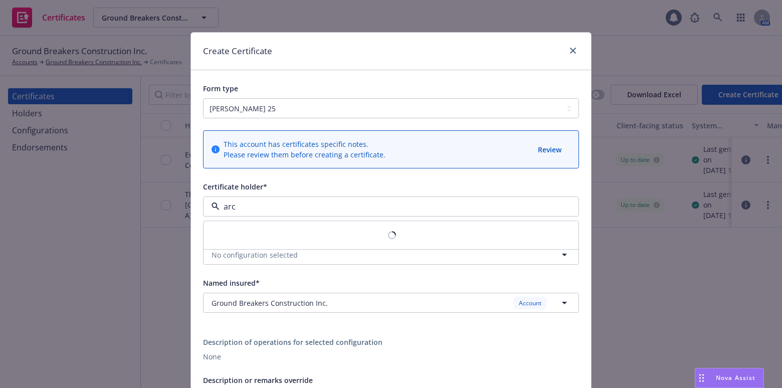
type input "arco"
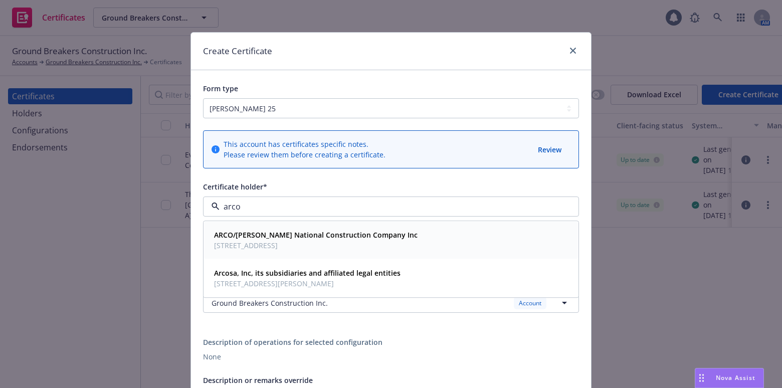
click at [276, 238] on strong "ARCO/Murray National Construction Company Inc" at bounding box center [316, 236] width 204 height 10
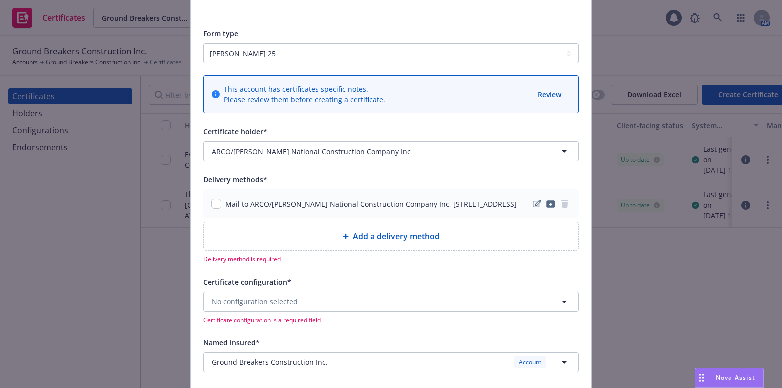
scroll to position [136, 0]
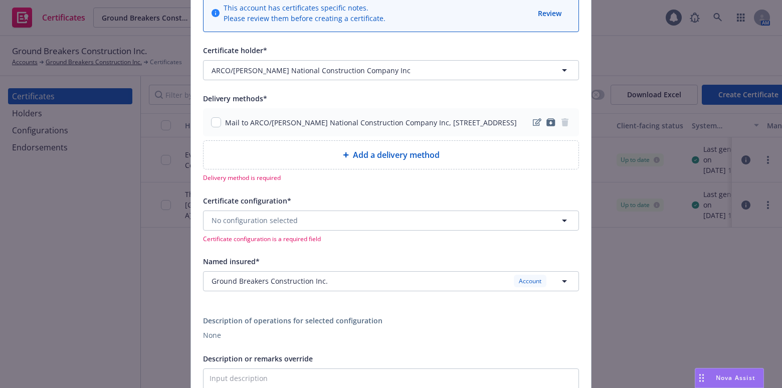
click at [211, 128] on div "Mail to ARCO/Murray National Construction Company Inc, 4849 Greenville Ave., Su…" at bounding box center [364, 122] width 306 height 11
click at [212, 127] on input "checkbox" at bounding box center [216, 122] width 10 height 10
checkbox input "true"
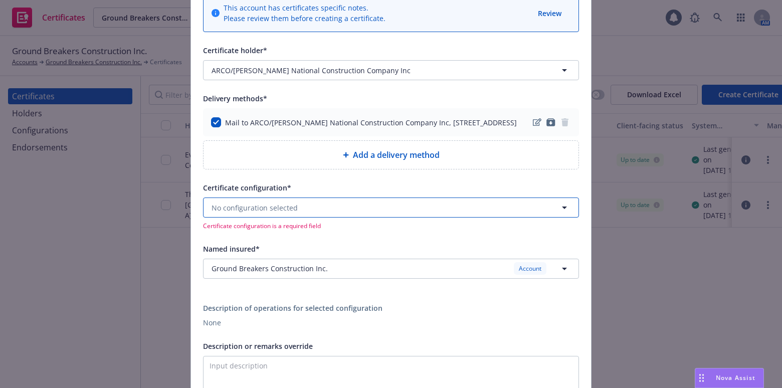
click at [254, 213] on span "No configuration selected" at bounding box center [255, 208] width 86 height 11
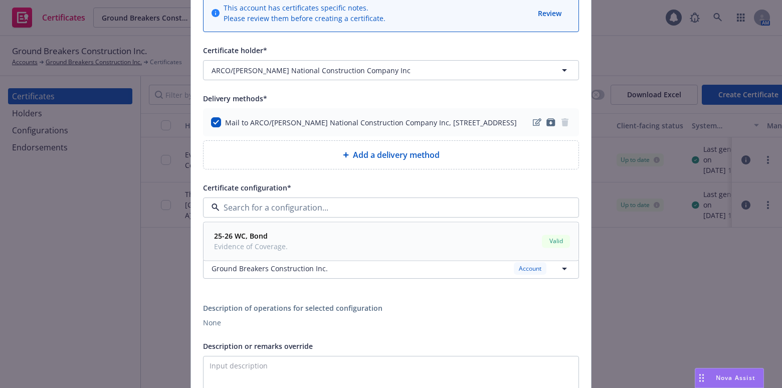
click at [263, 252] on span "Evidence of Coverage." at bounding box center [251, 247] width 74 height 11
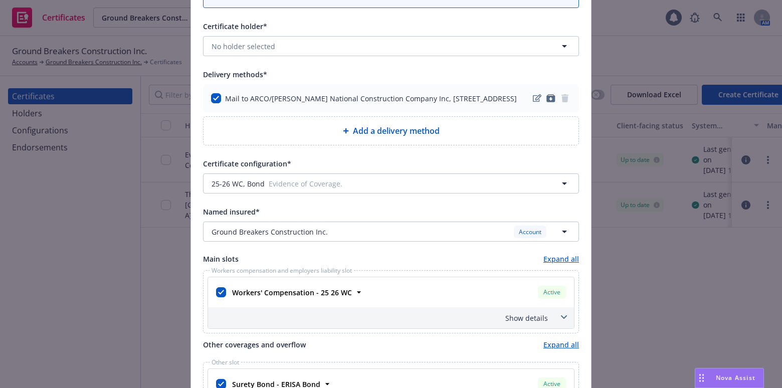
scroll to position [365, 0]
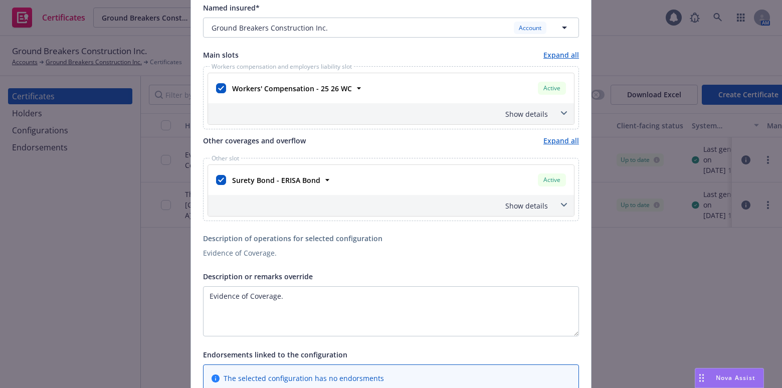
click at [216, 189] on div at bounding box center [221, 180] width 14 height 18
drag, startPoint x: 220, startPoint y: 195, endPoint x: 219, endPoint y: 187, distance: 7.5
click at [220, 187] on div at bounding box center [221, 181] width 10 height 12
click at [219, 185] on input "checkbox" at bounding box center [221, 180] width 10 height 10
checkbox input "false"
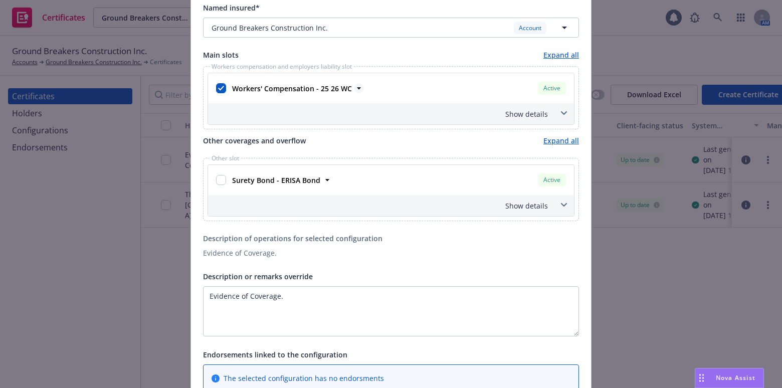
click at [260, 93] on strong "Workers' Compensation - 25 26 WC" at bounding box center [292, 89] width 120 height 10
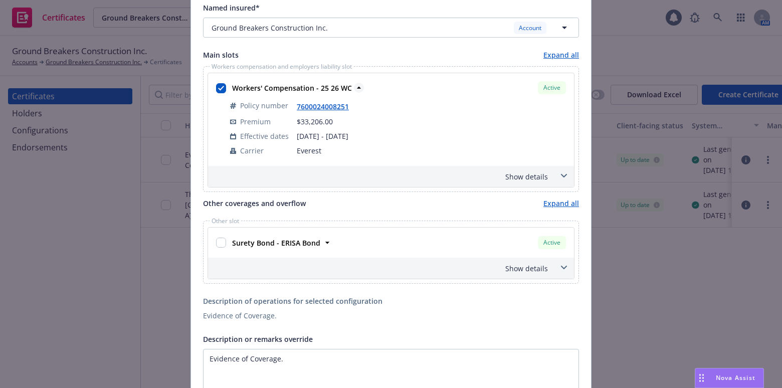
click at [260, 93] on span "Workers' Compensation - 25 26 WC" at bounding box center [292, 88] width 120 height 11
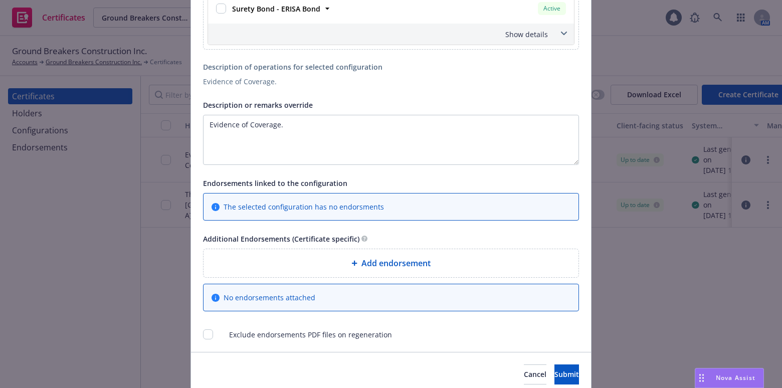
scroll to position [585, 0]
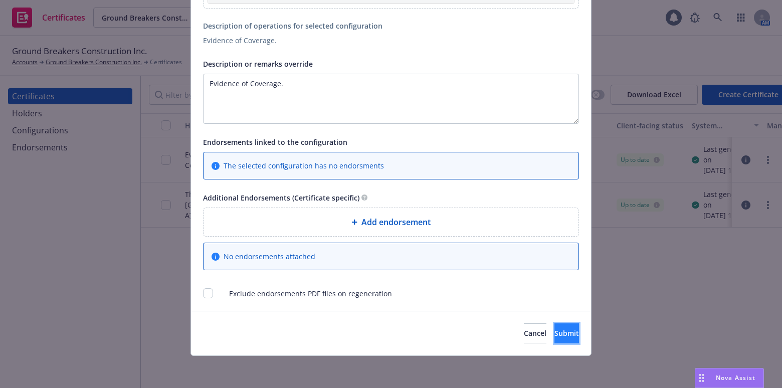
click at [555, 326] on button "Submit" at bounding box center [567, 333] width 25 height 20
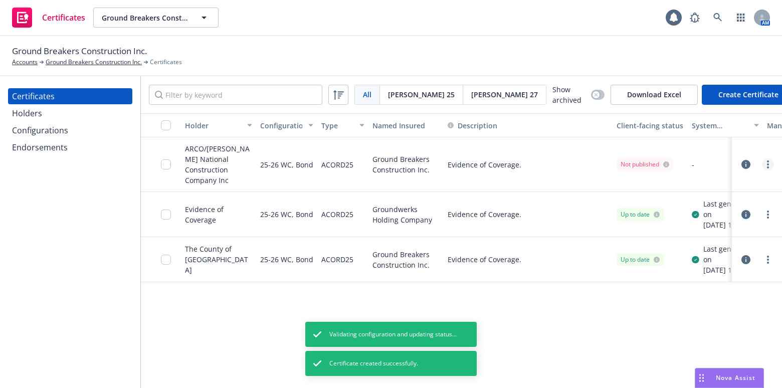
click at [772, 163] on link "more" at bounding box center [768, 164] width 12 height 12
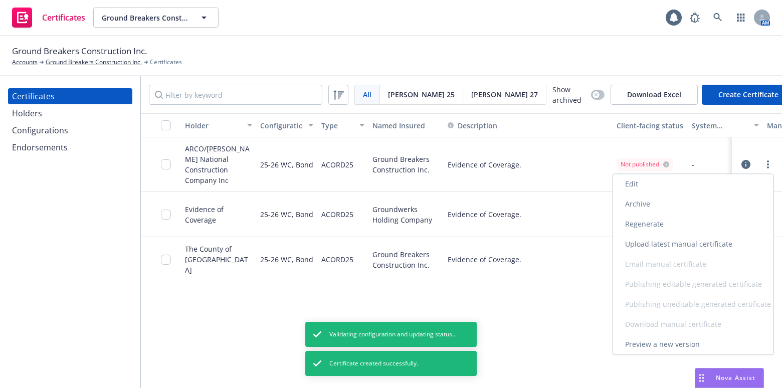
click at [649, 220] on link "Regenerate" at bounding box center [693, 224] width 160 height 20
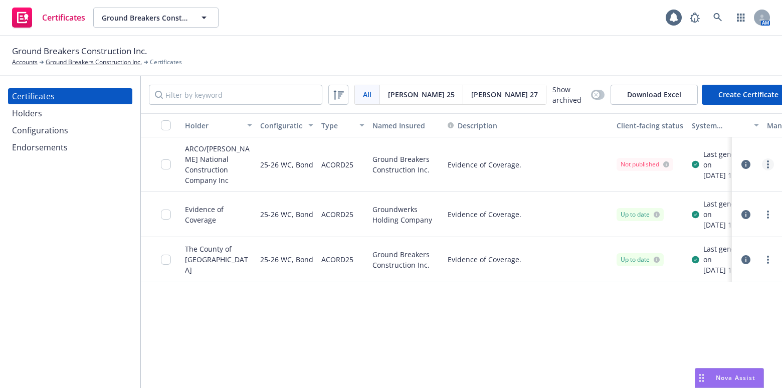
click at [768, 162] on icon "more" at bounding box center [768, 164] width 2 height 8
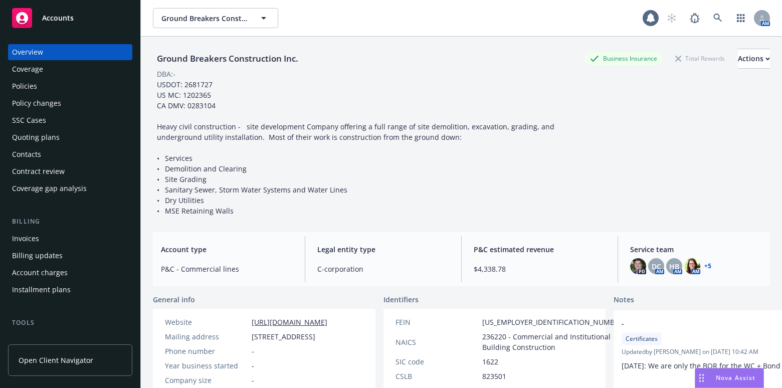
click at [77, 67] on div "Coverage" at bounding box center [70, 69] width 116 height 16
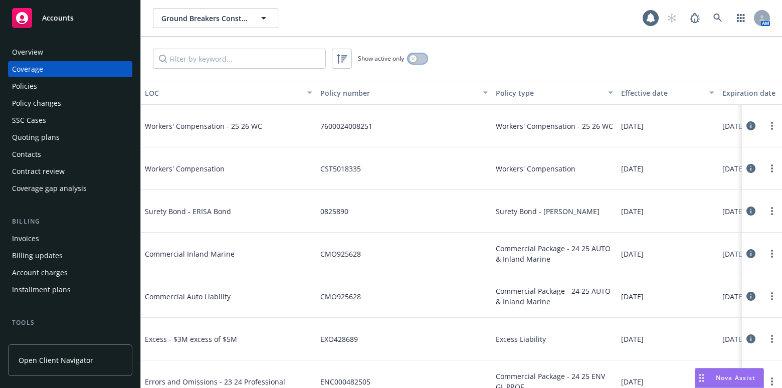
click at [419, 59] on button "button" at bounding box center [417, 59] width 19 height 10
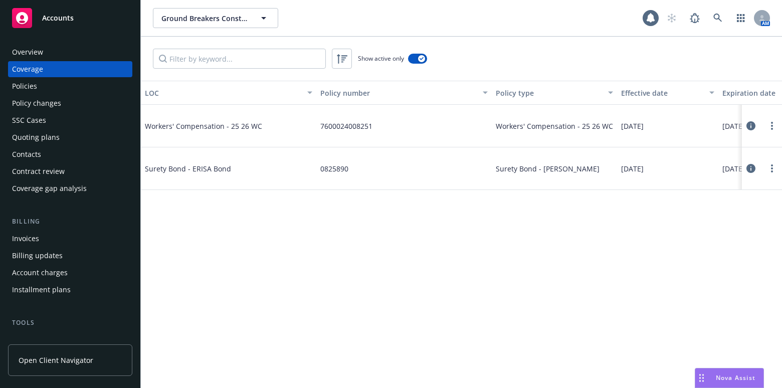
drag, startPoint x: 302, startPoint y: 154, endPoint x: 230, endPoint y: 155, distance: 72.2
click at [70, 50] on div "Overview" at bounding box center [70, 52] width 116 height 16
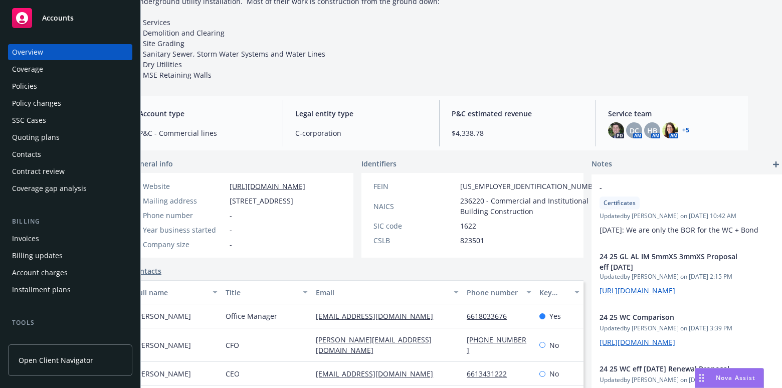
scroll to position [135, 29]
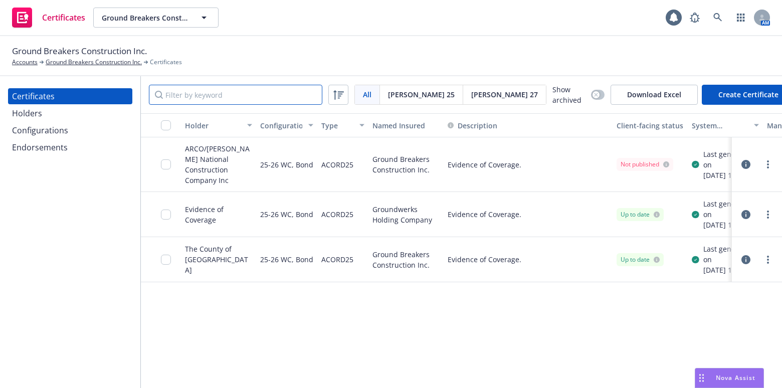
click at [190, 100] on input "Filter by keyword" at bounding box center [236, 95] width 174 height 20
click at [768, 160] on circle "more" at bounding box center [768, 161] width 2 height 2
click at [687, 301] on link "Download uneditable generated certificate" at bounding box center [693, 304] width 160 height 20
click at [172, 165] on div at bounding box center [169, 164] width 16 height 42
click at [168, 165] on input "checkbox" at bounding box center [166, 164] width 10 height 10
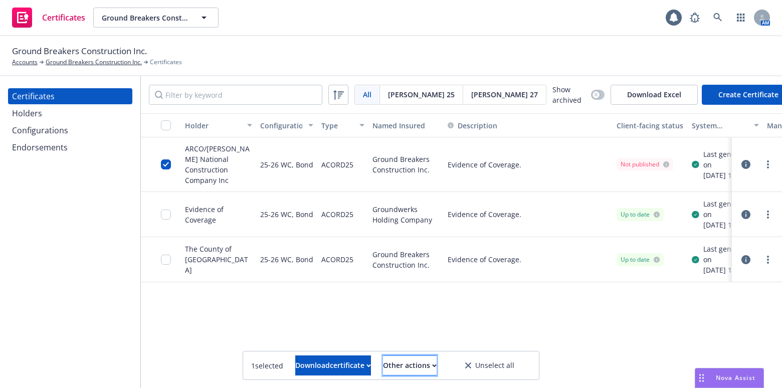
click at [437, 371] on div "Other actions" at bounding box center [410, 365] width 54 height 19
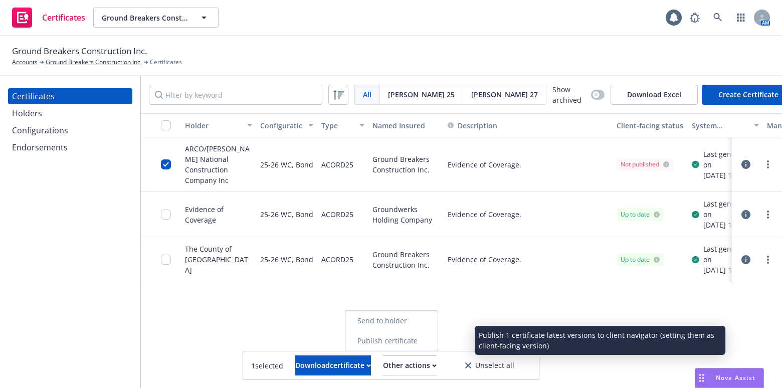
click at [425, 341] on link "Publish certificate" at bounding box center [392, 341] width 92 height 20
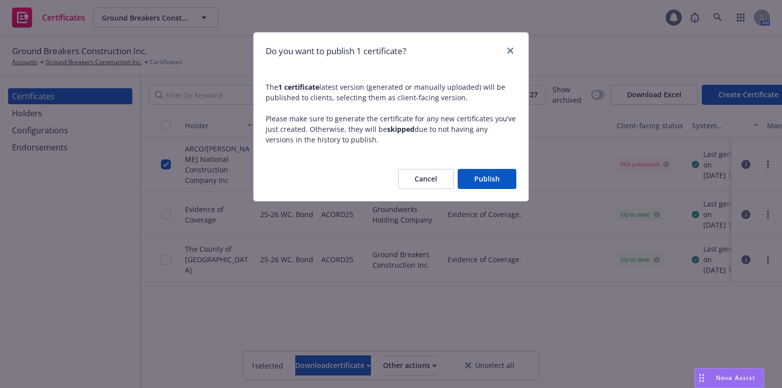
click at [479, 171] on button "Publish" at bounding box center [487, 179] width 59 height 20
